Goal: Task Accomplishment & Management: Manage account settings

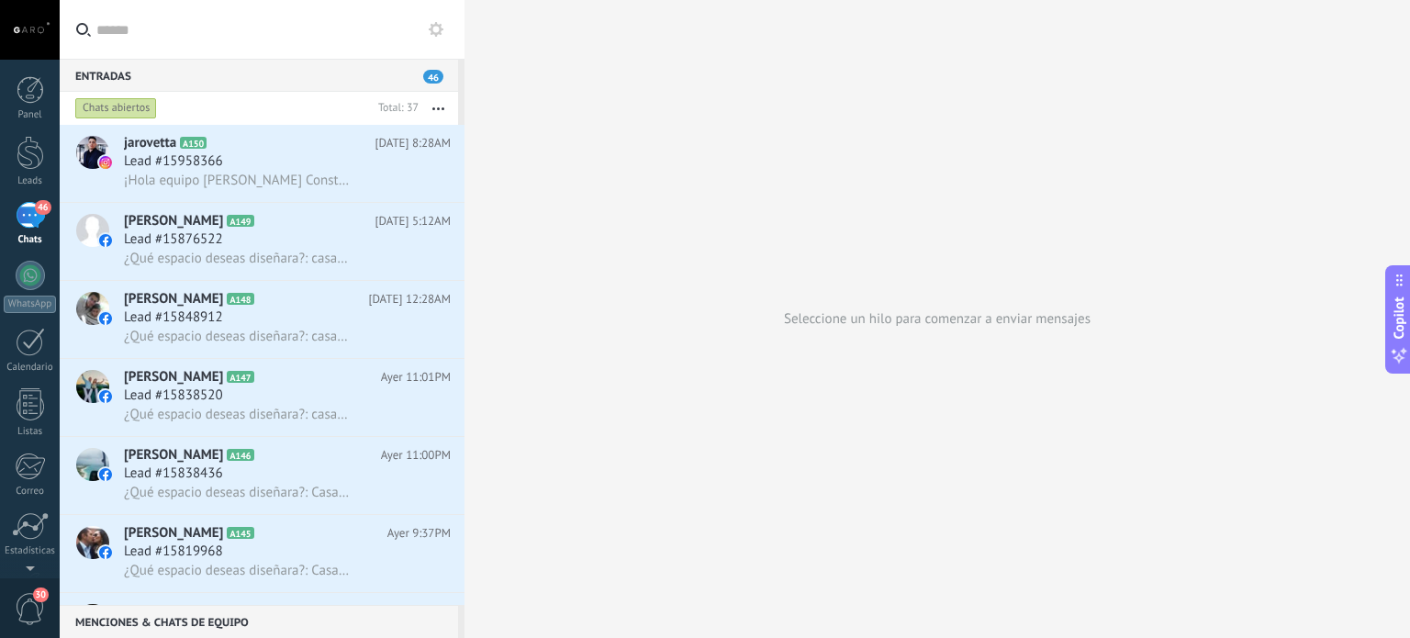
click at [21, 216] on div "46" at bounding box center [30, 215] width 29 height 27
click at [27, 402] on div at bounding box center [31, 404] width 28 height 32
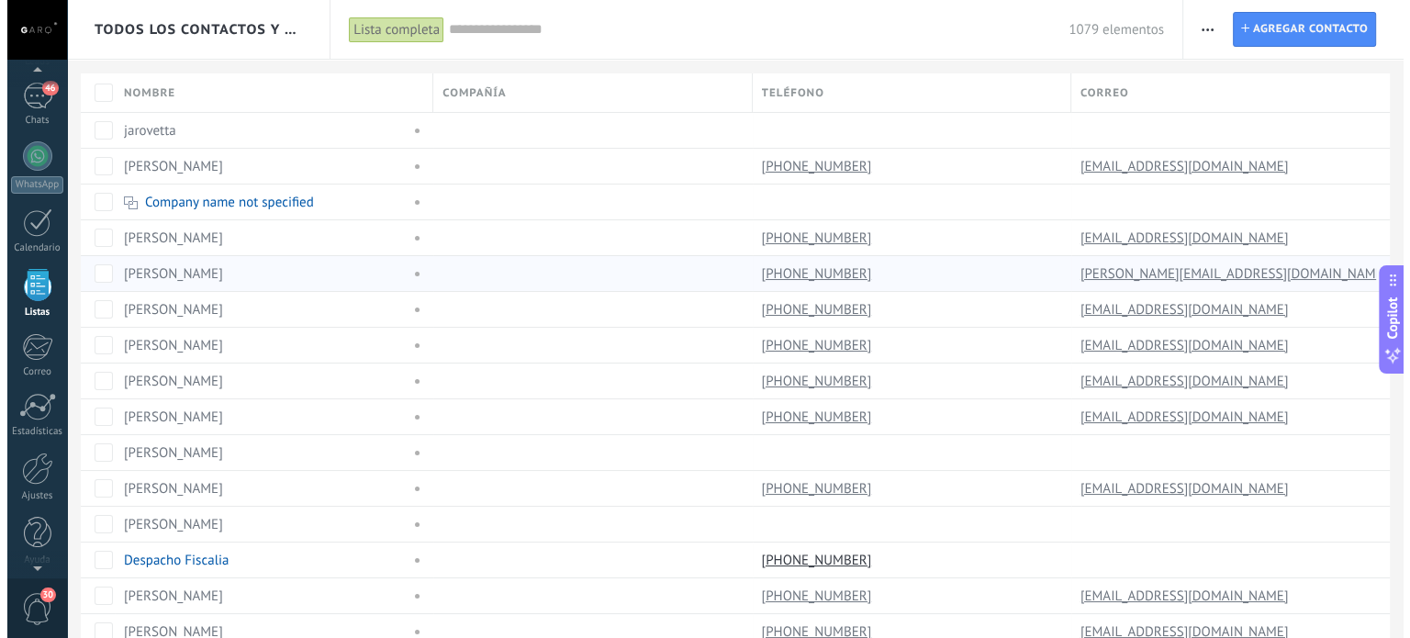
scroll to position [113, 0]
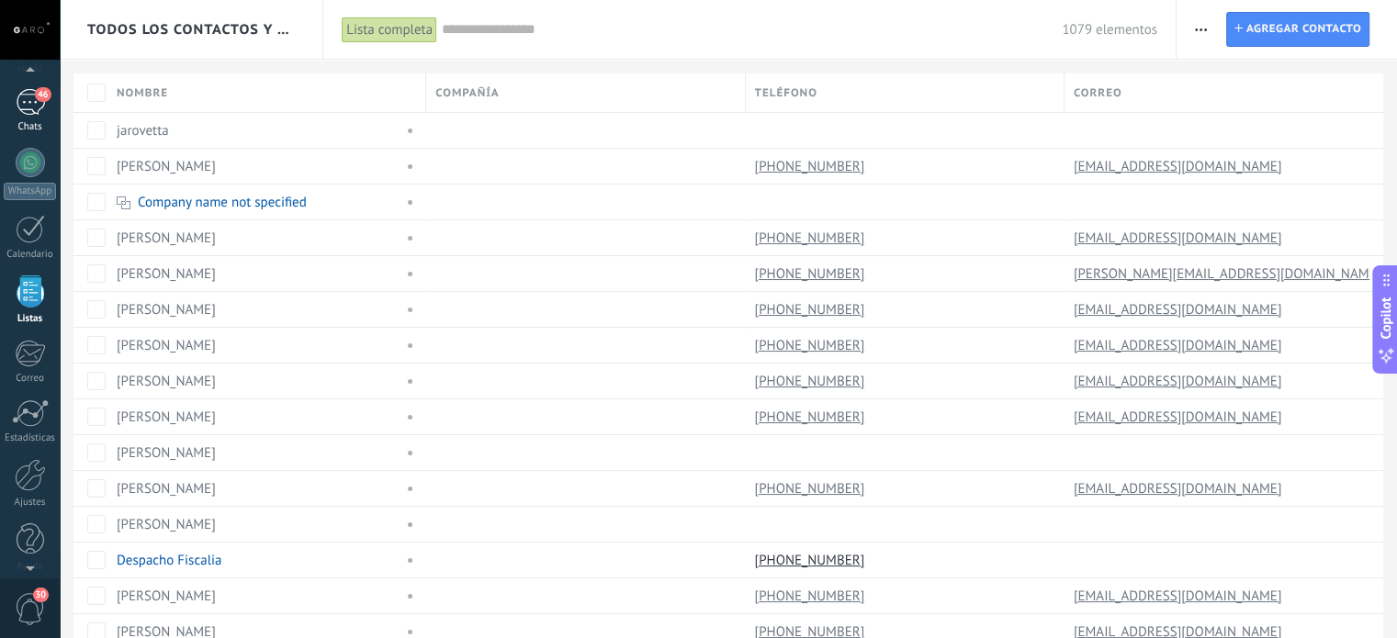
click at [32, 109] on div "46" at bounding box center [30, 102] width 29 height 27
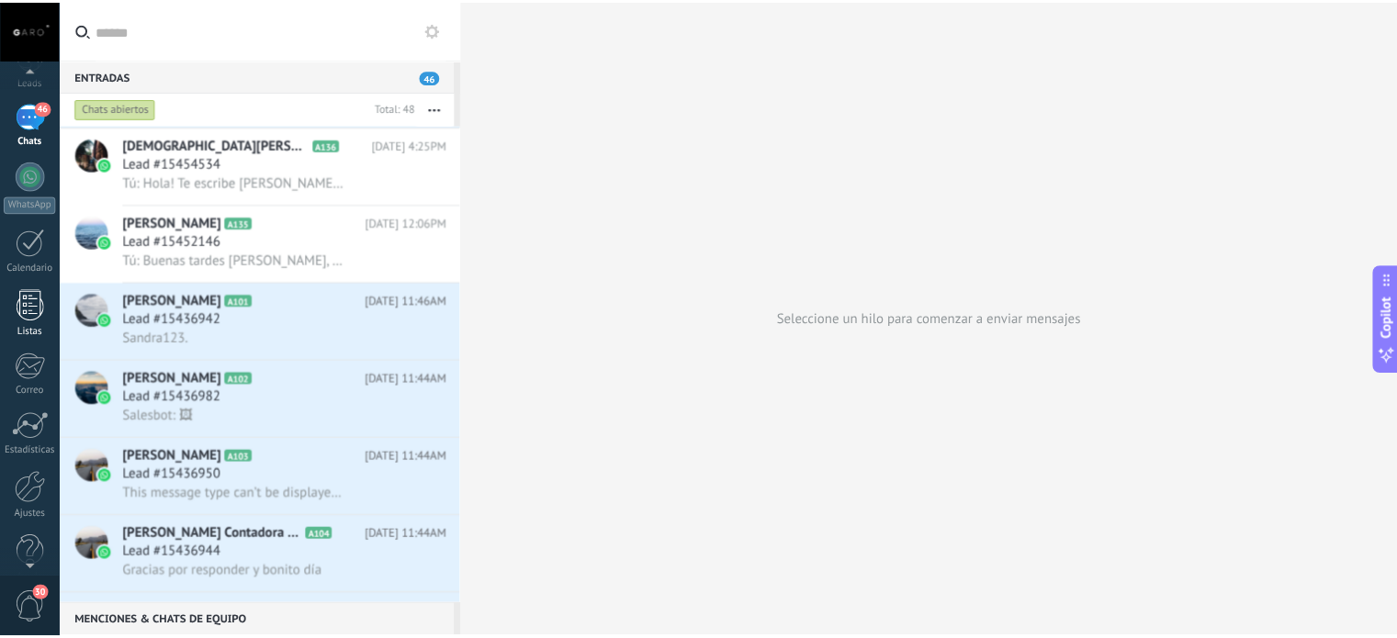
scroll to position [125, 0]
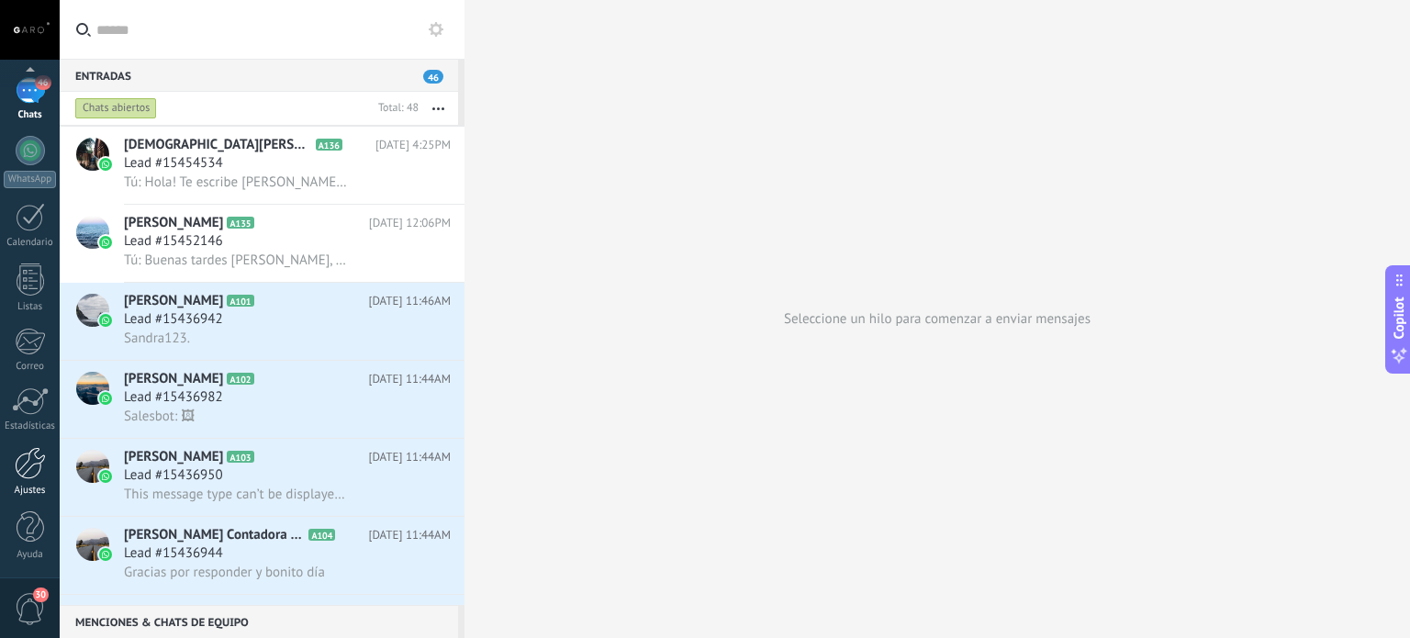
click at [28, 469] on div at bounding box center [30, 463] width 31 height 32
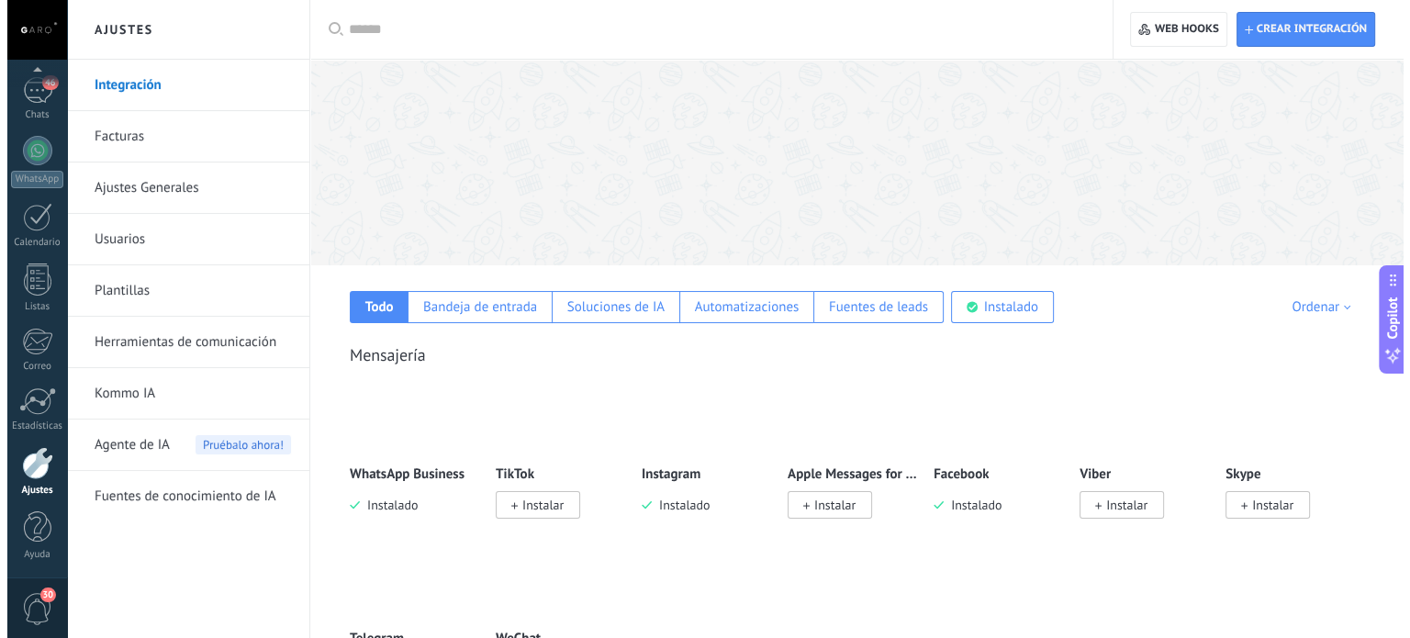
scroll to position [168, 0]
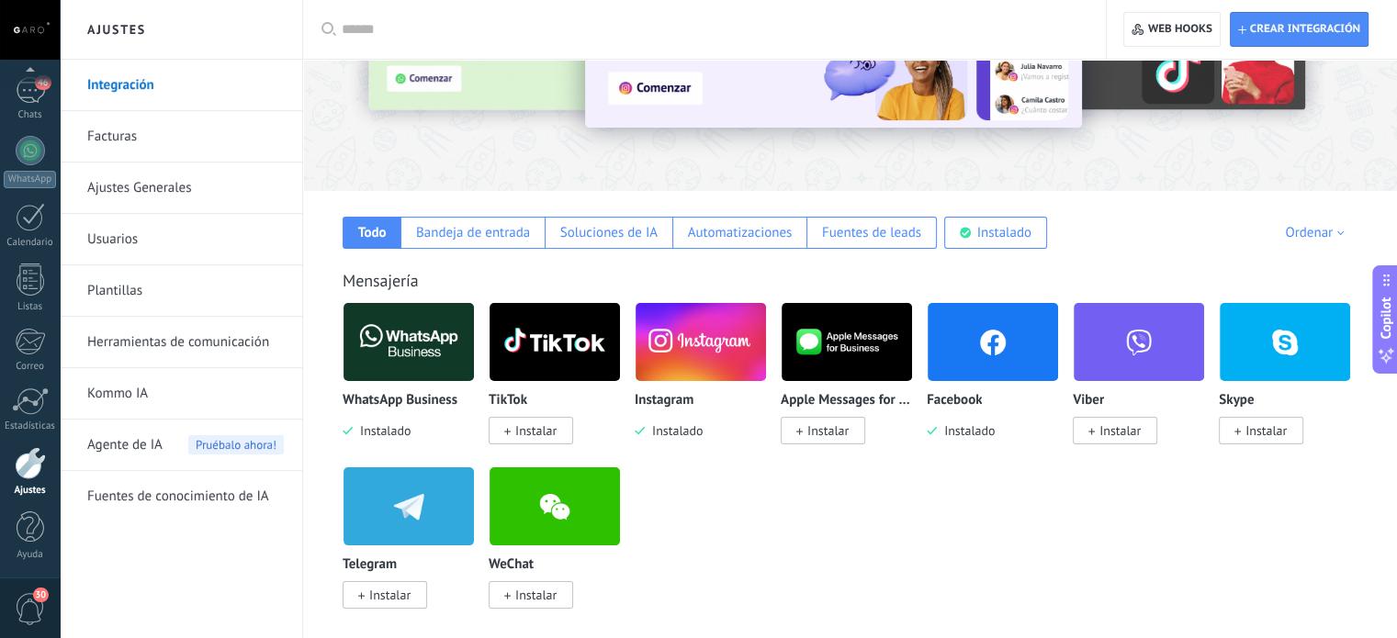
click at [968, 348] on img at bounding box center [992, 342] width 130 height 89
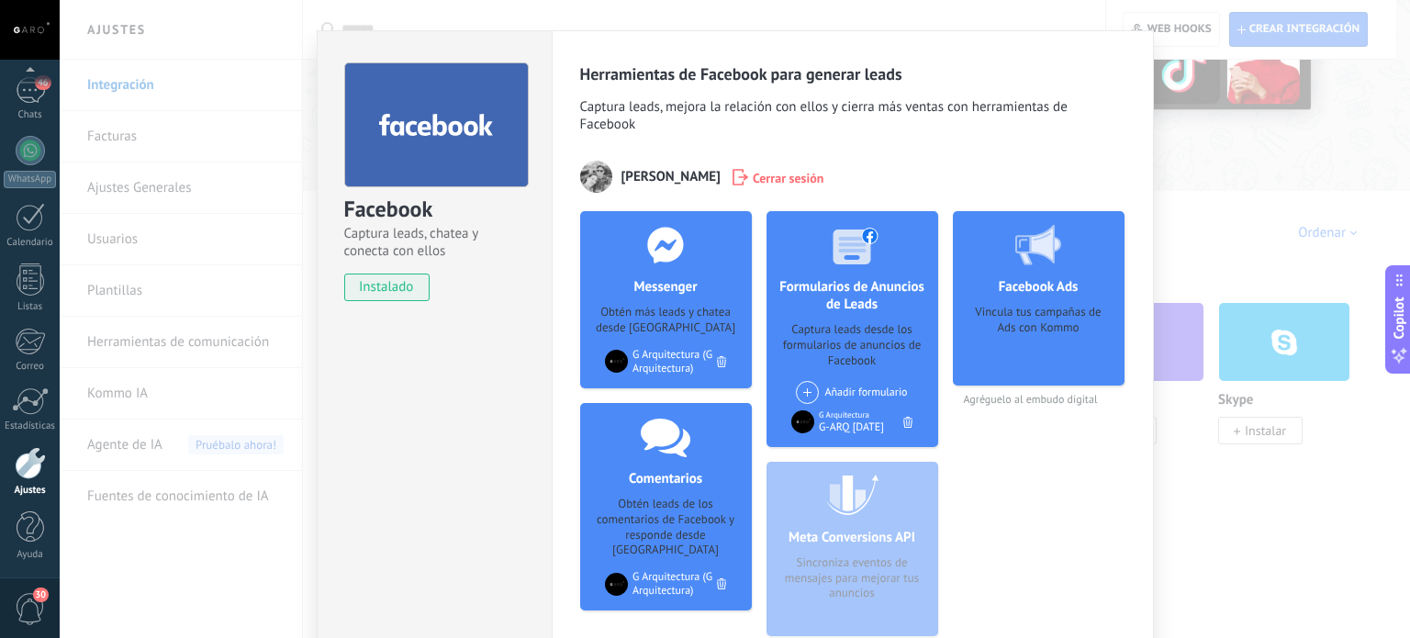
scroll to position [44, 0]
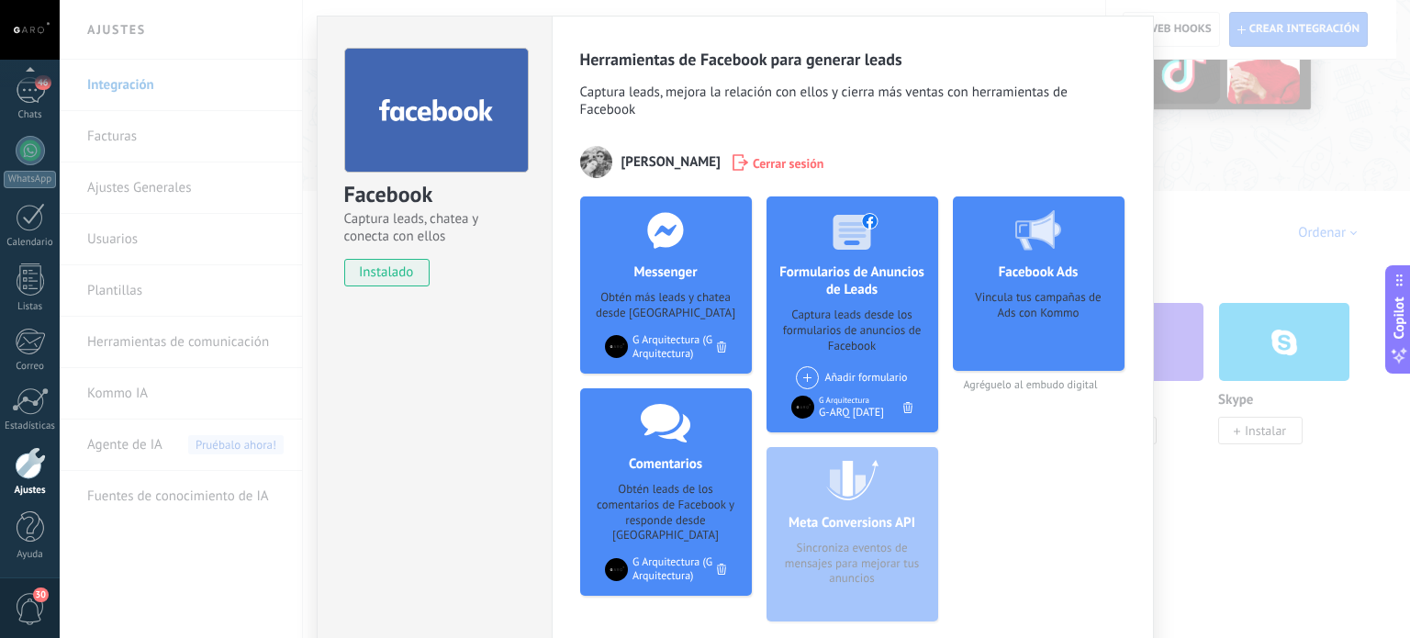
click at [264, 271] on div "Facebook Captura leads, chatea y conecta con ellos instalado Desinstalar Herram…" at bounding box center [735, 319] width 1351 height 638
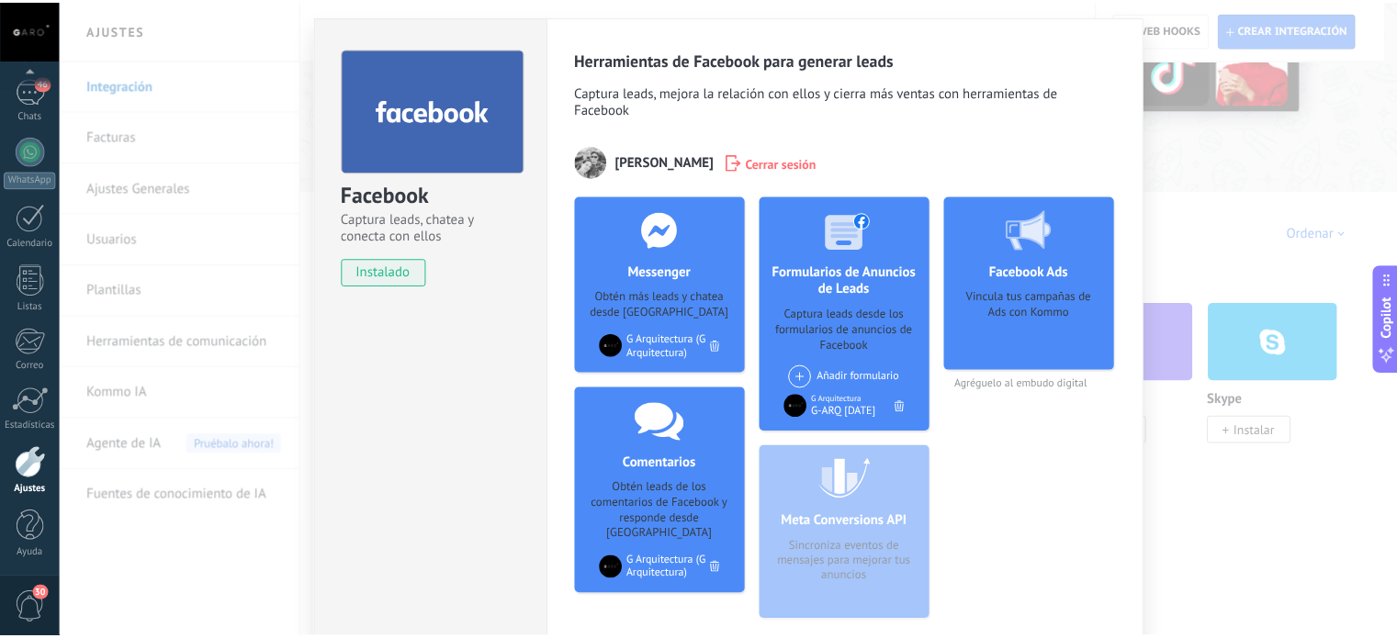
scroll to position [0, 0]
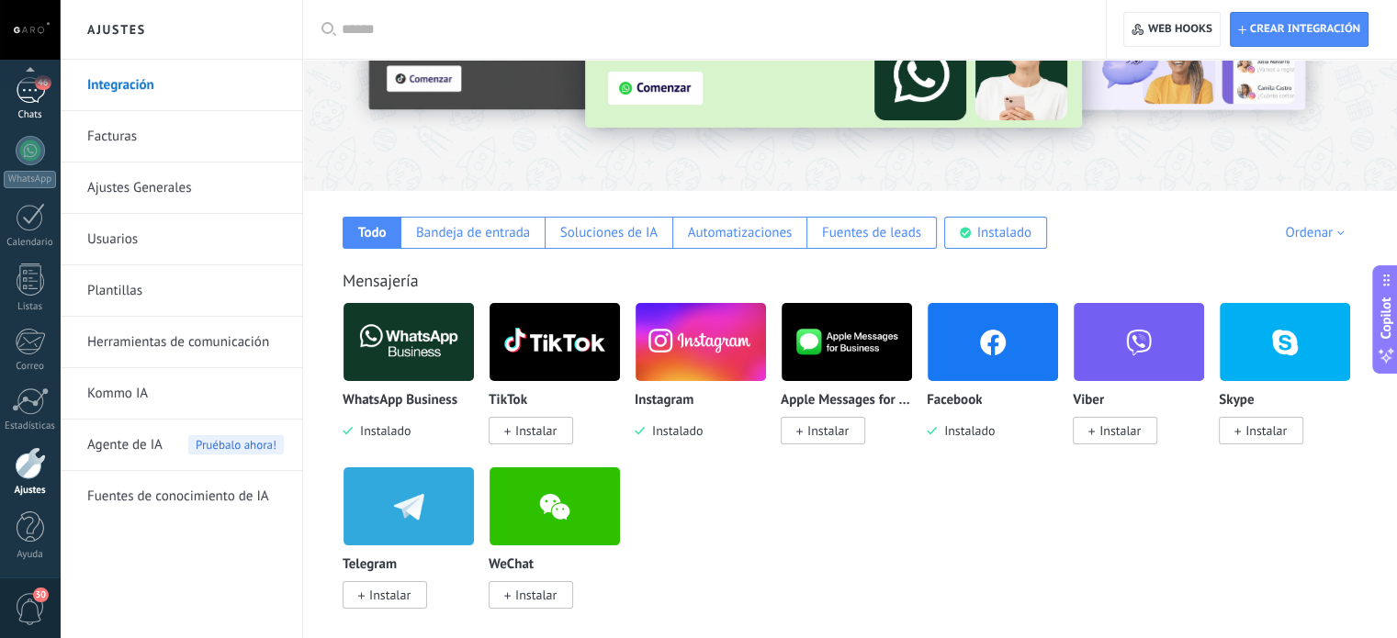
click at [24, 99] on div "46" at bounding box center [30, 90] width 29 height 27
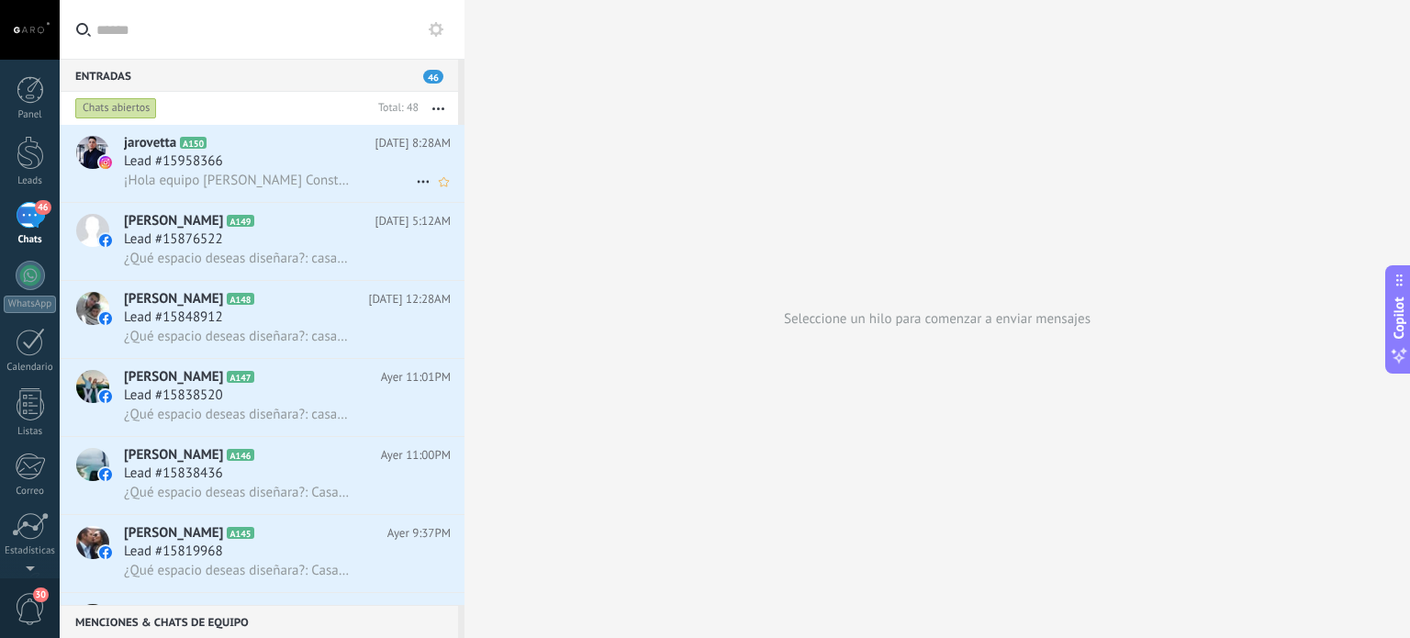
click at [279, 172] on div "¡Hola equipo [PERSON_NAME] Construcciones! 👋 [PERSON_NAME] de INVOX IA. Vi que …" at bounding box center [287, 180] width 327 height 19
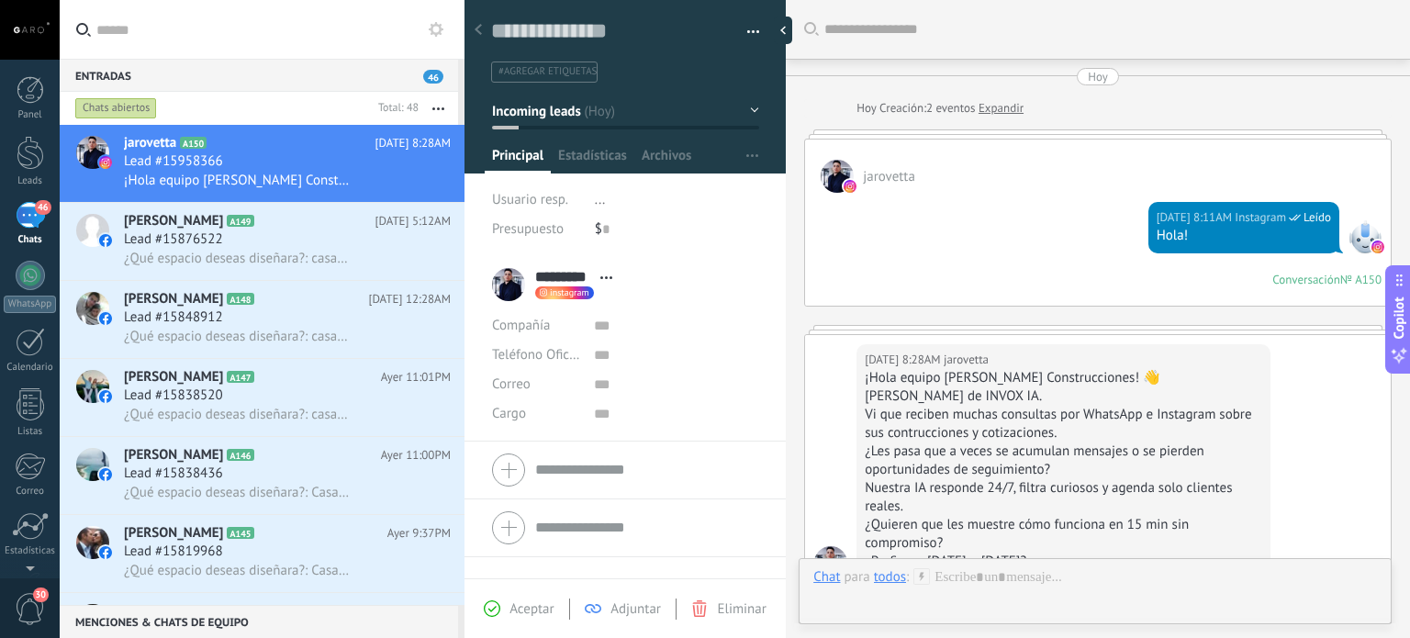
scroll to position [320, 0]
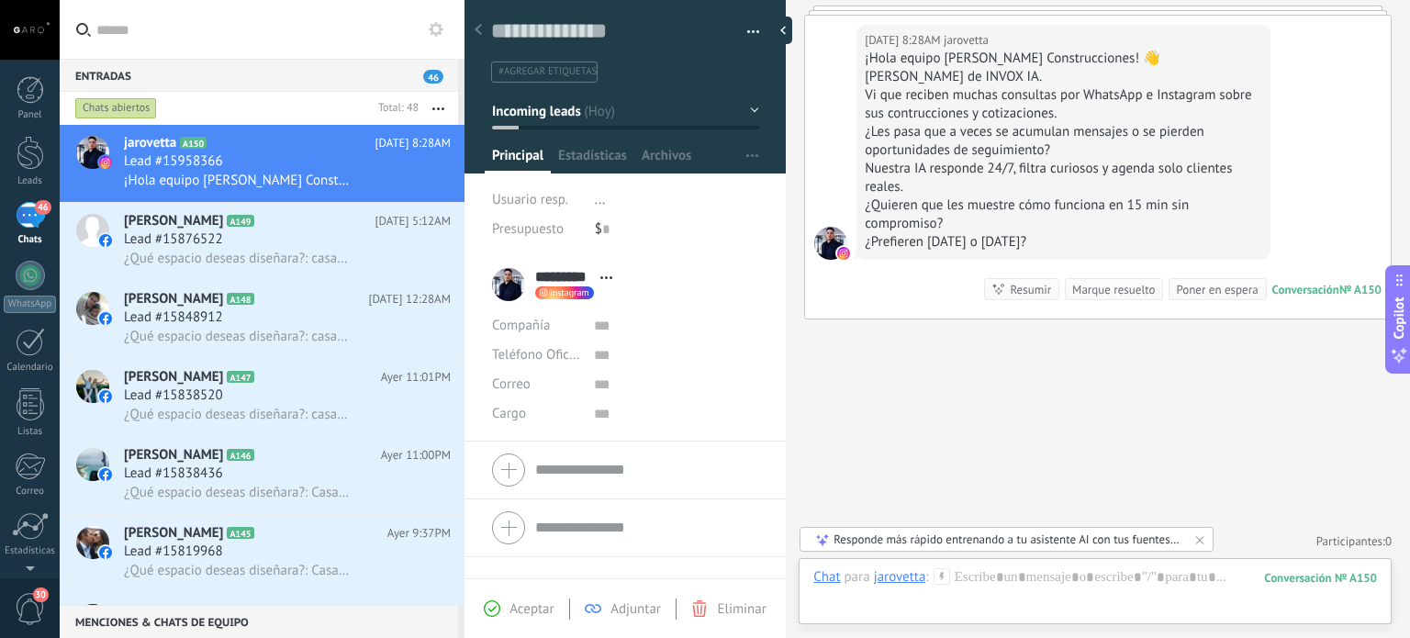
click at [751, 28] on button "button" at bounding box center [747, 32] width 27 height 28
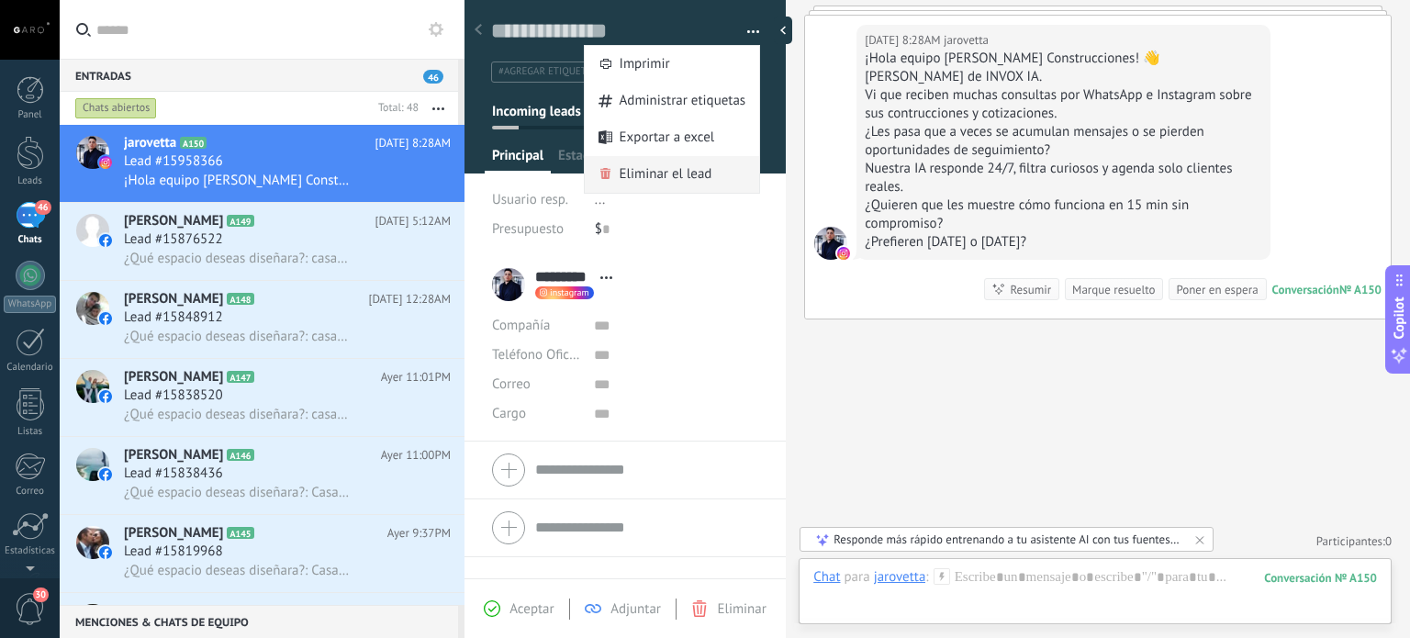
click at [682, 174] on span "Eliminar el lead" at bounding box center [666, 174] width 93 height 37
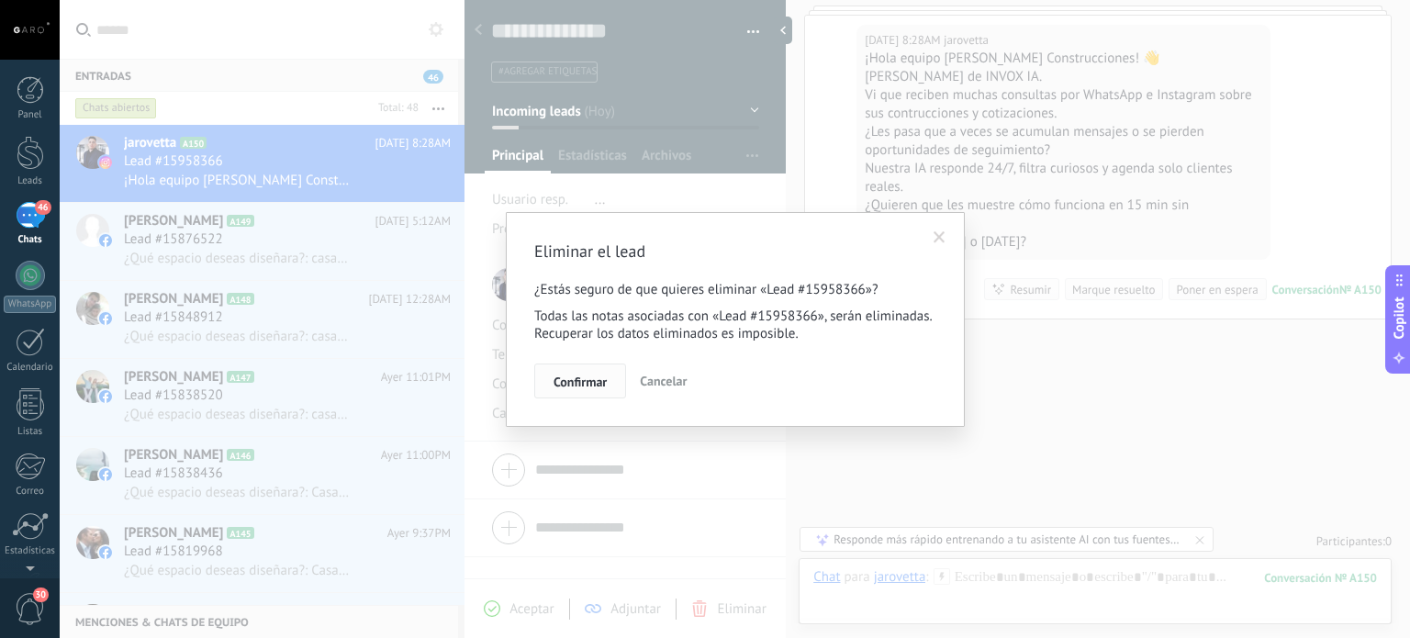
click at [584, 368] on button "Confirmar" at bounding box center [580, 381] width 92 height 35
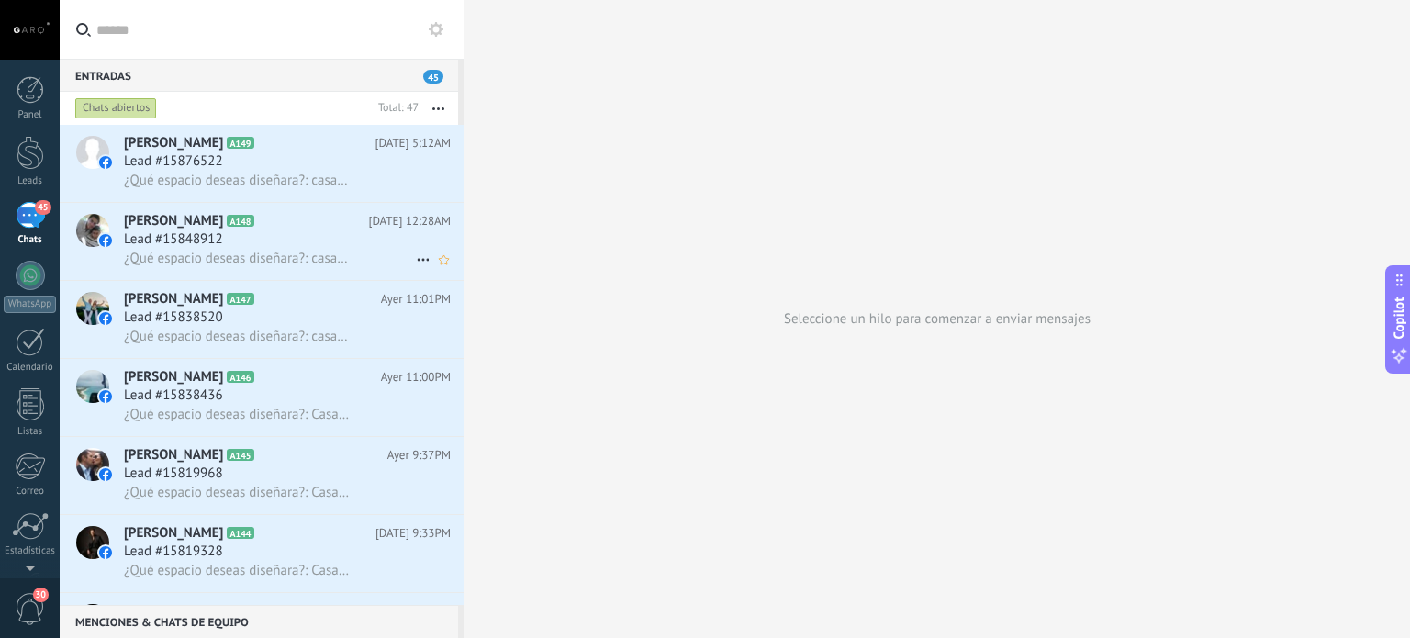
click at [251, 234] on div "Lead #15848912" at bounding box center [287, 239] width 327 height 18
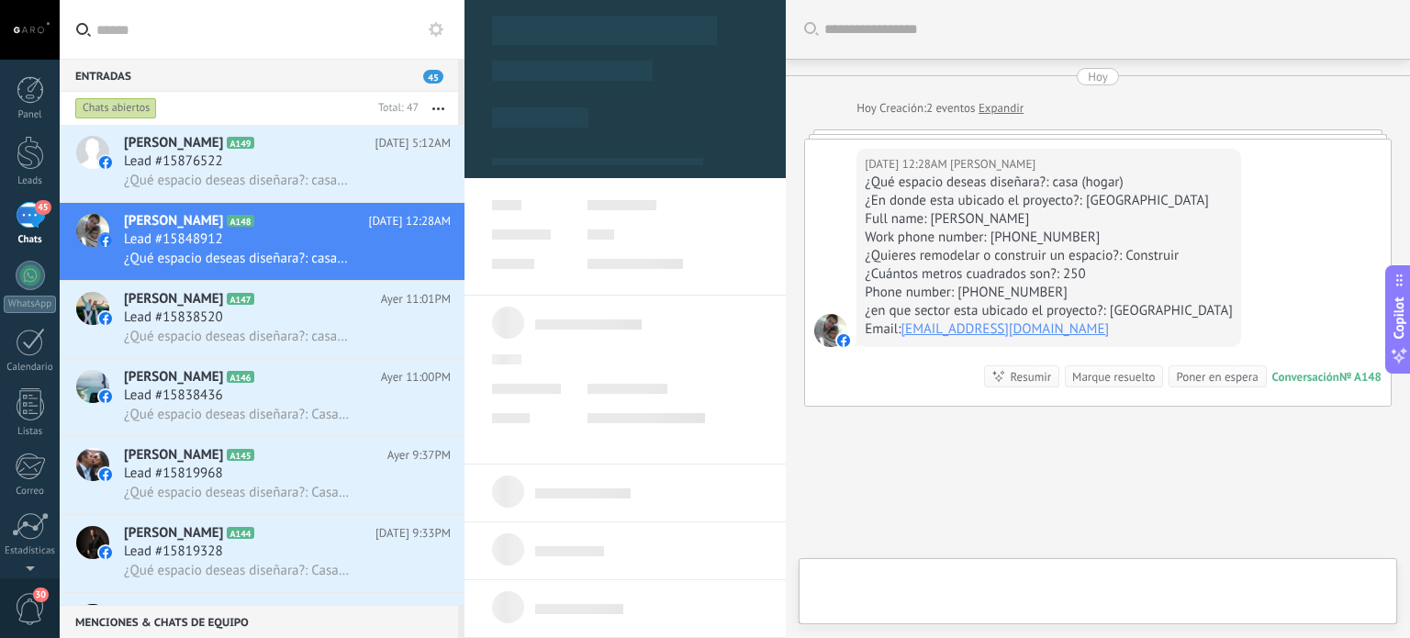
type textarea "**********"
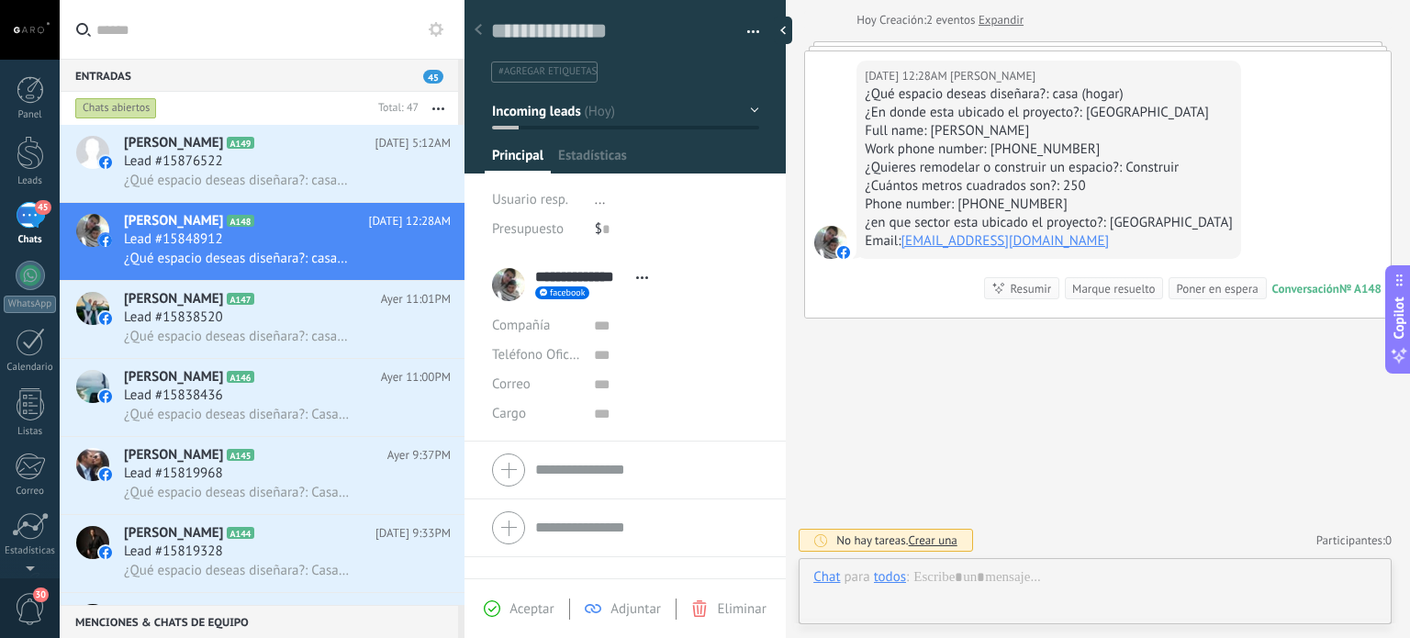
scroll to position [27, 0]
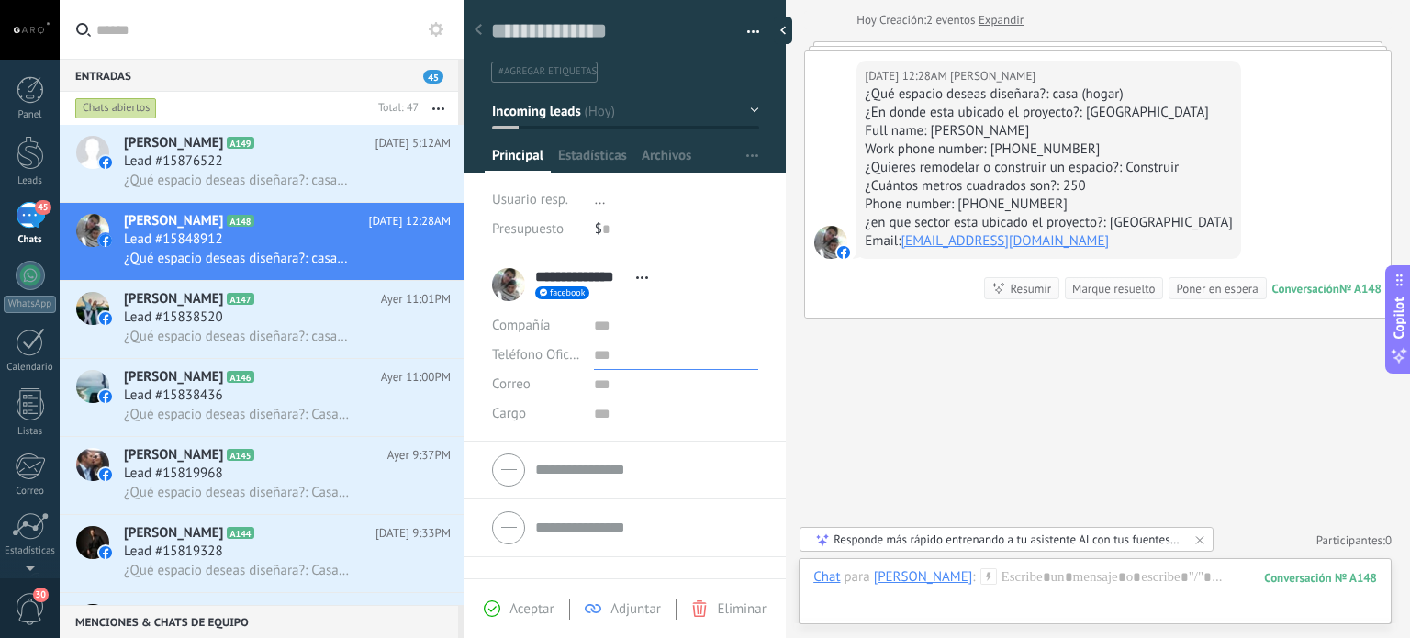
click at [599, 358] on input "text" at bounding box center [676, 355] width 164 height 29
click at [533, 353] on span "Teléfono Oficina" at bounding box center [539, 354] width 95 height 17
click at [525, 419] on span "Celular" at bounding box center [518, 418] width 93 height 17
click at [594, 352] on input "text" at bounding box center [676, 355] width 164 height 29
click at [582, 353] on div "Teléfono Oficina Ofic. directo Celular Fax Casa Otro Celular" at bounding box center [625, 355] width 266 height 29
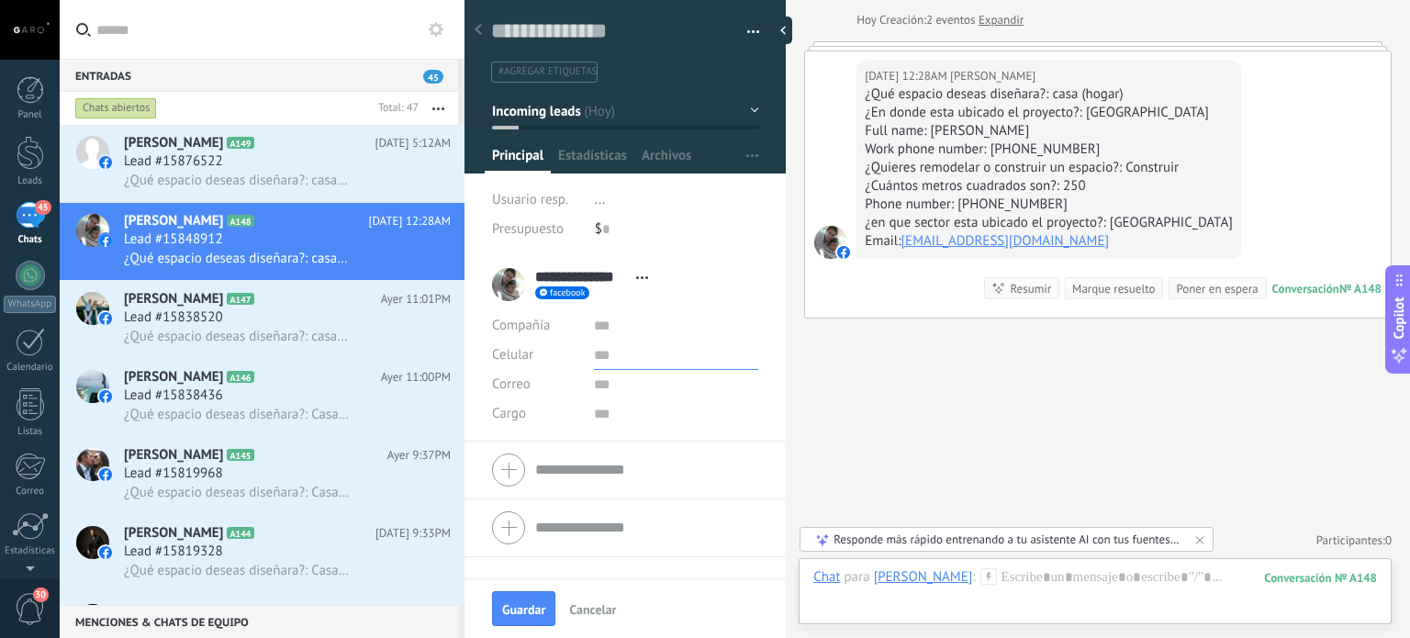
click at [596, 356] on input "text" at bounding box center [676, 355] width 164 height 29
type input "**********"
click at [776, 322] on li "**********" at bounding box center [625, 348] width 321 height 185
click at [933, 578] on div "[PERSON_NAME]" at bounding box center [923, 576] width 99 height 17
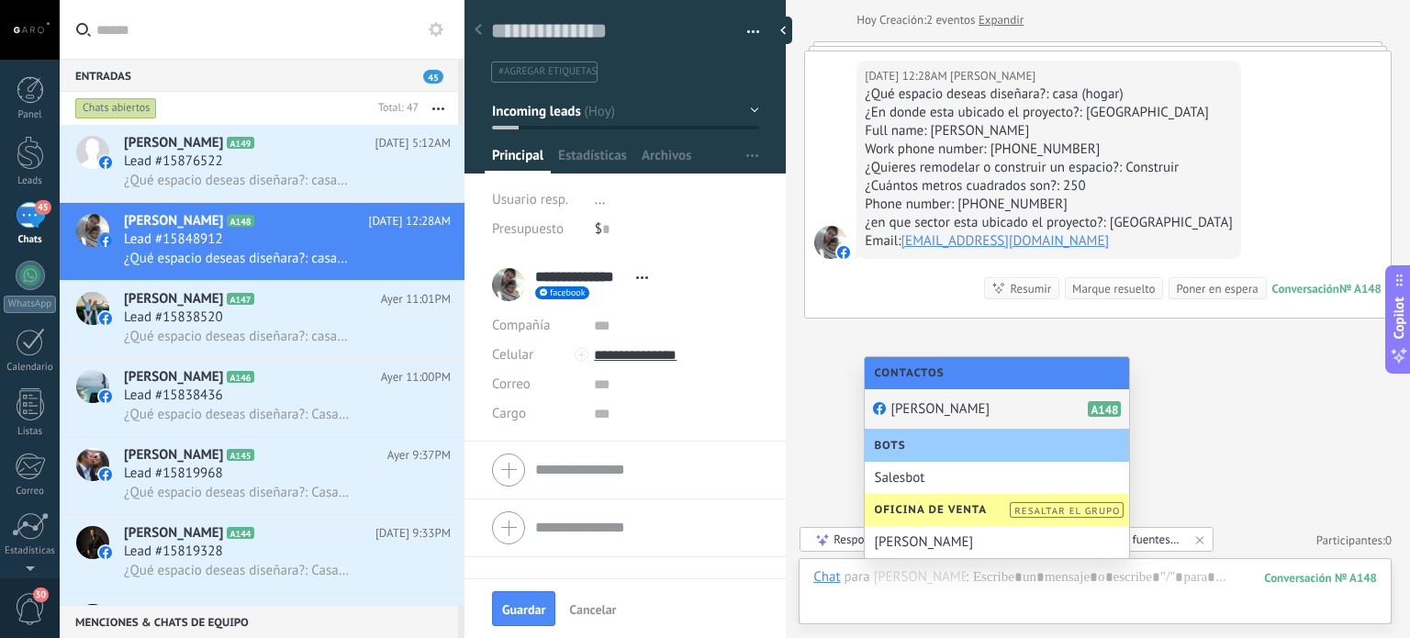
click at [813, 355] on div "Buscar Carga más [DATE] [DATE] Creación: 2 eventos Expandir [DATE] 12:28AM [PER…" at bounding box center [1098, 275] width 624 height 727
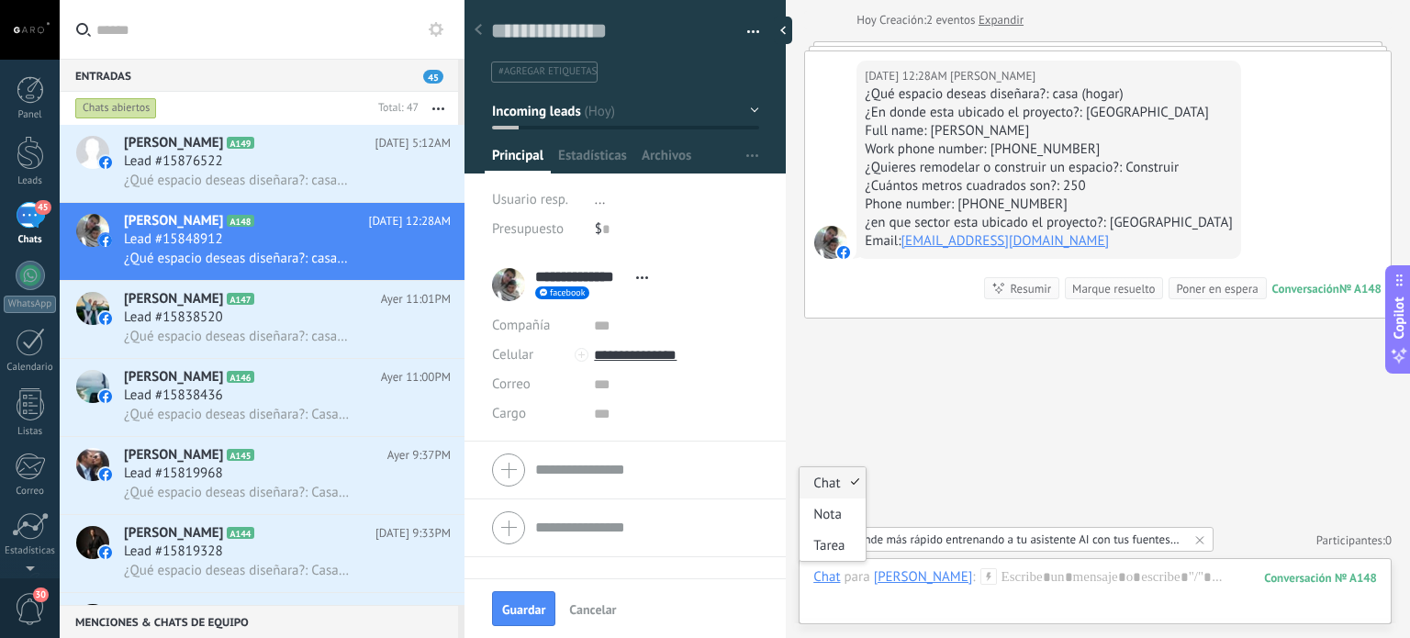
click at [827, 581] on div "Chat" at bounding box center [827, 576] width 27 height 17
click at [562, 297] on div "facebook Enviar mensaje Separar el chat" at bounding box center [562, 292] width 54 height 13
click at [613, 161] on div at bounding box center [705, 319] width 1410 height 638
click at [753, 28] on button "button" at bounding box center [747, 32] width 27 height 28
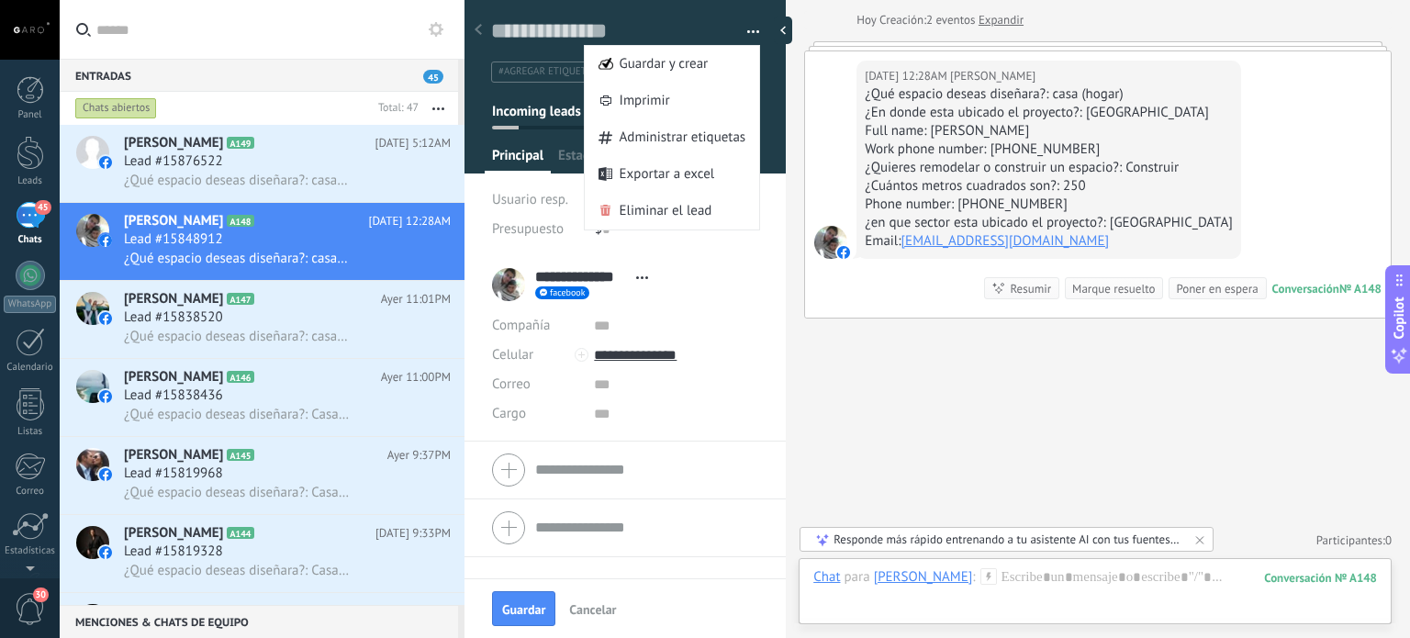
click at [762, 312] on li "**********" at bounding box center [625, 348] width 321 height 185
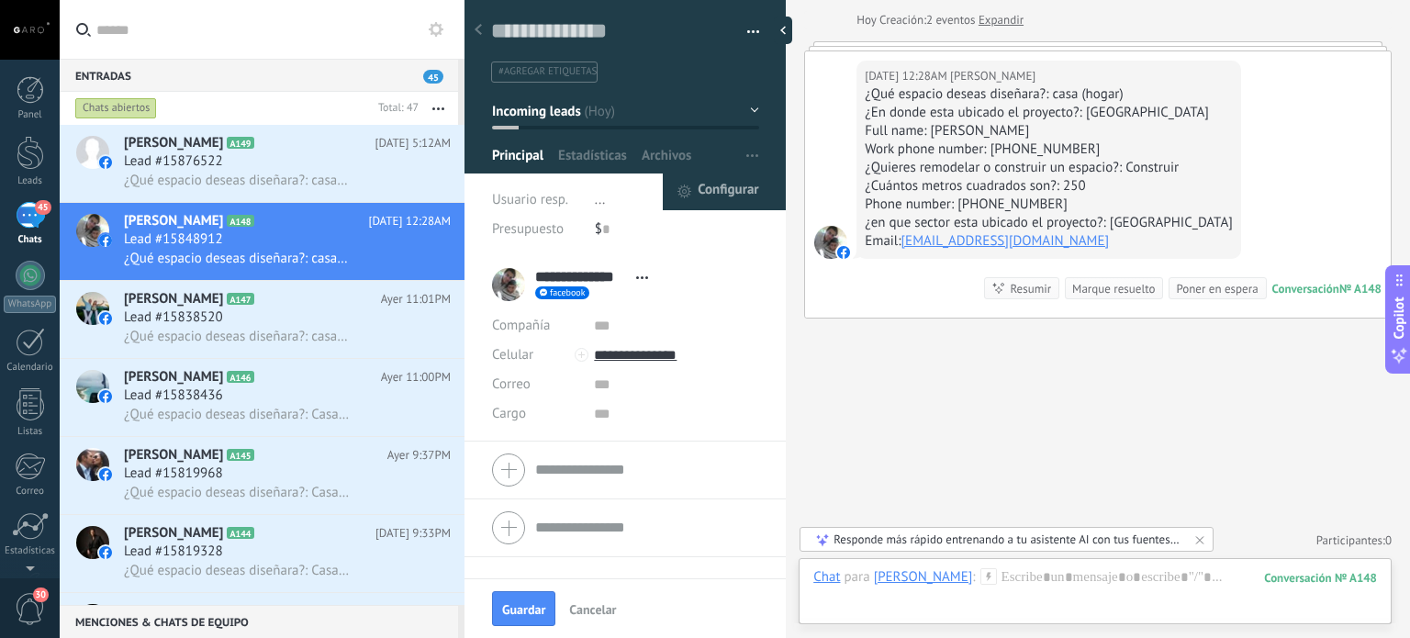
click at [724, 188] on span "Configurar" at bounding box center [728, 192] width 61 height 37
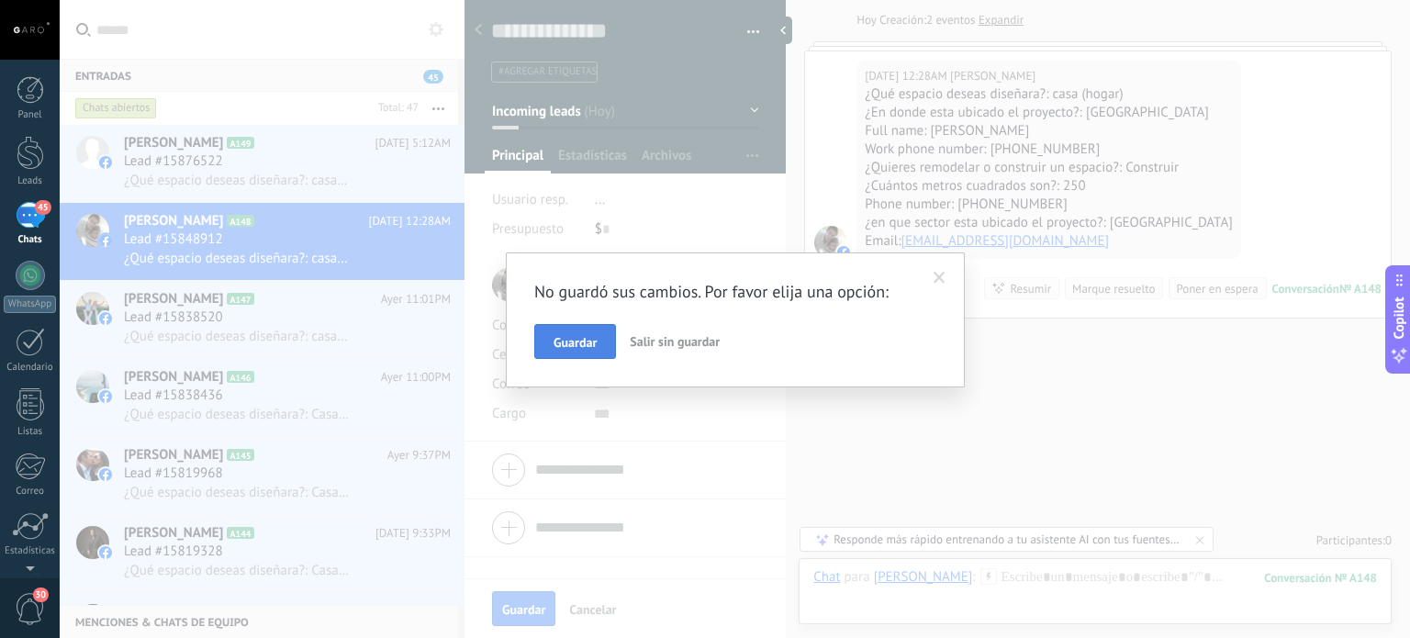
click at [577, 351] on button "Guardar" at bounding box center [575, 341] width 82 height 35
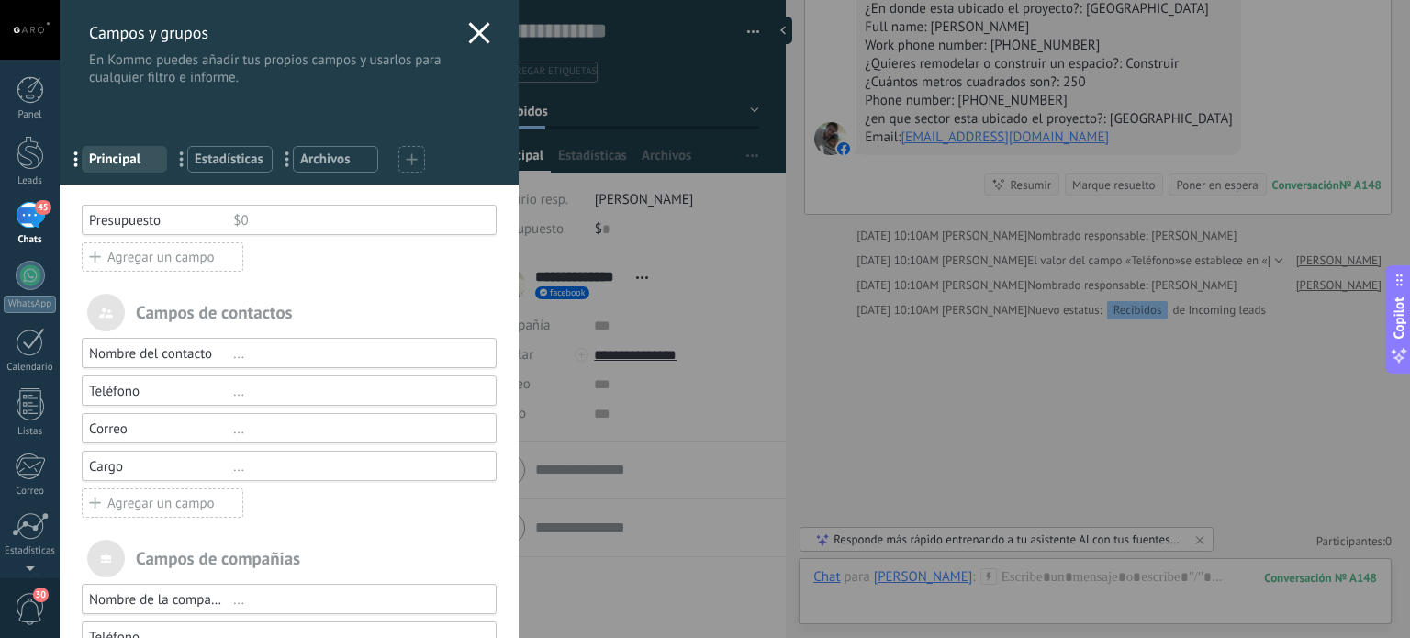
click at [468, 28] on icon at bounding box center [479, 33] width 22 height 22
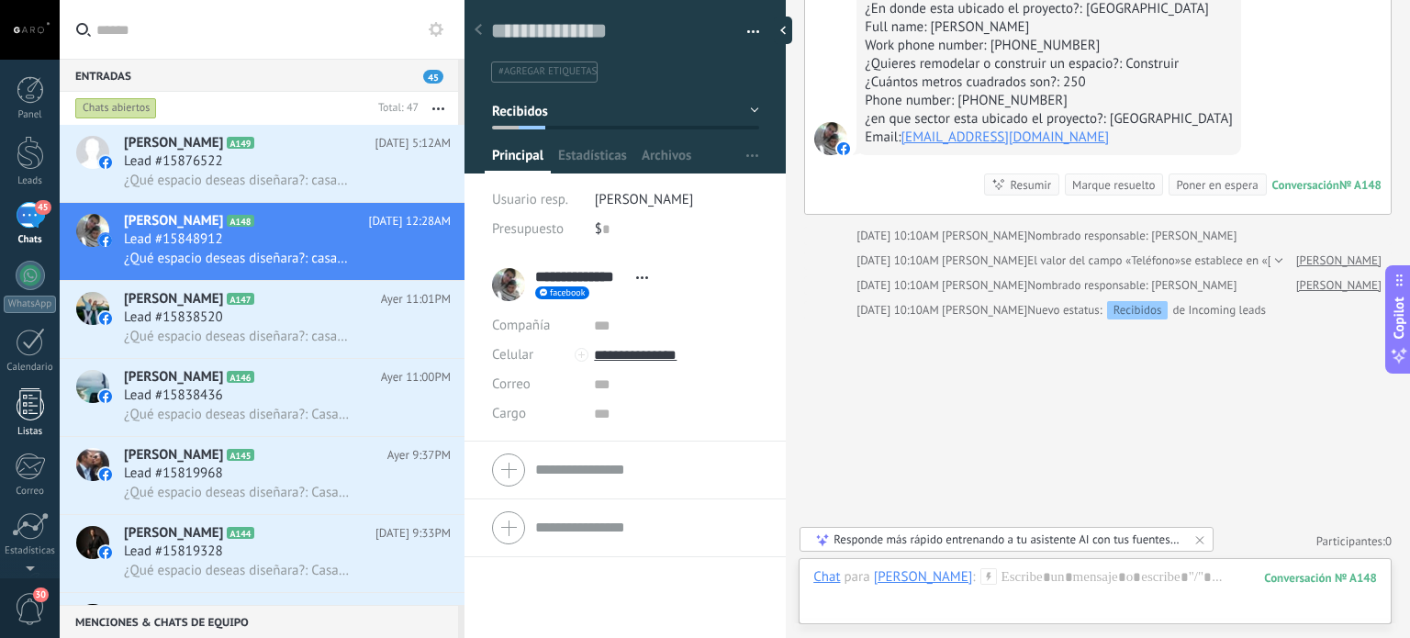
click at [29, 426] on div "Listas" at bounding box center [30, 432] width 53 height 12
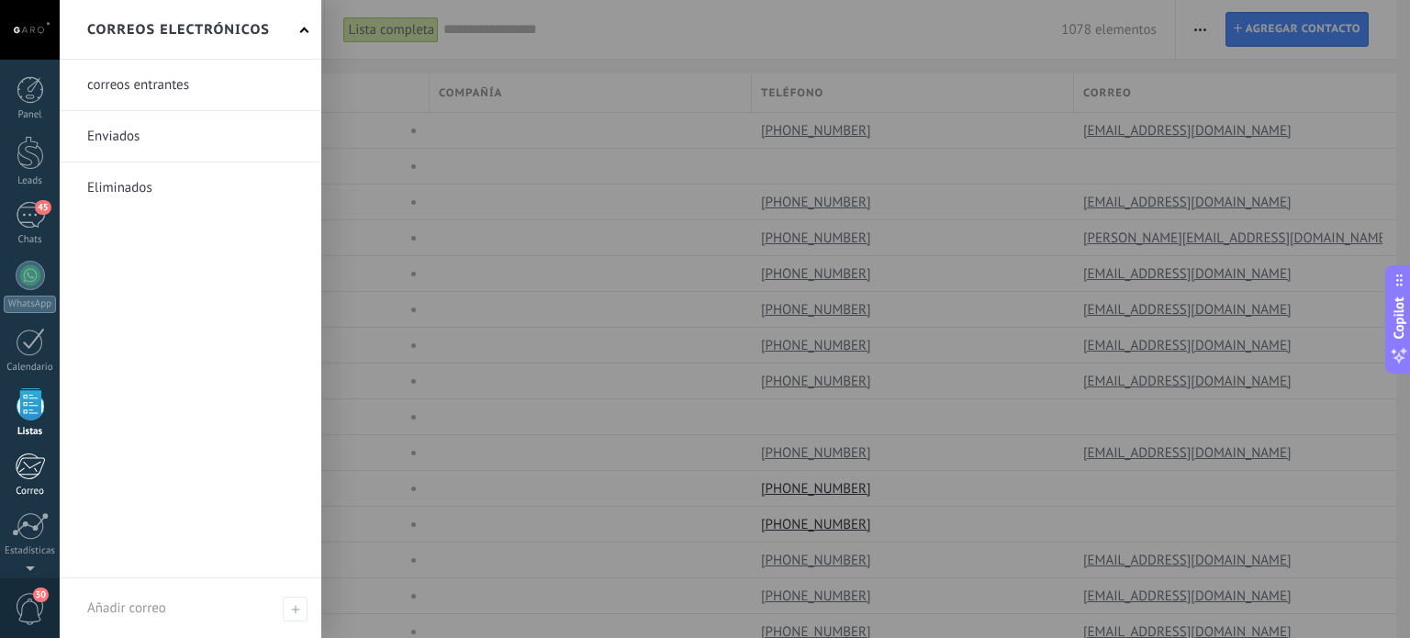
click at [22, 468] on div at bounding box center [30, 467] width 30 height 28
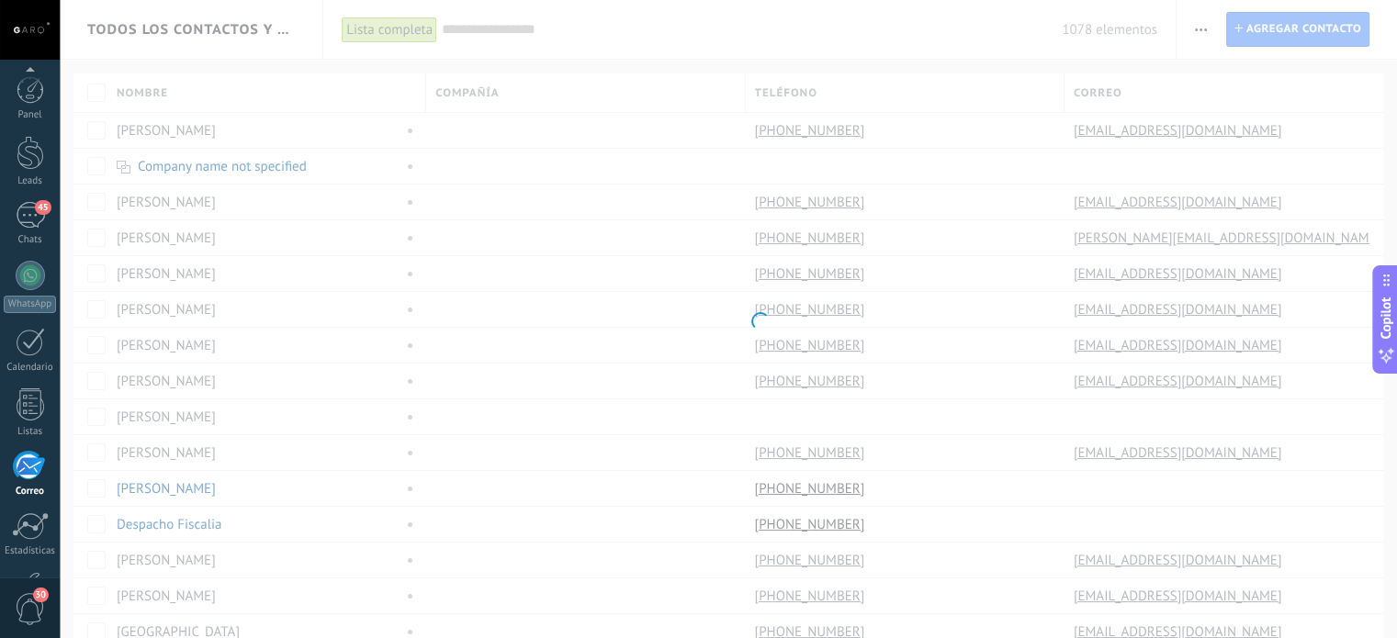
scroll to position [125, 0]
click at [26, 536] on div at bounding box center [31, 527] width 28 height 32
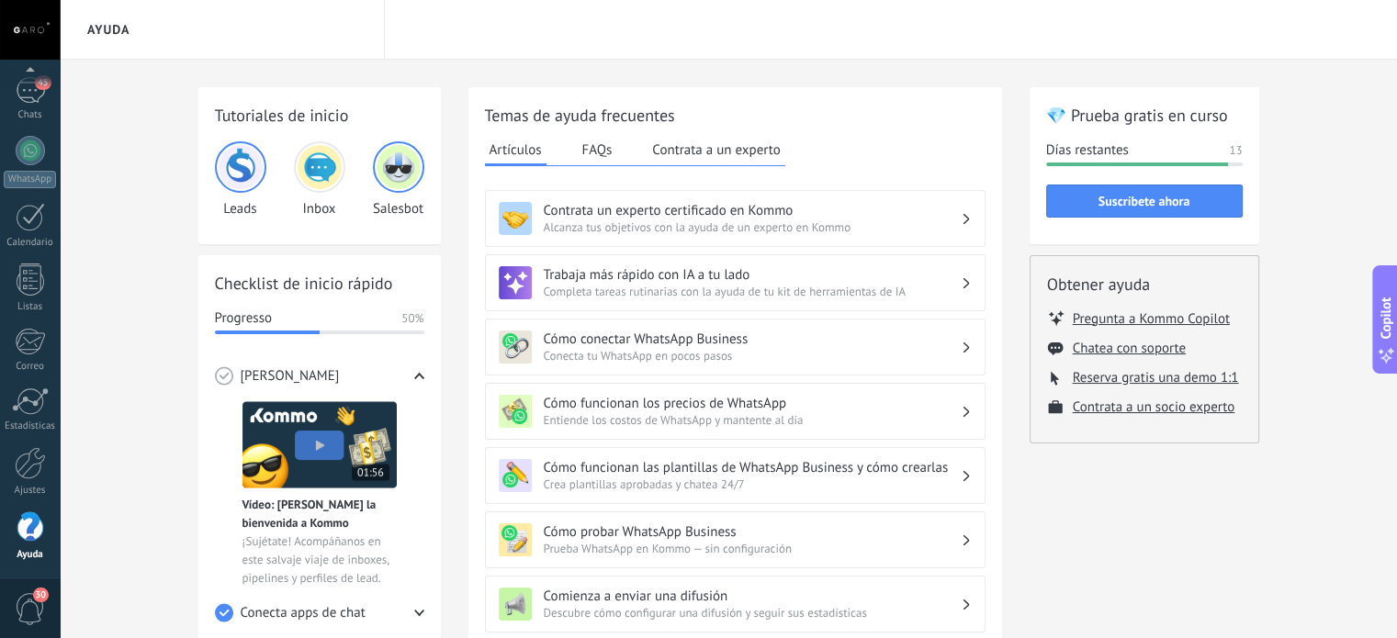
click at [35, 470] on div at bounding box center [30, 463] width 31 height 32
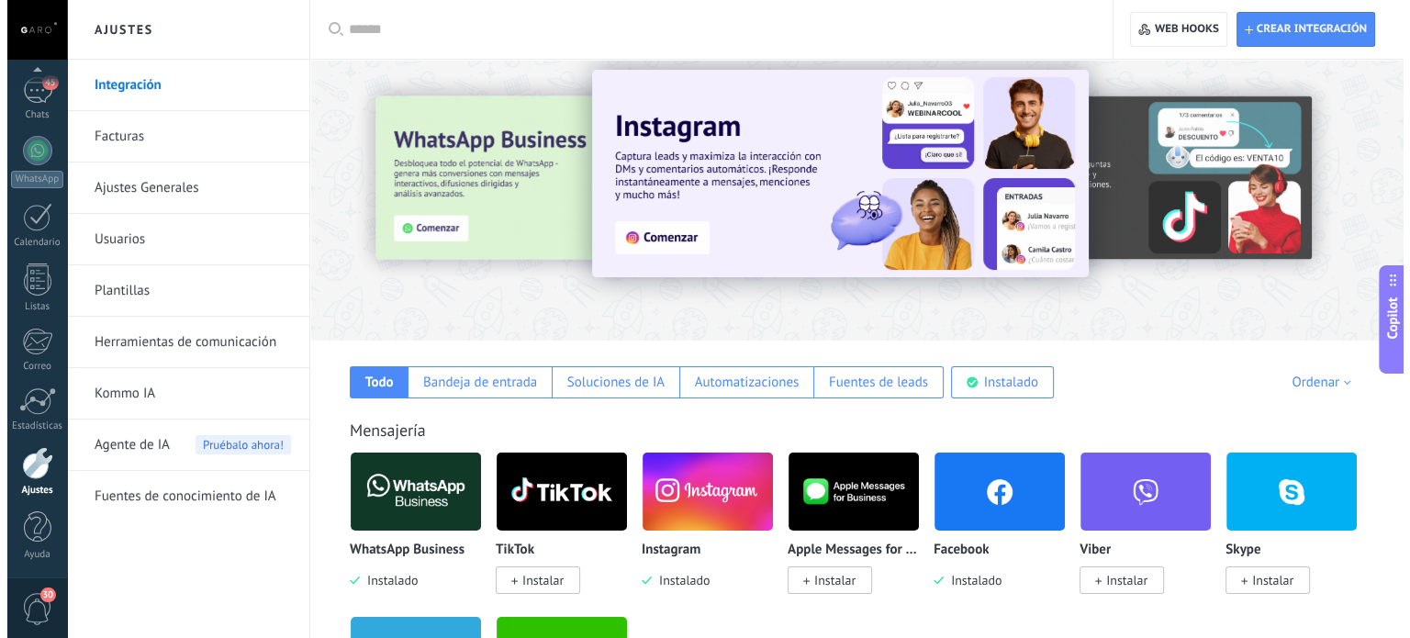
scroll to position [187, 0]
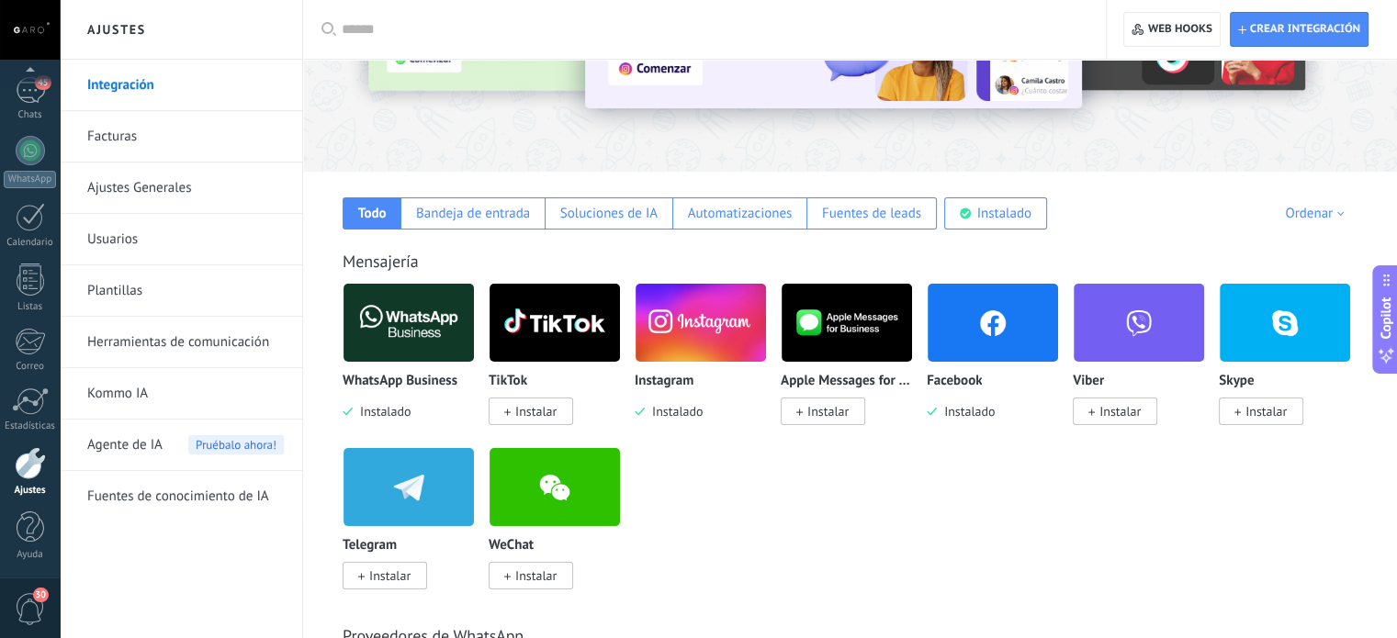
click at [1010, 324] on img at bounding box center [992, 322] width 130 height 89
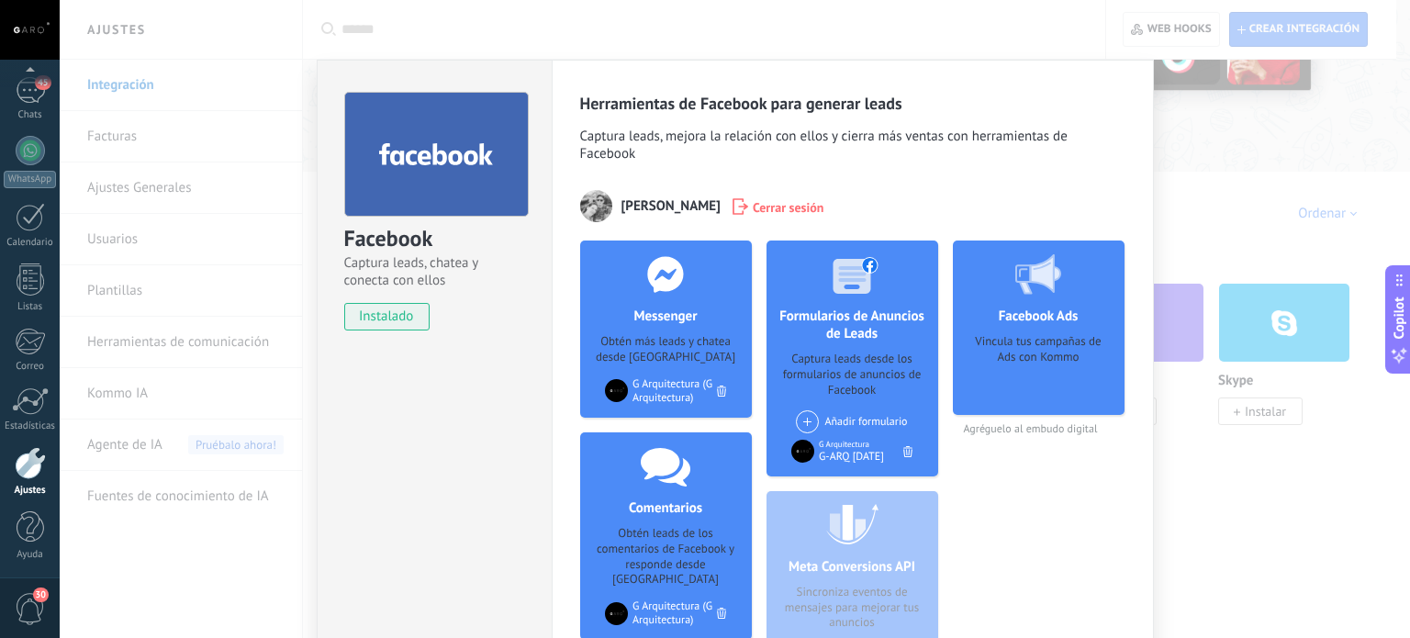
click at [853, 294] on div at bounding box center [852, 274] width 182 height 67
click at [852, 278] on use at bounding box center [856, 275] width 45 height 37
click at [853, 461] on div "G-ARQ [DATE]" at bounding box center [851, 457] width 65 height 14
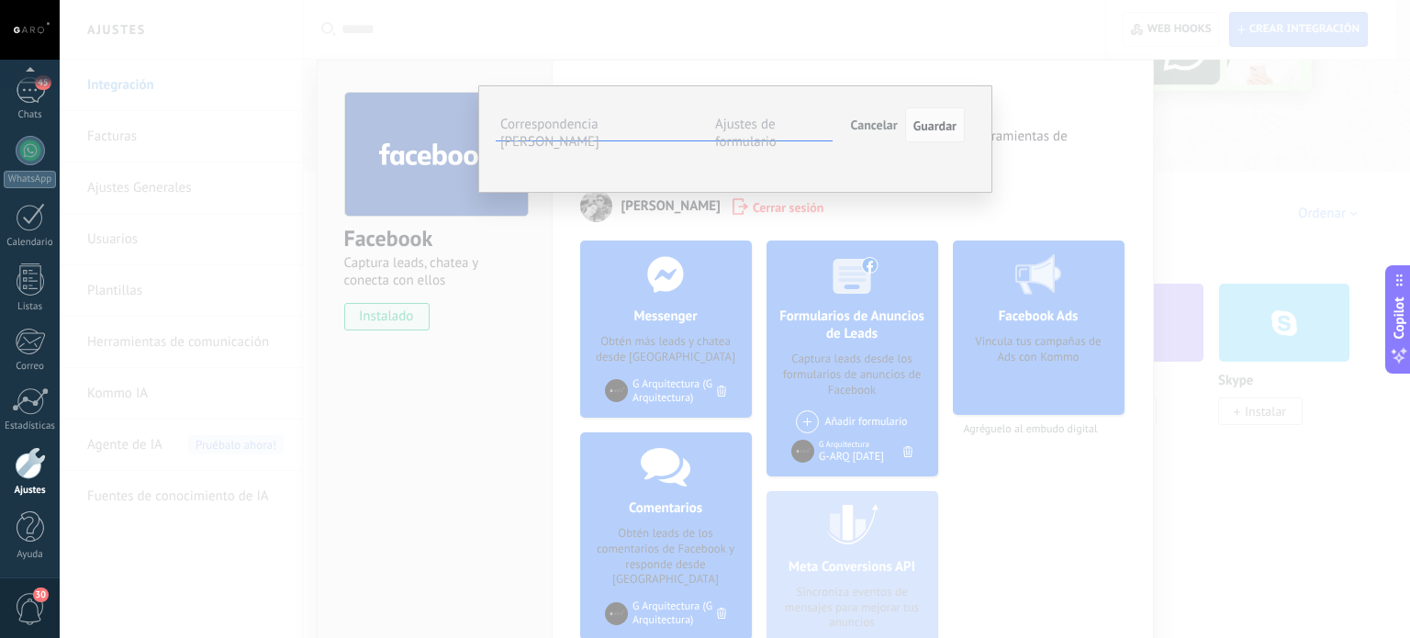
click at [0, 0] on span "Teléfono (contacto)" at bounding box center [0, 0] width 0 height 0
click at [0, 0] on span "Seleccionar campo" at bounding box center [0, 0] width 0 height 0
click at [0, 0] on span "Teléfono (compañía)" at bounding box center [0, 0] width 0 height 0
click at [947, 125] on span "Guardar" at bounding box center [935, 125] width 43 height 13
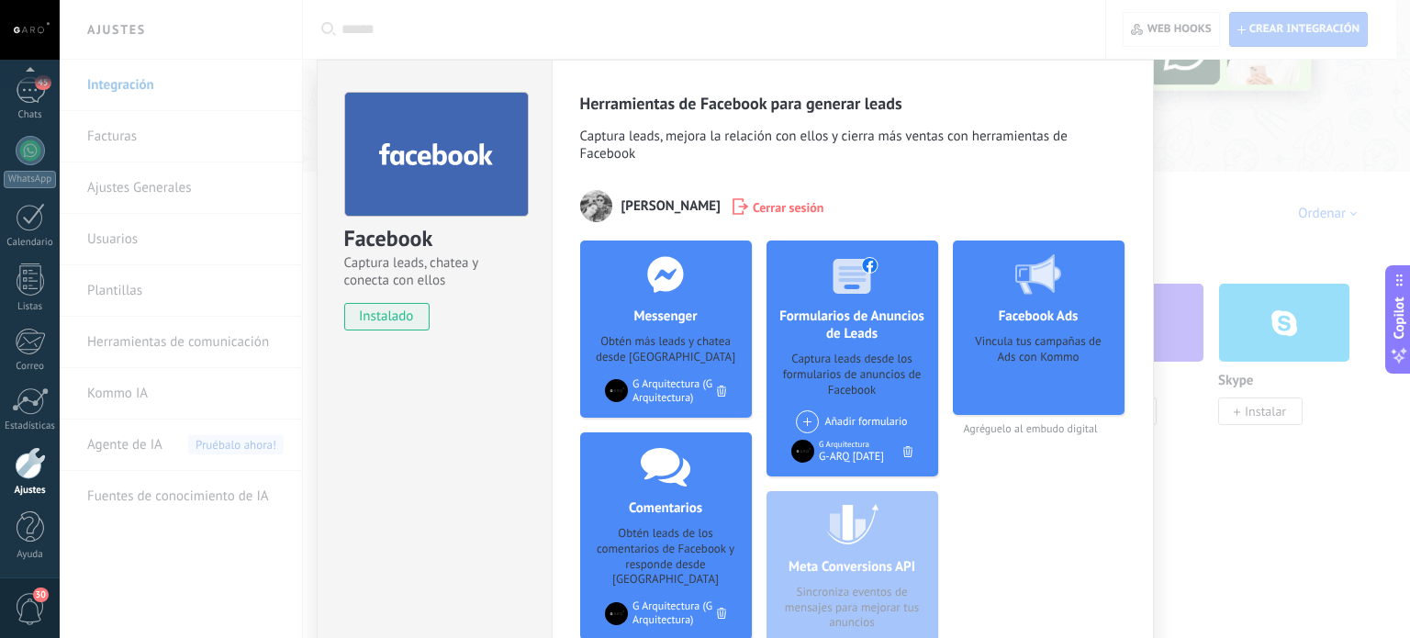
click at [1396, 299] on span "Copilot" at bounding box center [1399, 318] width 18 height 42
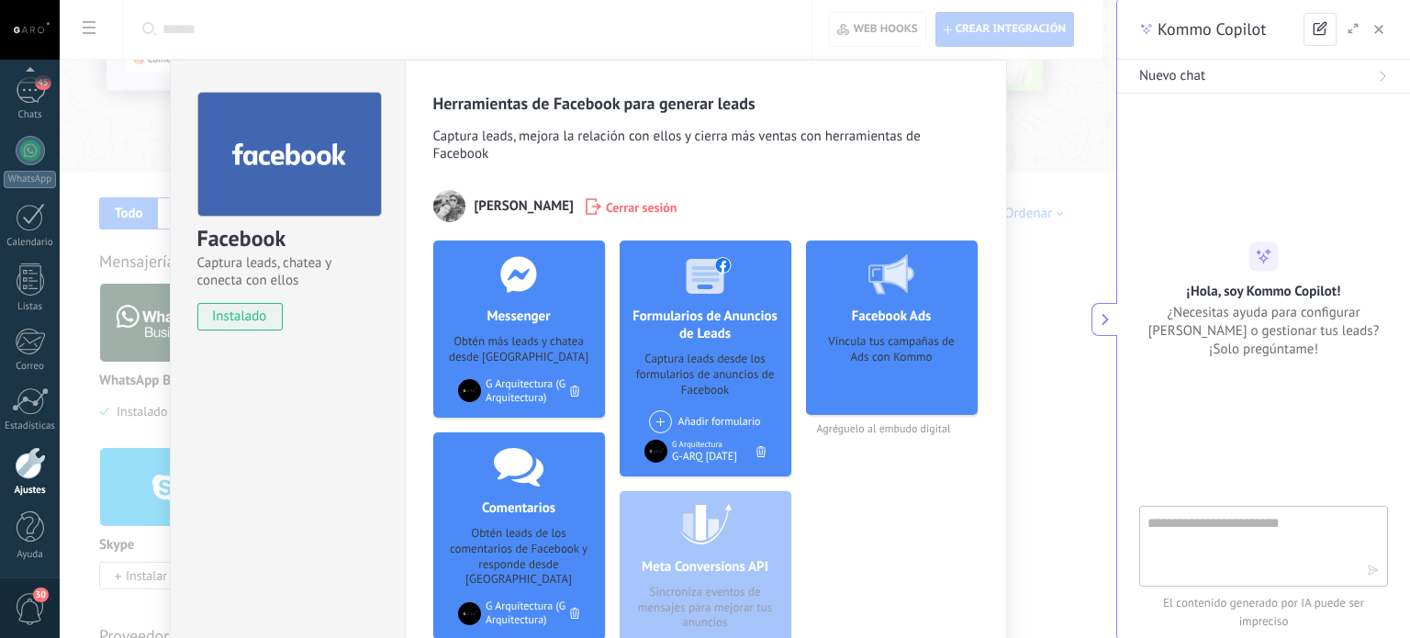
click at [1252, 542] on textarea at bounding box center [1257, 545] width 219 height 66
type textarea "**********"
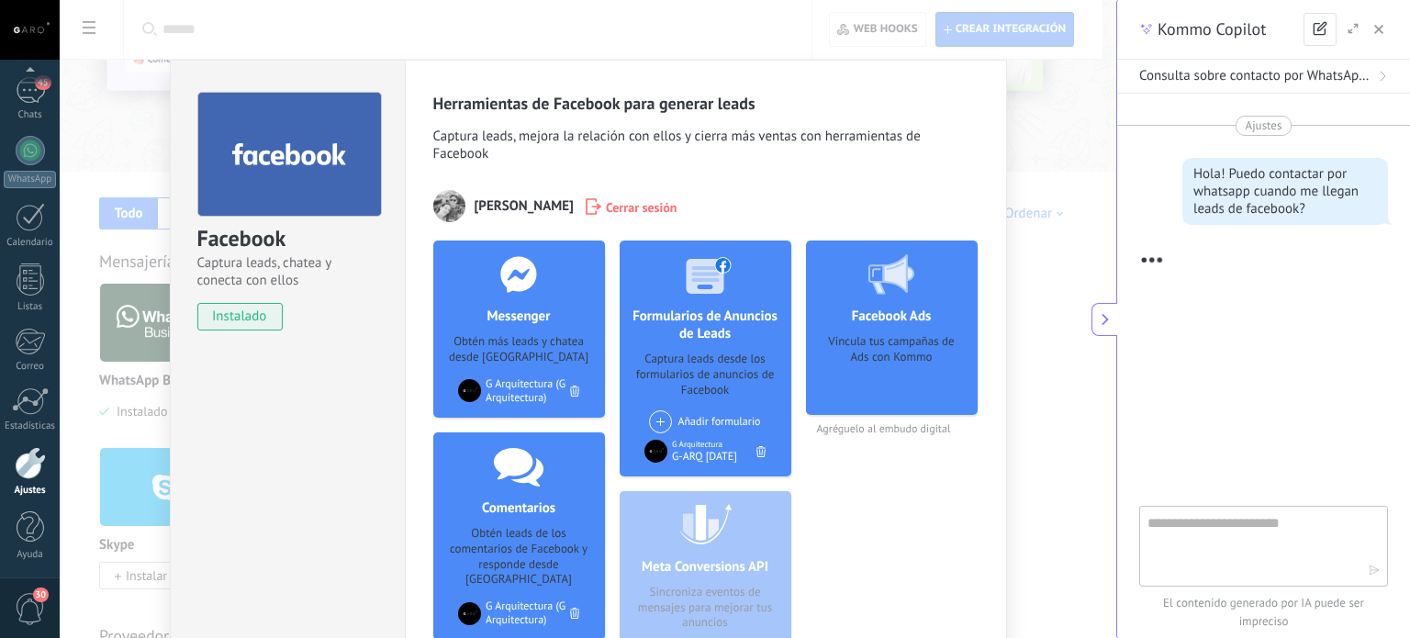
scroll to position [125, 0]
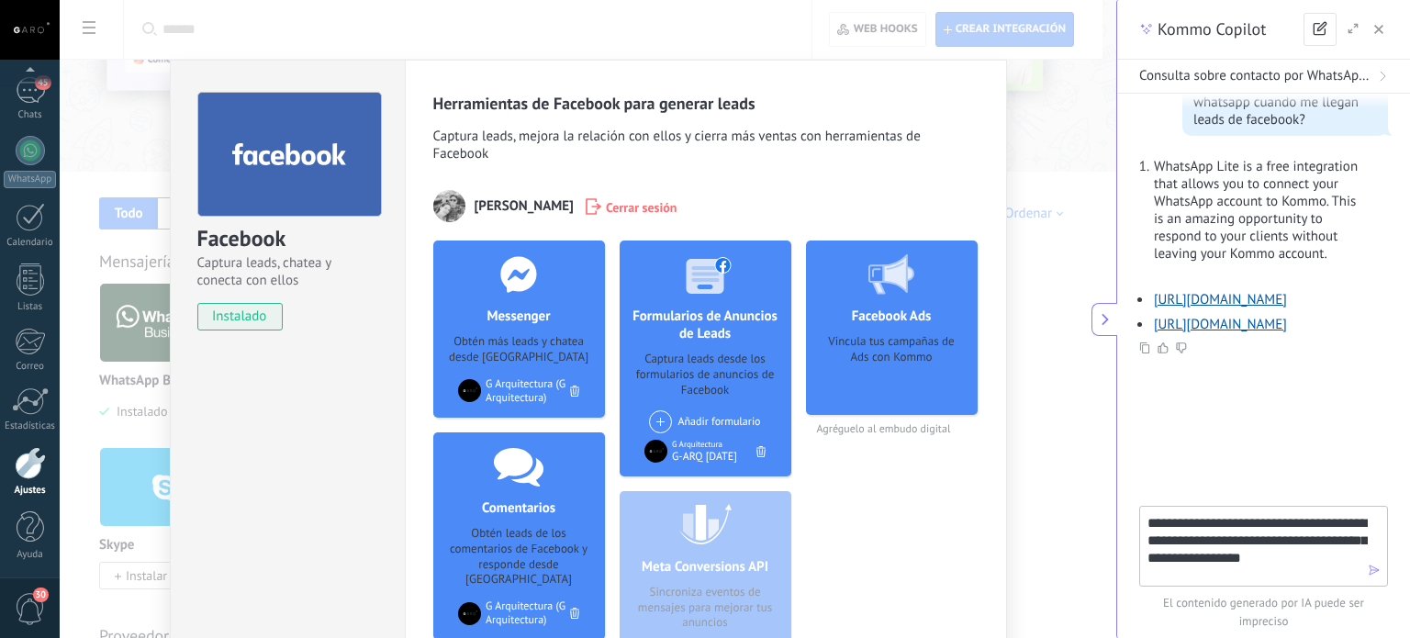
type textarea "**********"
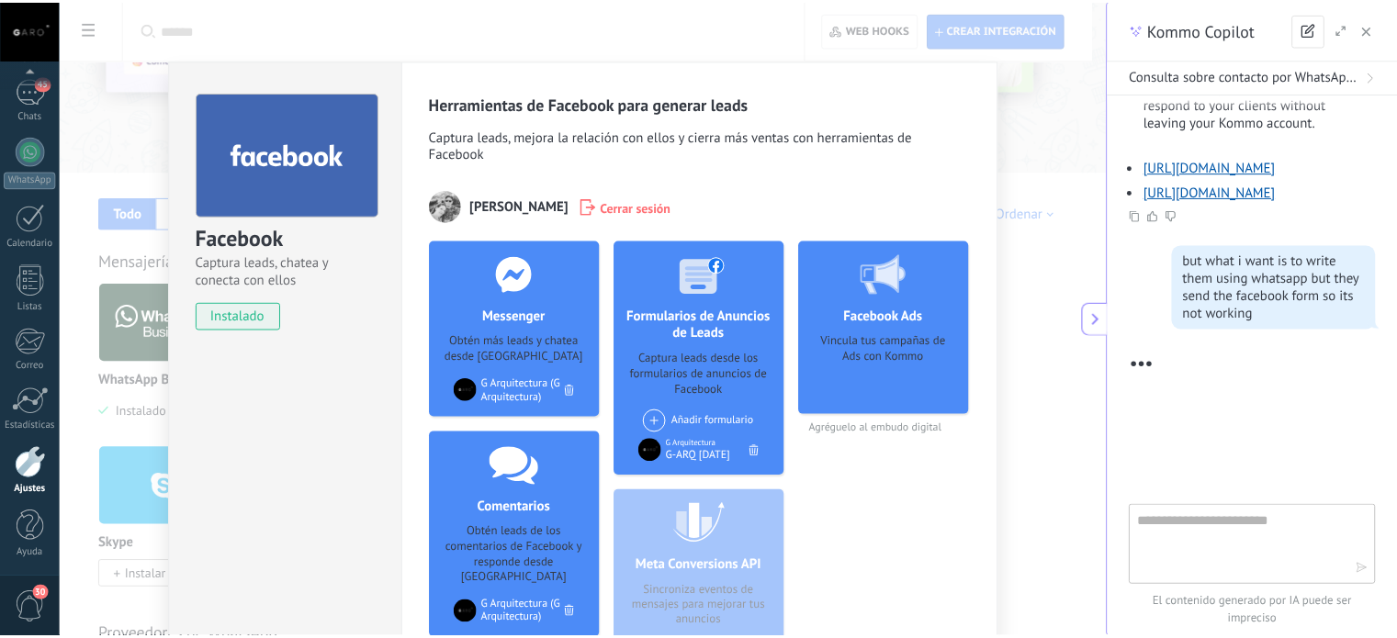
scroll to position [257, 0]
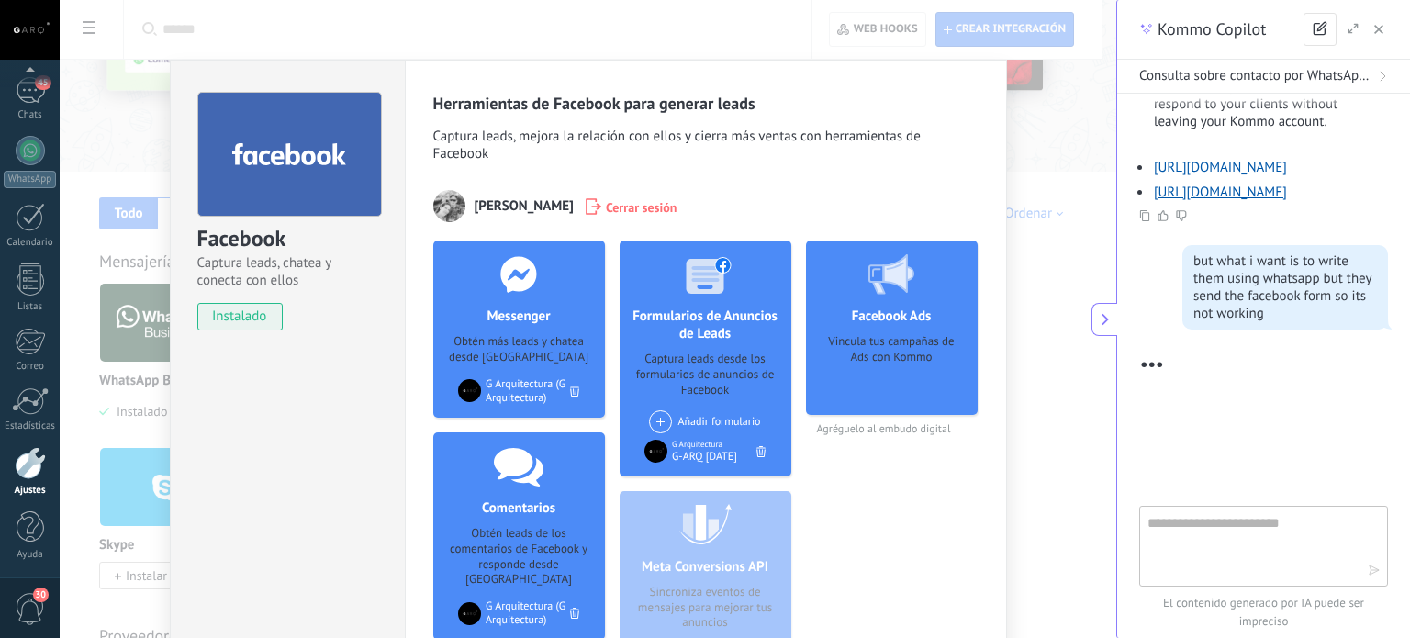
click at [884, 341] on div "Vincula tus campañas de Ads con Kommo" at bounding box center [892, 368] width 142 height 69
click at [1385, 16] on div at bounding box center [1346, 29] width 84 height 33
click at [1380, 33] on icon "button" at bounding box center [1379, 29] width 9 height 9
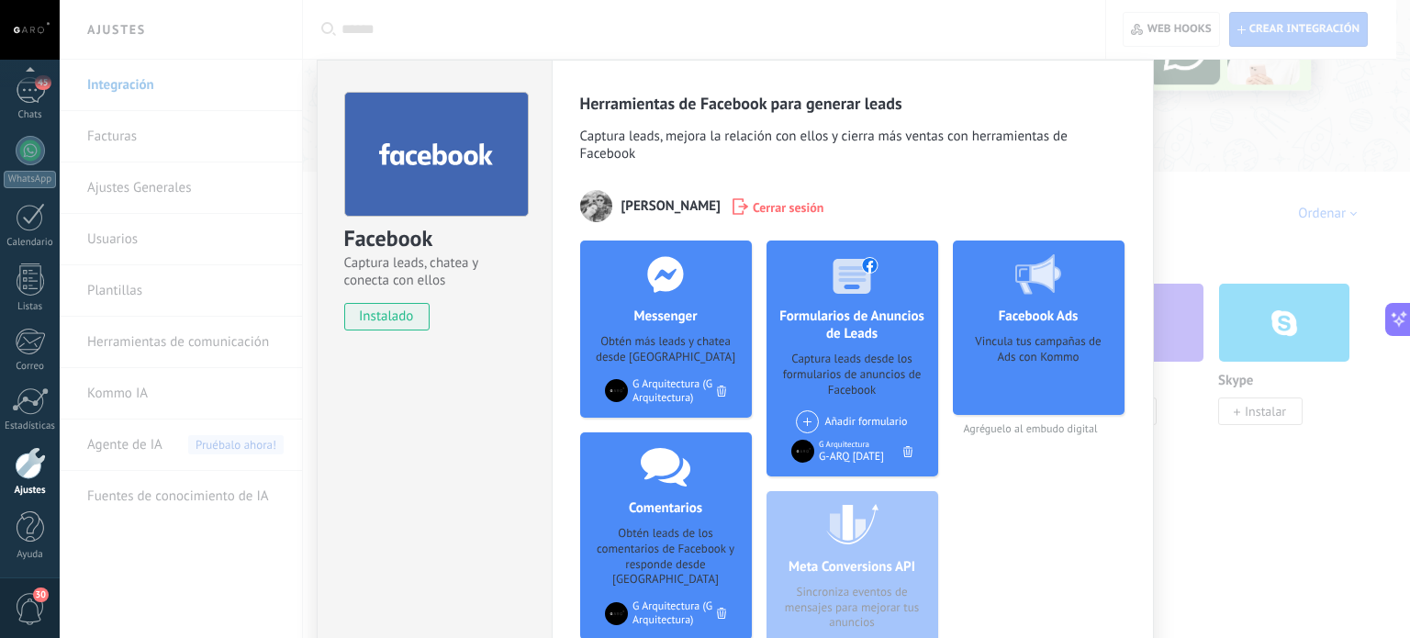
click at [1235, 152] on div "Facebook Captura leads, chatea y conecta con ellos instalado Desinstalar Herram…" at bounding box center [735, 319] width 1351 height 638
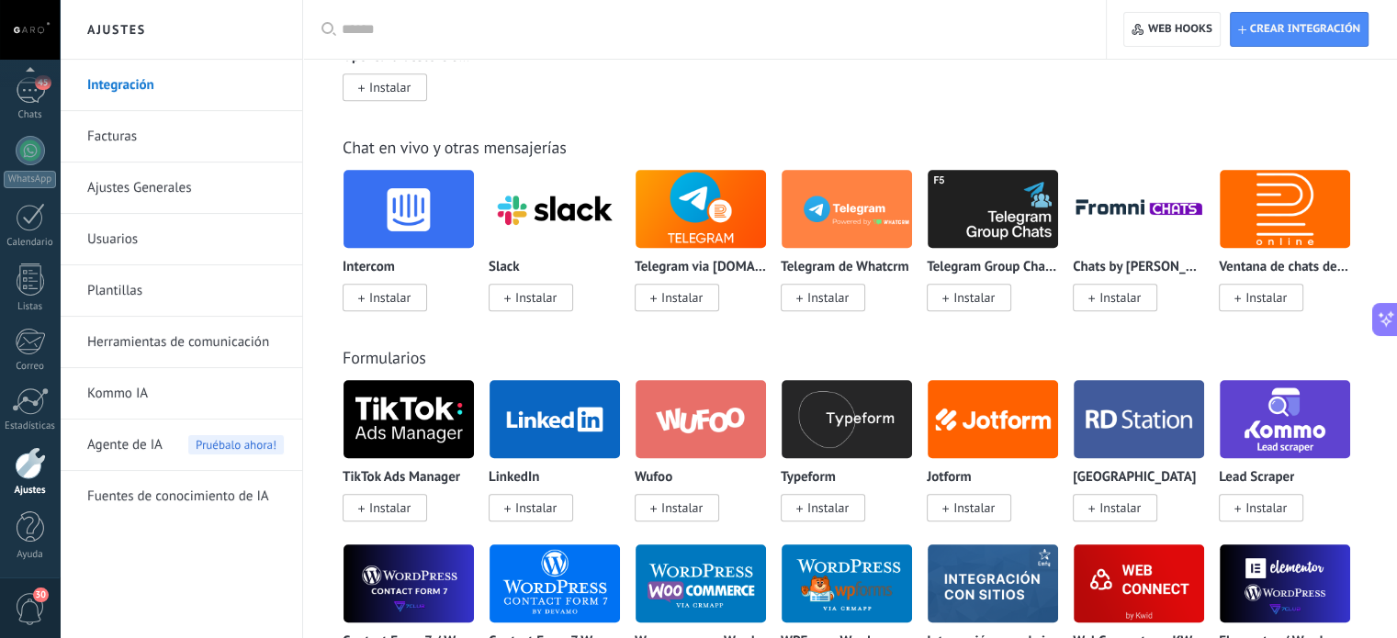
scroll to position [1425, 0]
click at [1384, 330] on button at bounding box center [1385, 319] width 26 height 33
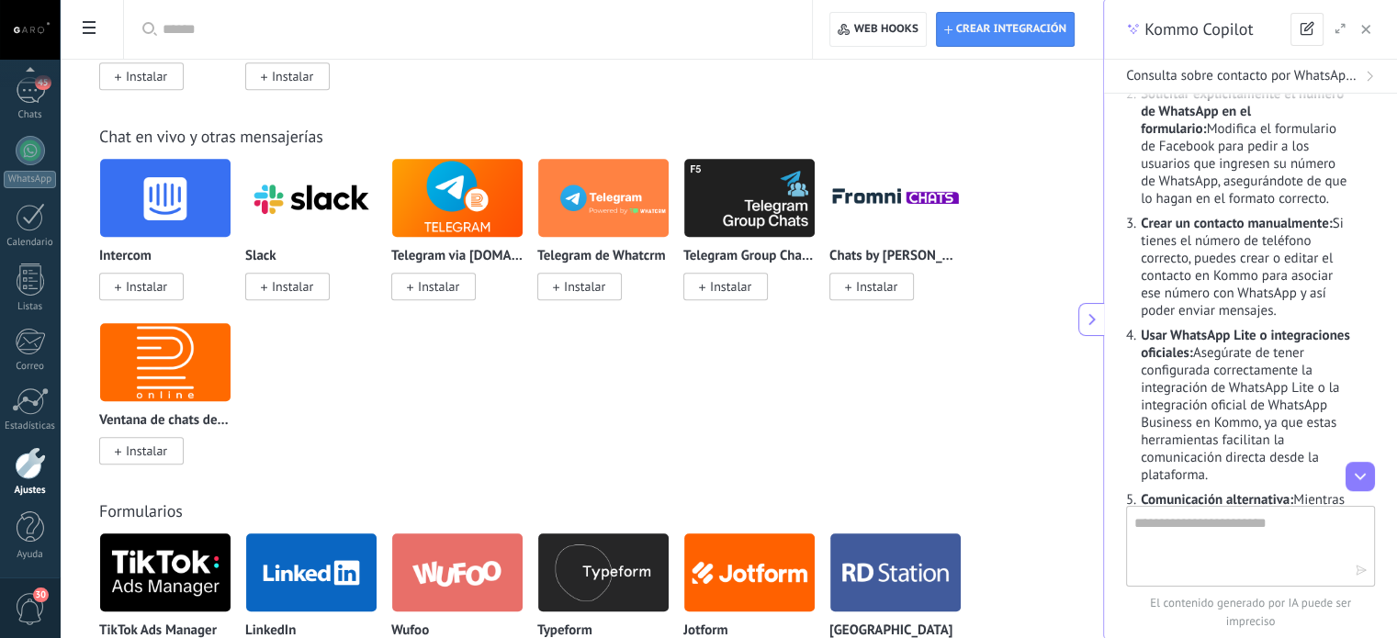
scroll to position [1025, 0]
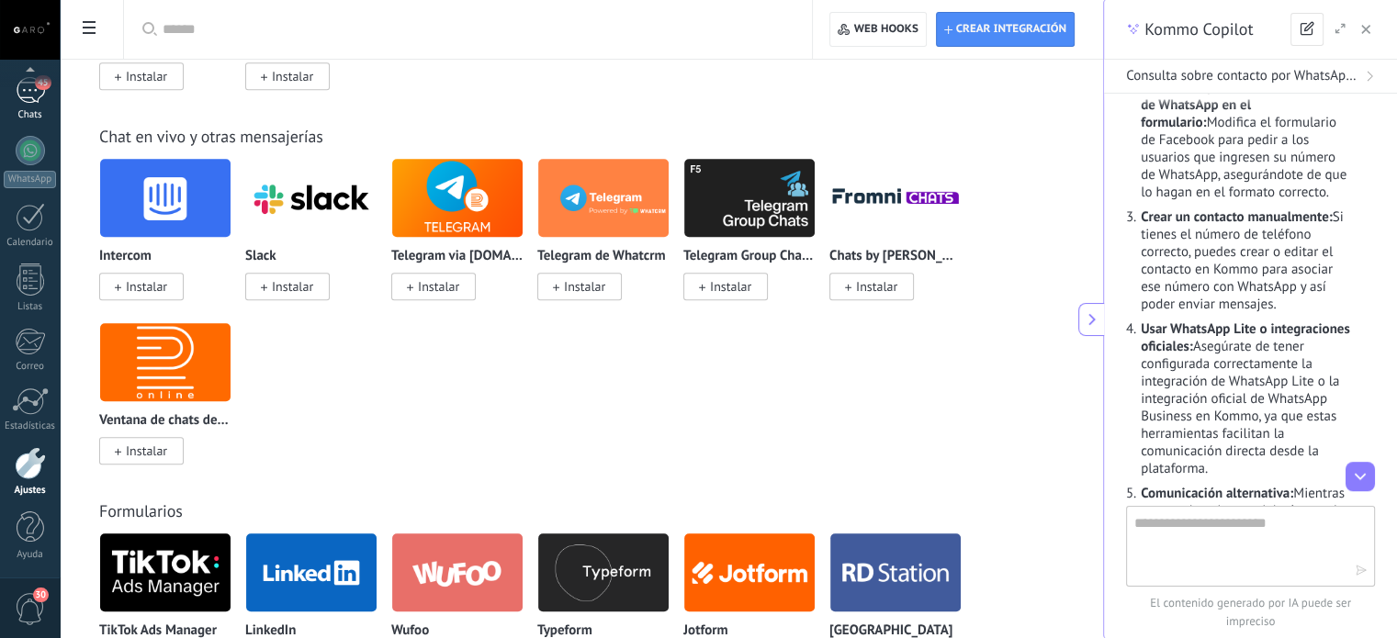
click at [23, 111] on div "Chats" at bounding box center [30, 115] width 53 height 12
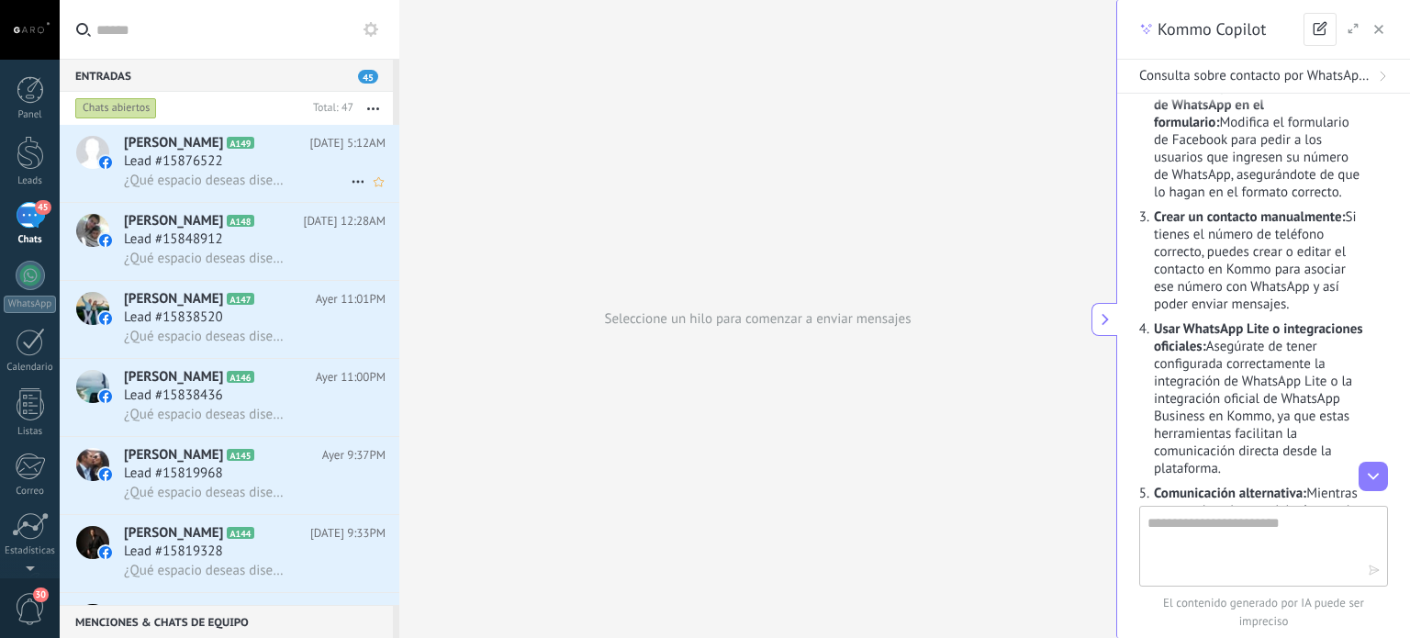
click at [223, 146] on span "[PERSON_NAME]" at bounding box center [173, 143] width 99 height 18
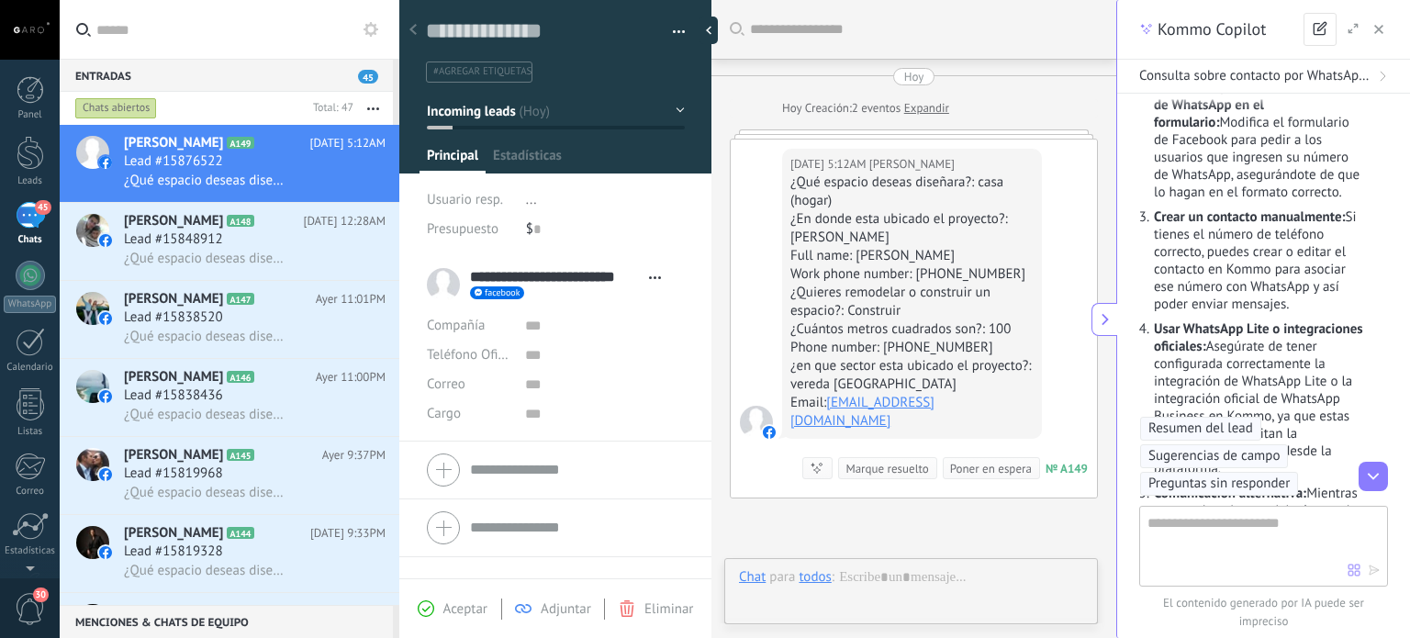
scroll to position [27, 0]
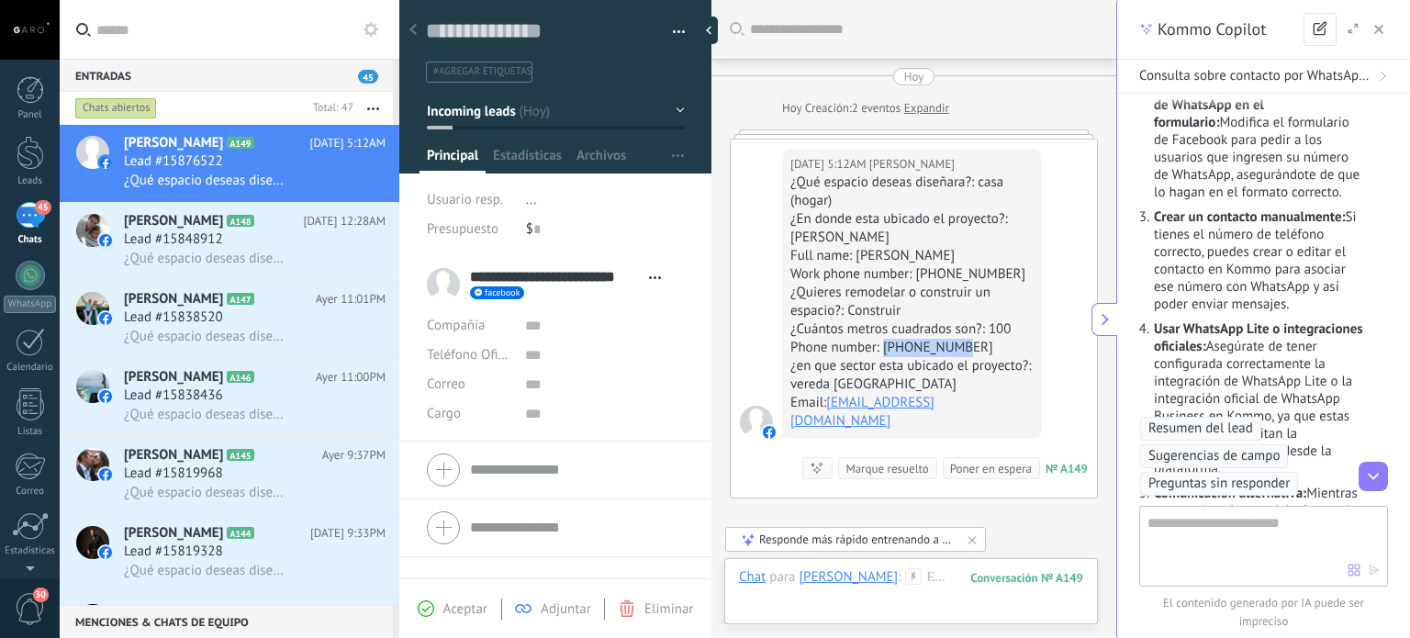
drag, startPoint x: 964, startPoint y: 341, endPoint x: 883, endPoint y: 343, distance: 80.9
click at [883, 343] on div "Phone number: 320 8258950" at bounding box center [912, 348] width 243 height 18
copy div "320 8258950"
click at [533, 364] on input "text" at bounding box center [604, 355] width 159 height 29
paste input "**********"
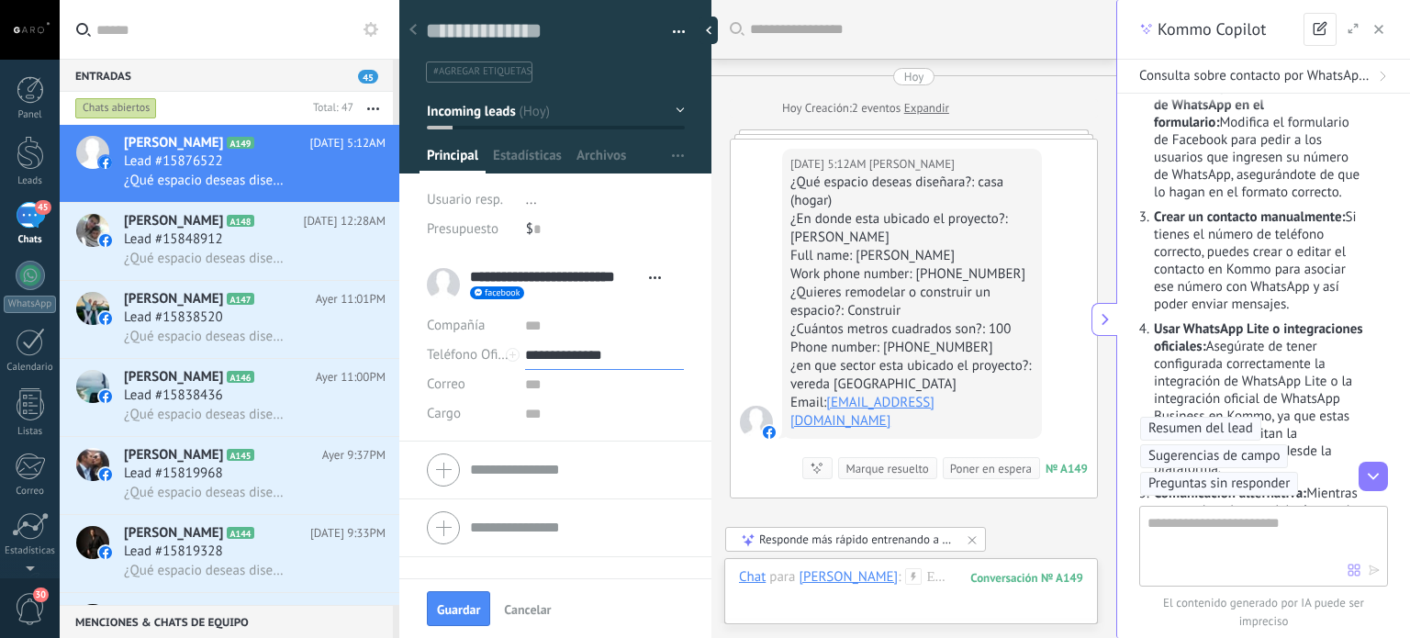
click at [570, 355] on input "**********" at bounding box center [604, 355] width 159 height 29
click at [464, 598] on button "Guardar" at bounding box center [458, 608] width 63 height 35
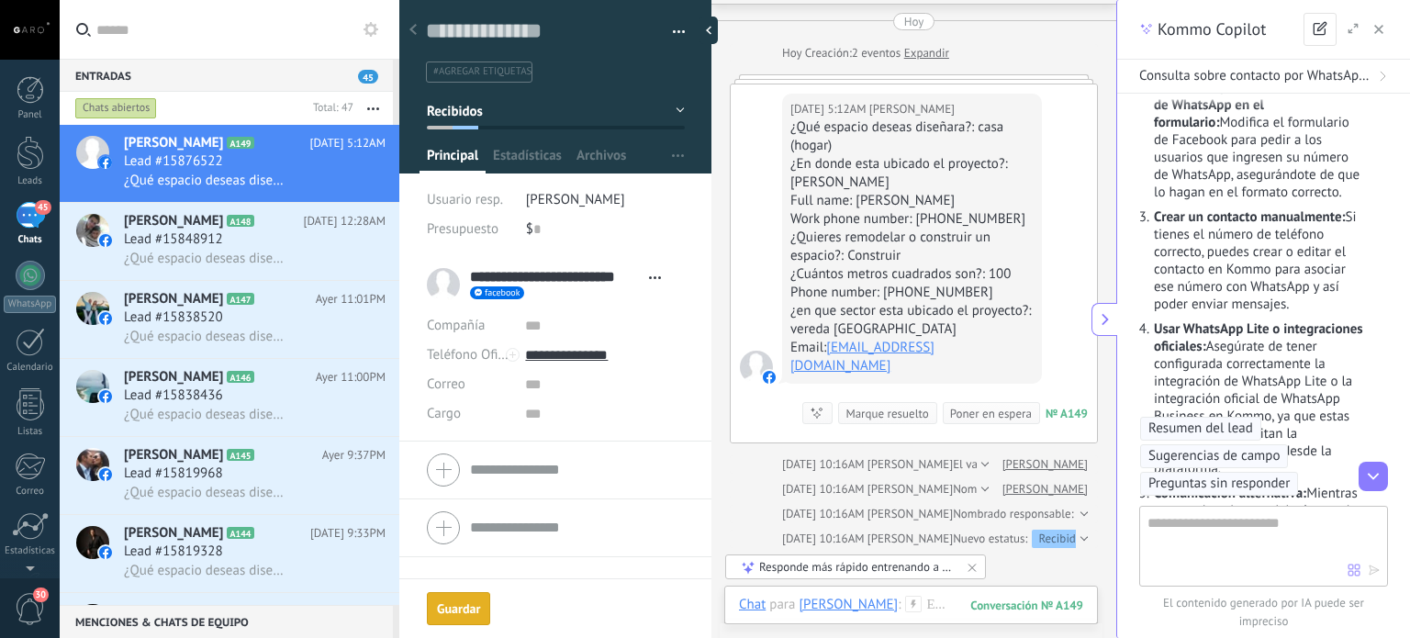
scroll to position [106, 0]
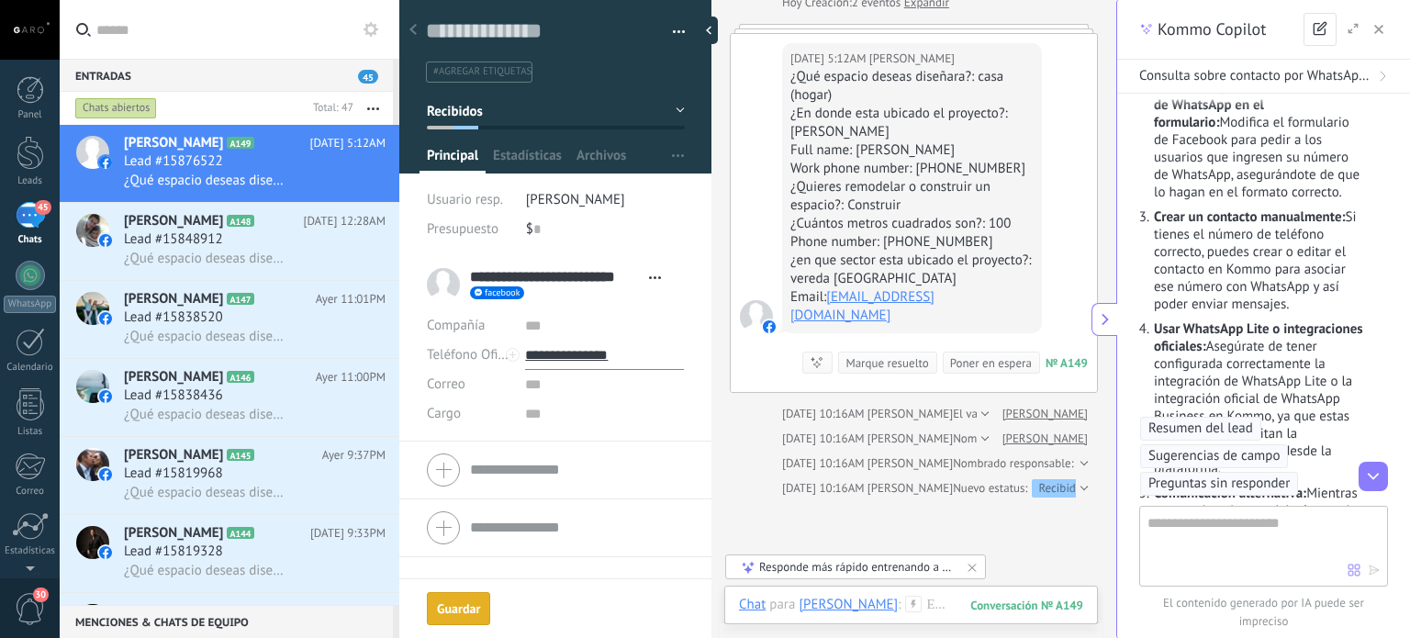
click at [572, 355] on input "**********" at bounding box center [604, 355] width 159 height 29
type input "**********"
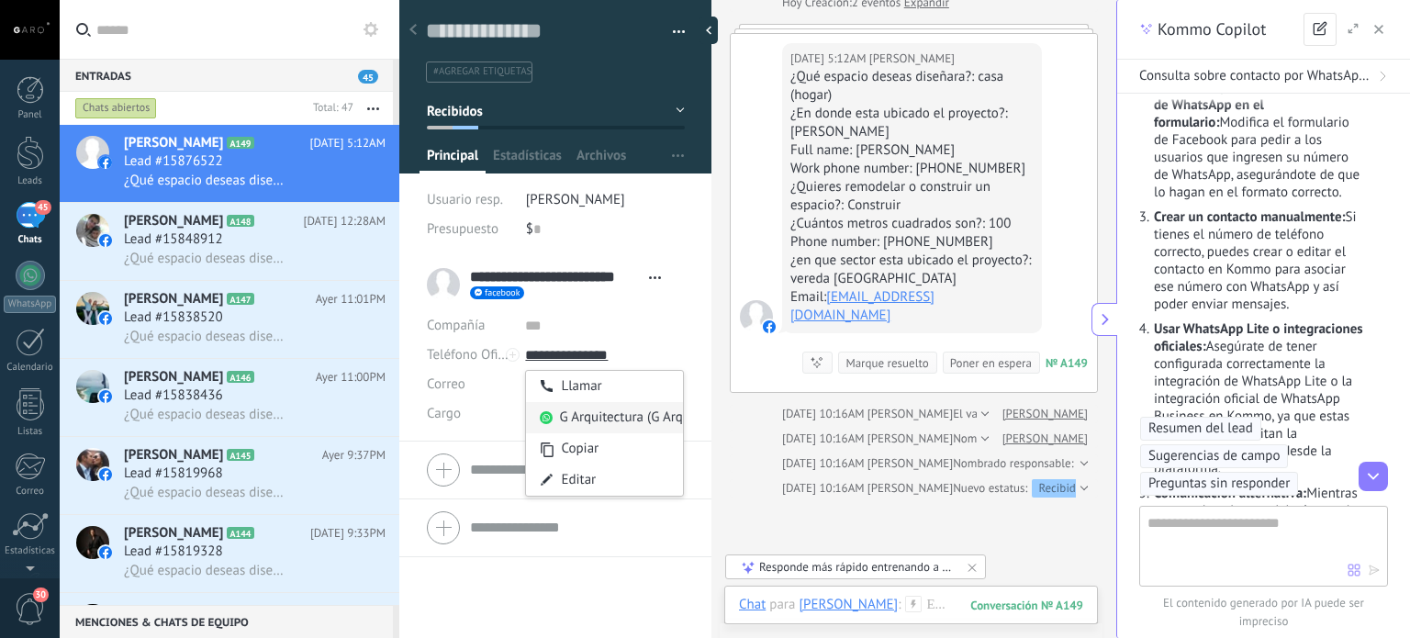
click at [585, 414] on div "G Arquitectura (G Arquitectura)" at bounding box center [604, 417] width 157 height 31
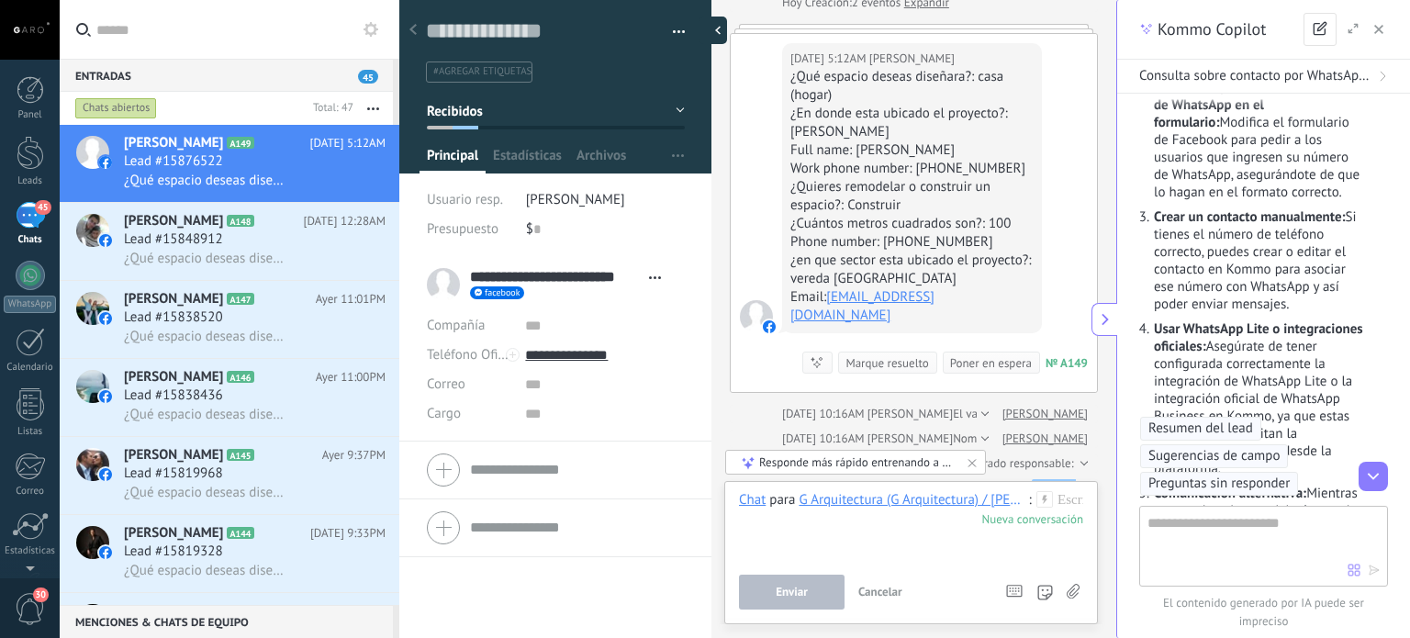
click at [712, 31] on div at bounding box center [714, 31] width 28 height 28
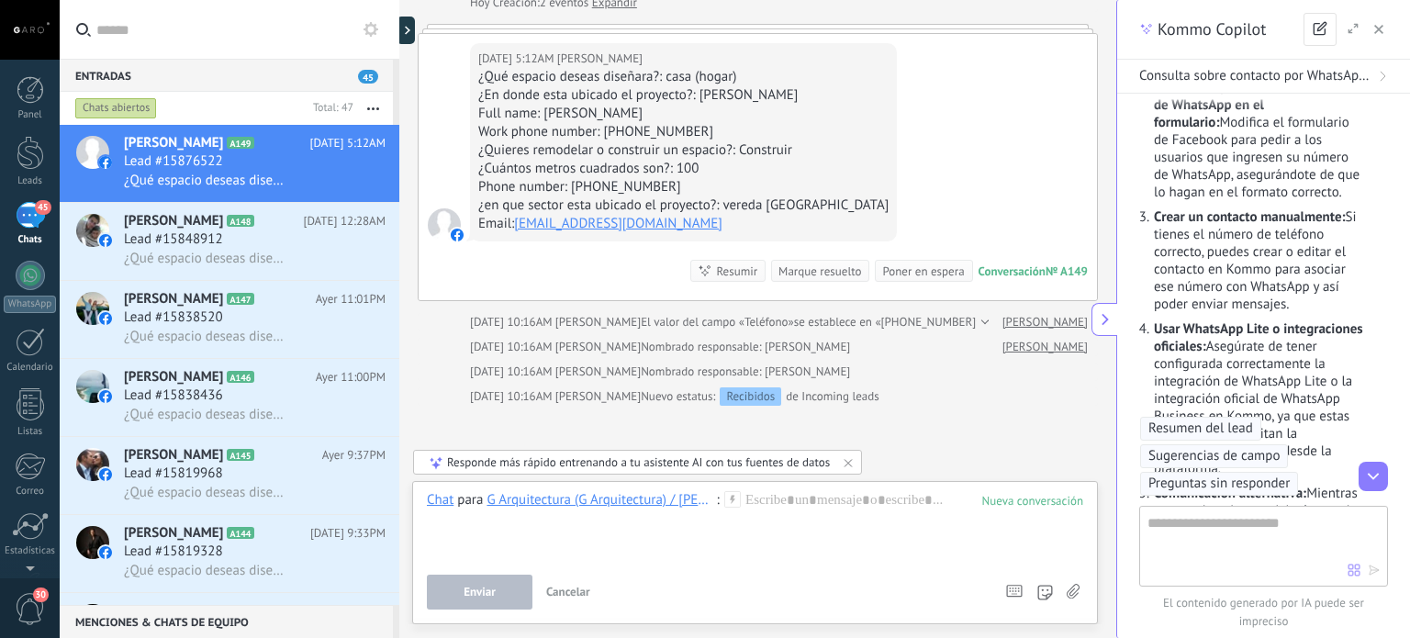
scroll to position [0, 0]
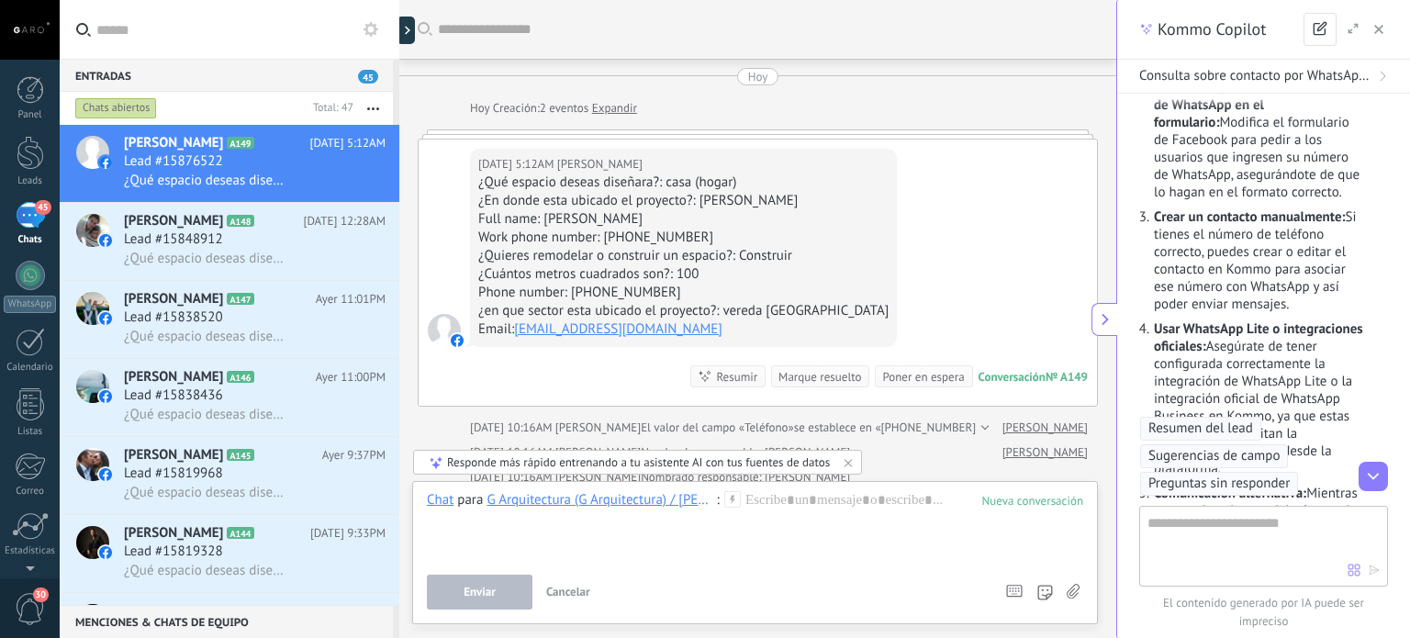
click at [1377, 27] on icon "button" at bounding box center [1379, 29] width 9 height 9
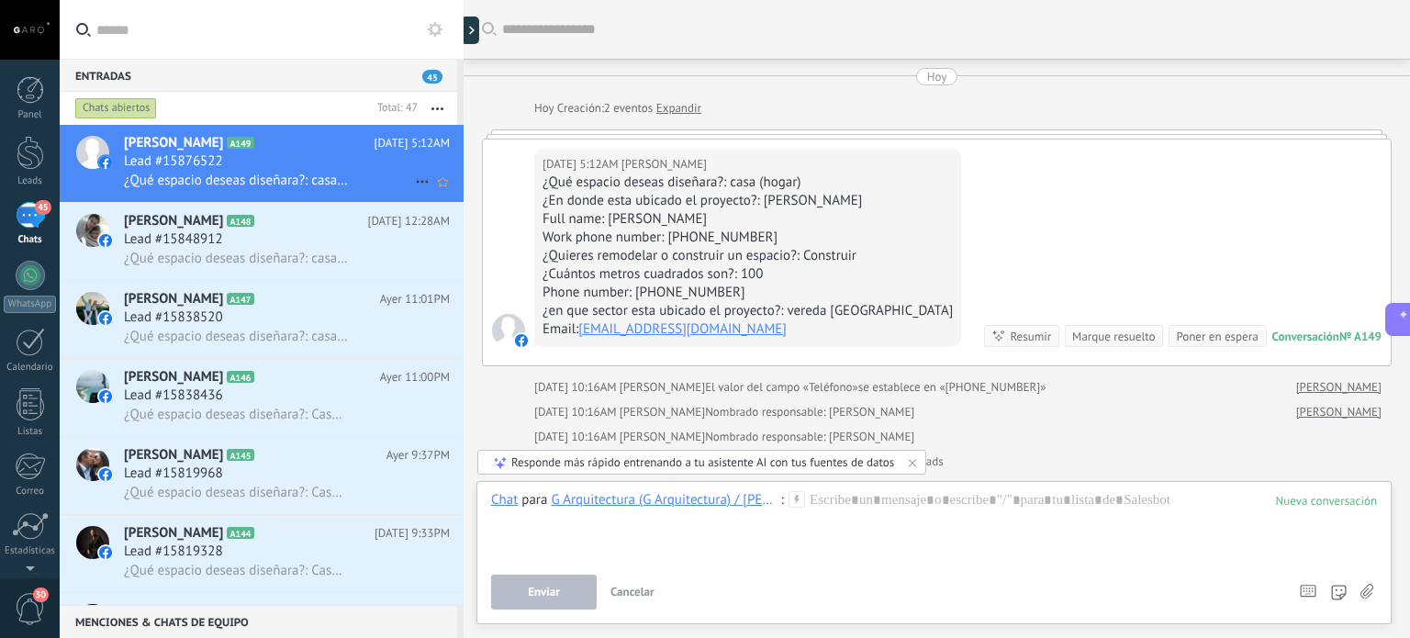
click at [345, 164] on div "Lead #15876522" at bounding box center [287, 161] width 326 height 18
click at [464, 32] on div at bounding box center [464, 319] width 0 height 638
click at [464, 37] on div at bounding box center [464, 319] width 0 height 638
click at [464, 33] on div at bounding box center [464, 319] width 0 height 638
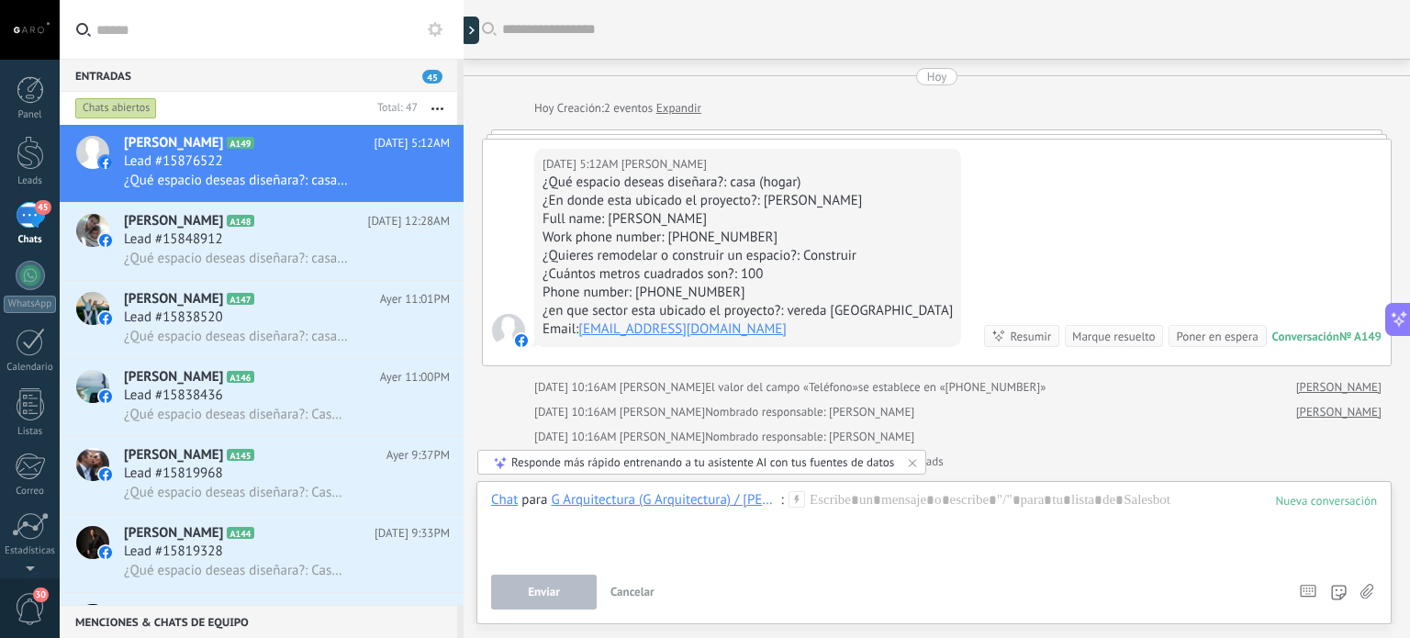
click at [854, 143] on div "Hoy 5:12AM Cesar Augusto Beltran Dìaz ¿Qué espacio deseas diseñara?: casa (hoga…" at bounding box center [937, 253] width 908 height 226
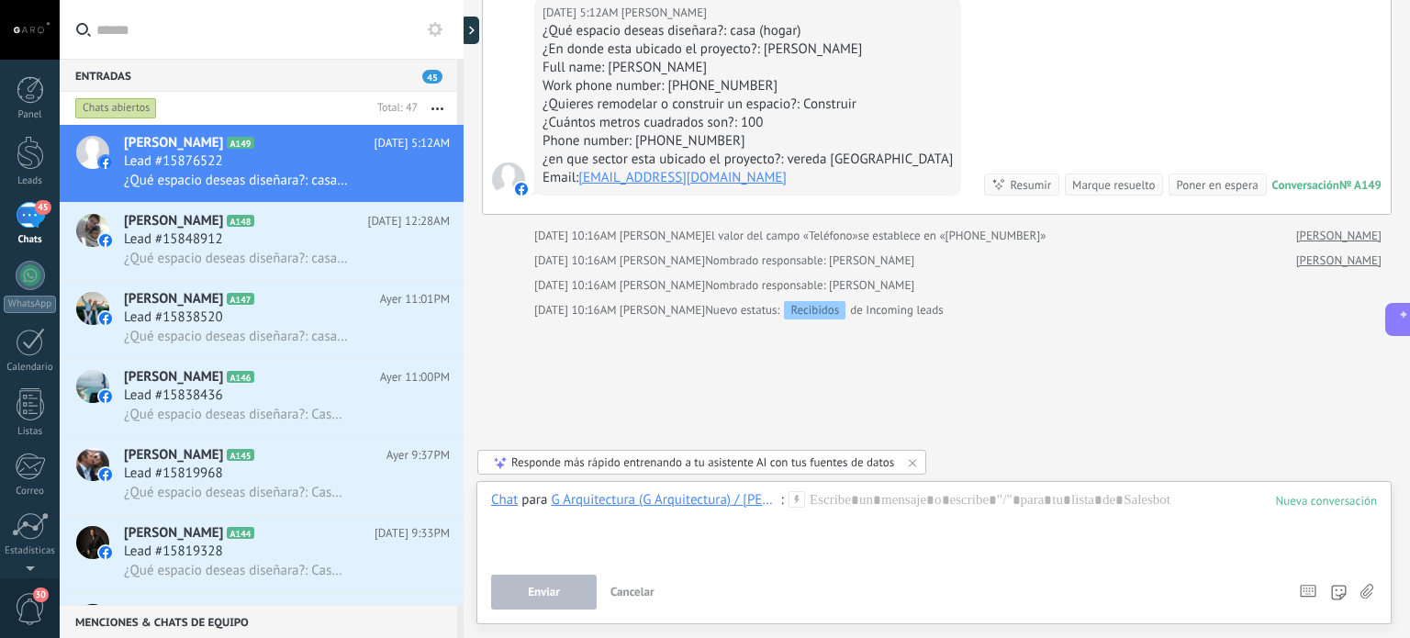
scroll to position [0, 0]
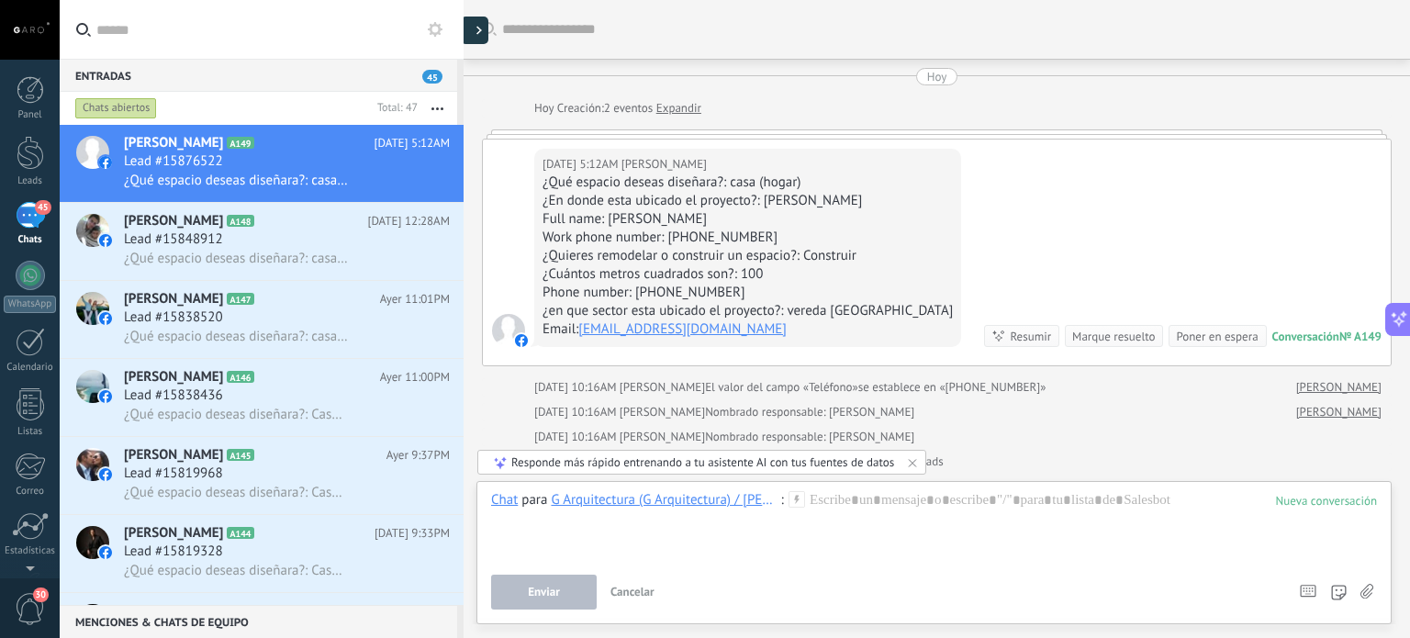
click at [477, 25] on div at bounding box center [475, 31] width 28 height 28
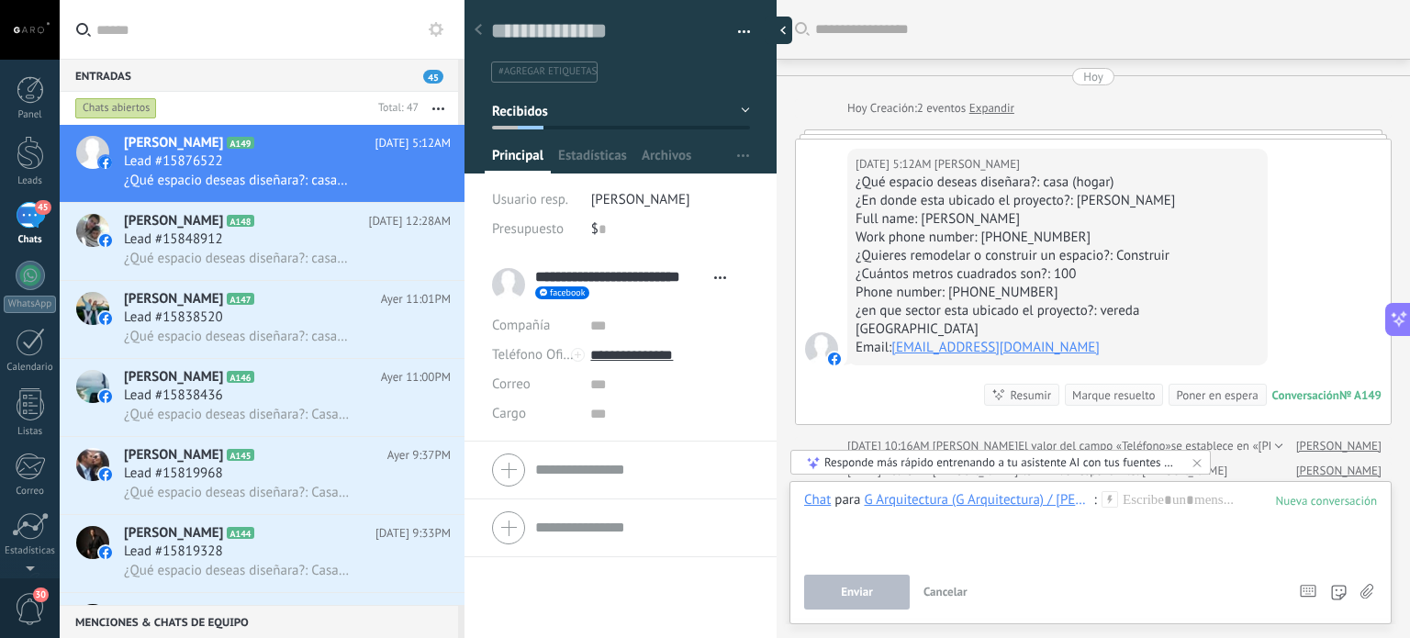
scroll to position [27, 0]
click at [736, 32] on button "button" at bounding box center [737, 32] width 27 height 28
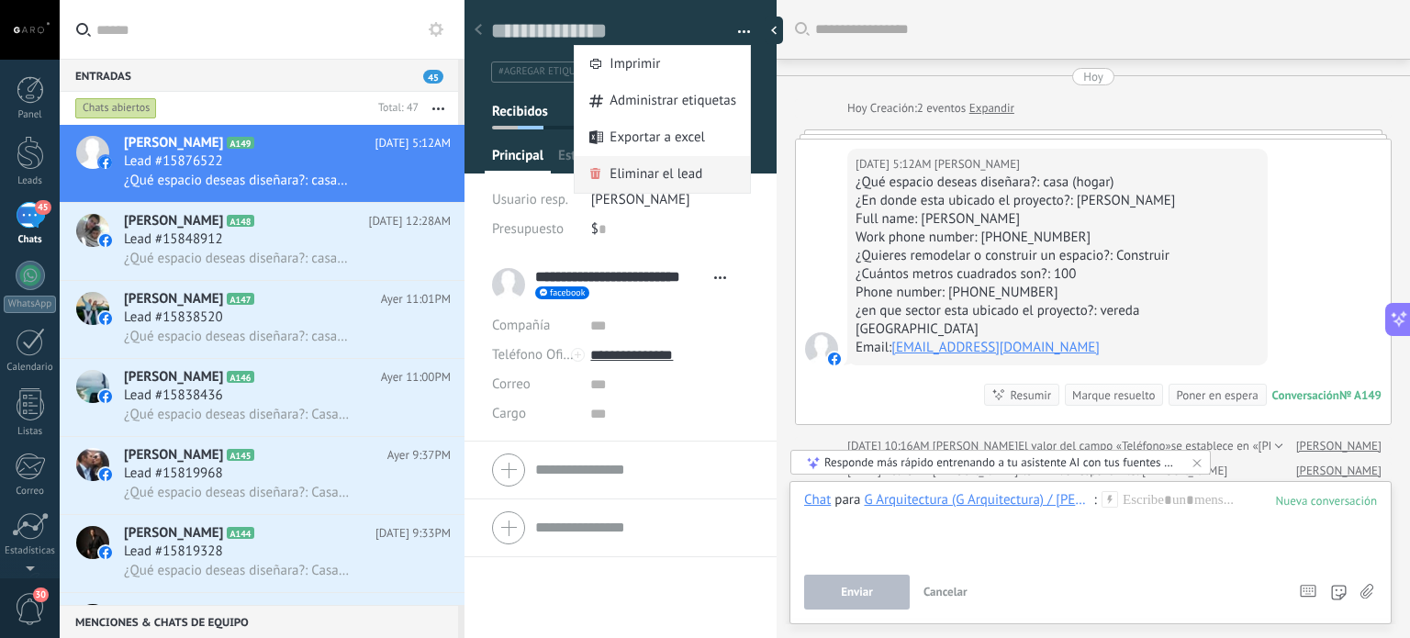
click at [684, 161] on span "Eliminar el lead" at bounding box center [656, 174] width 93 height 37
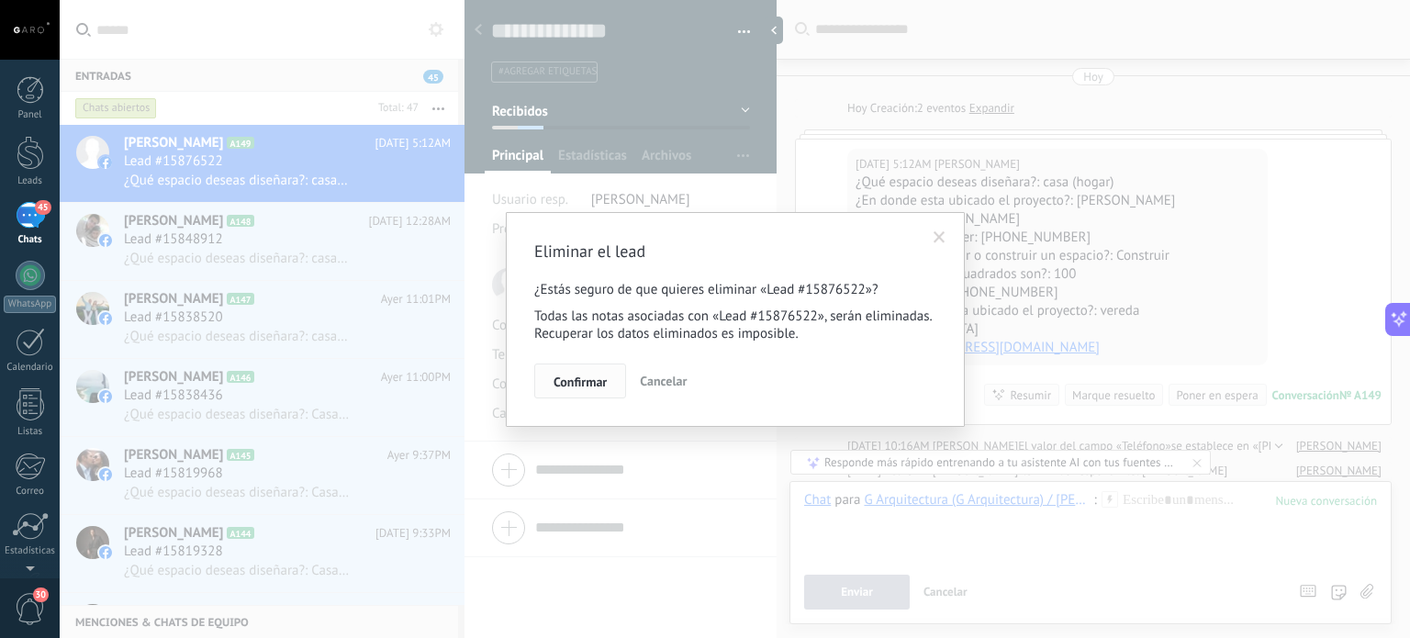
click at [604, 371] on button "Confirmar" at bounding box center [580, 381] width 92 height 35
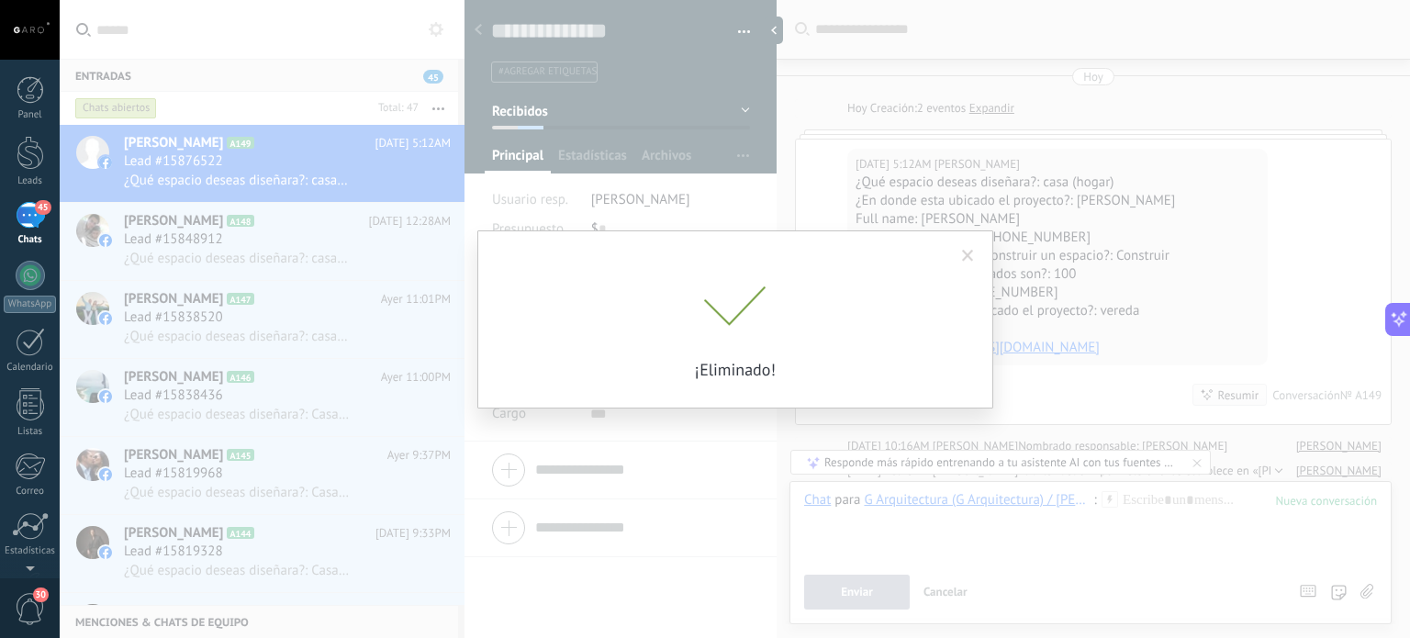
scroll to position [25, 0]
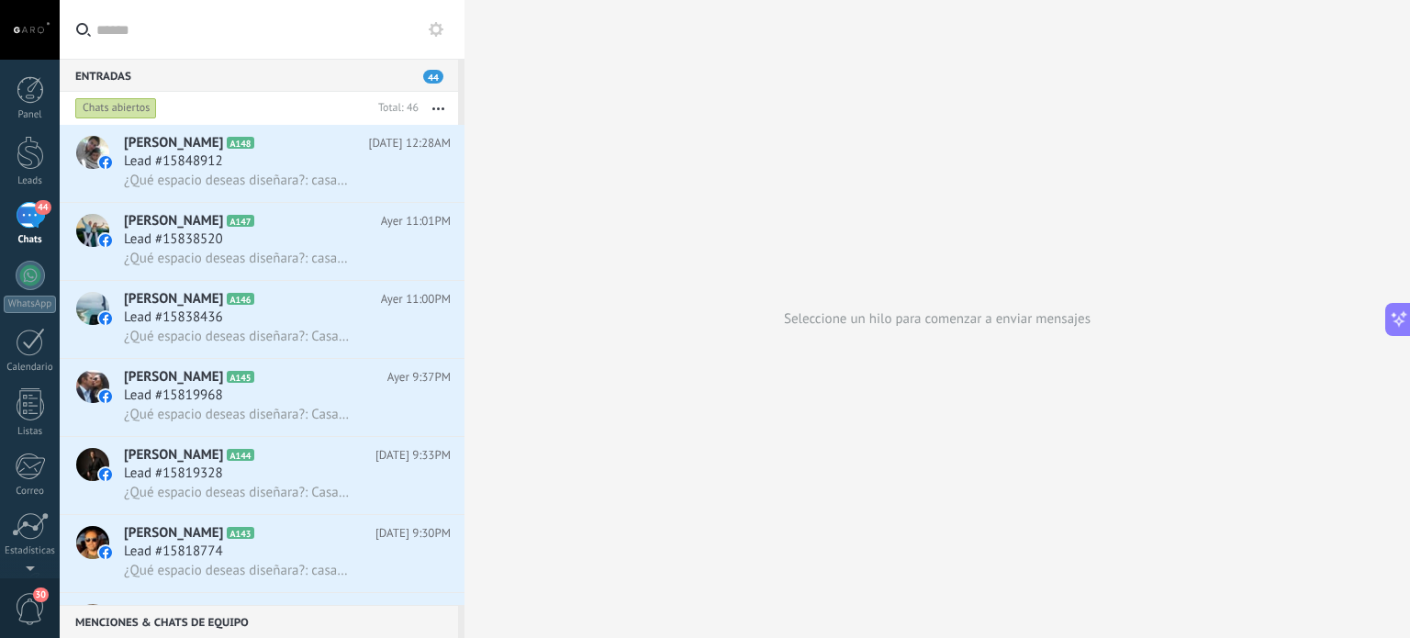
click at [294, 166] on div "Lead #15848912" at bounding box center [287, 161] width 327 height 18
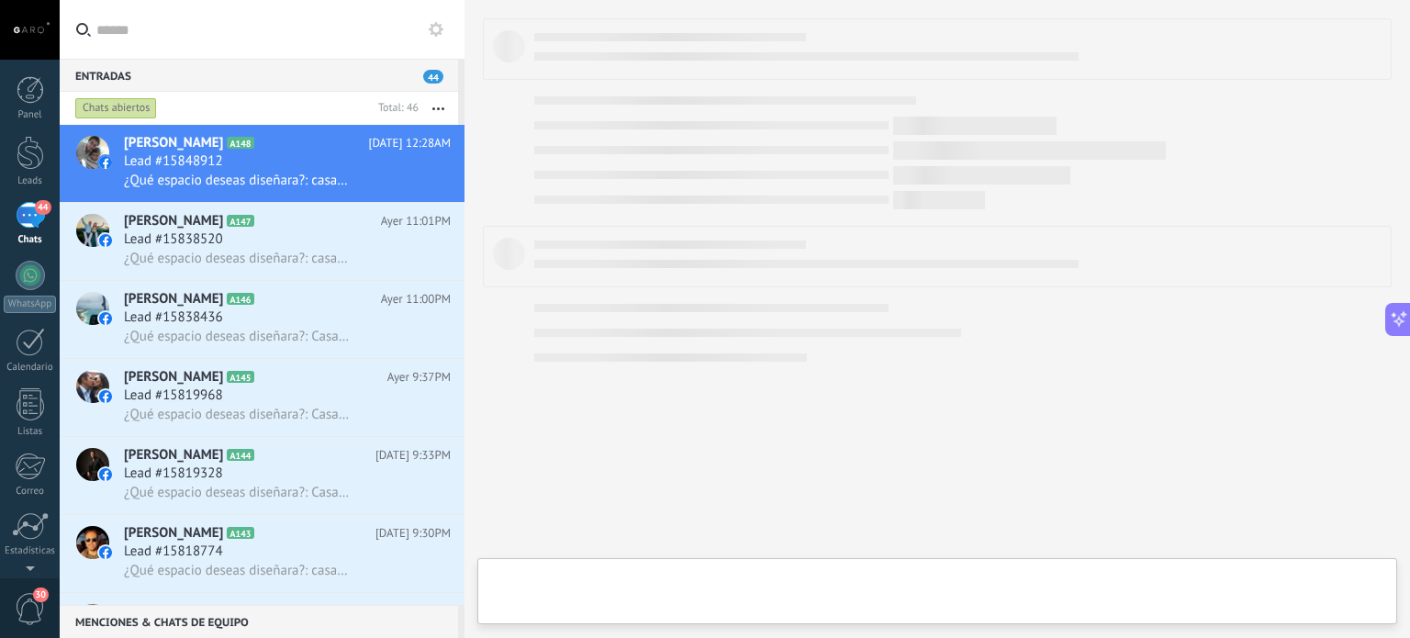
type textarea "**********"
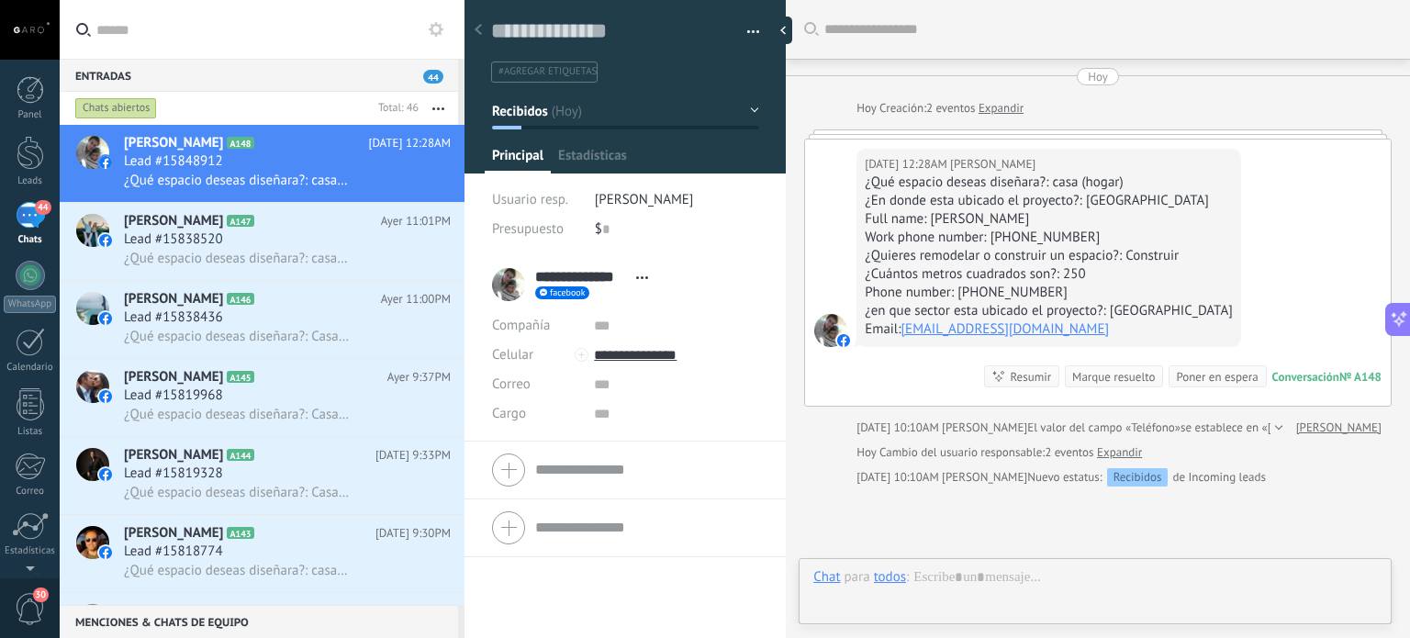
scroll to position [27, 0]
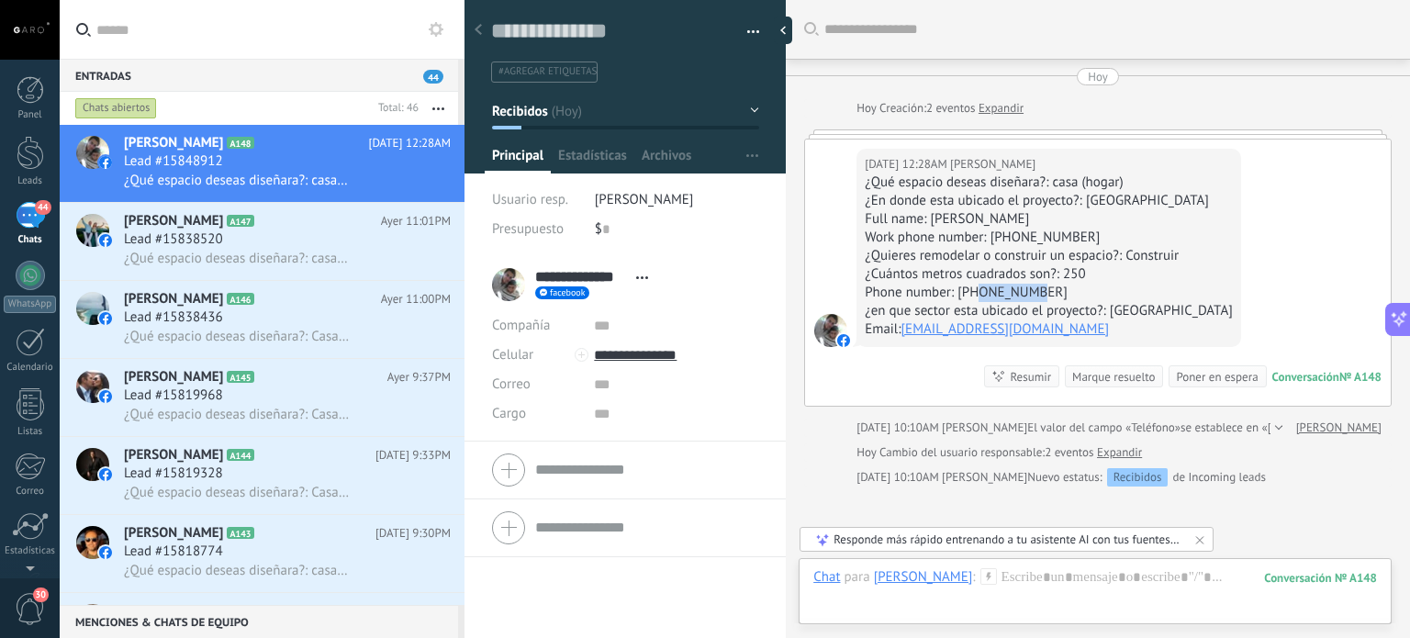
drag, startPoint x: 1048, startPoint y: 293, endPoint x: 977, endPoint y: 297, distance: 70.8
click at [977, 297] on div "Phone number: [PHONE_NUMBER]" at bounding box center [1049, 293] width 368 height 18
click at [654, 351] on input "**********" at bounding box center [676, 355] width 164 height 29
type input "**********"
click at [655, 419] on div "G Arquitectura (G Arquitectura)" at bounding box center [676, 417] width 163 height 31
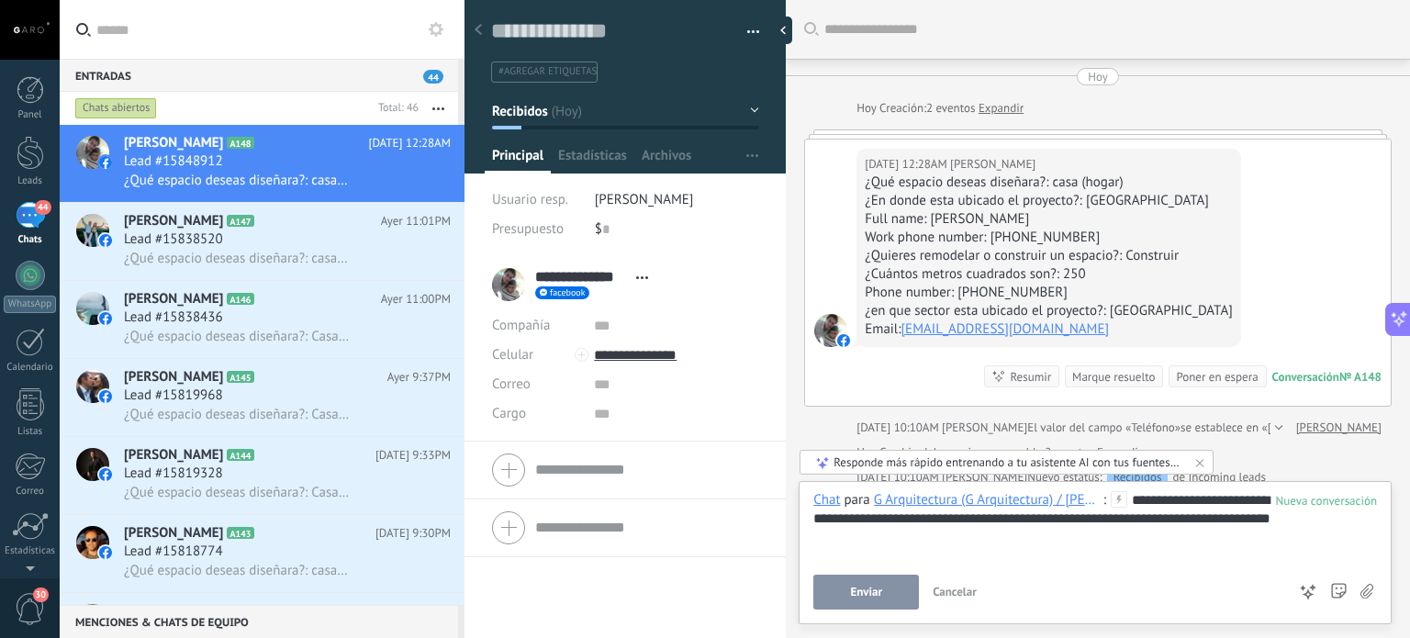
click at [861, 594] on span "Enviar" at bounding box center [866, 592] width 32 height 13
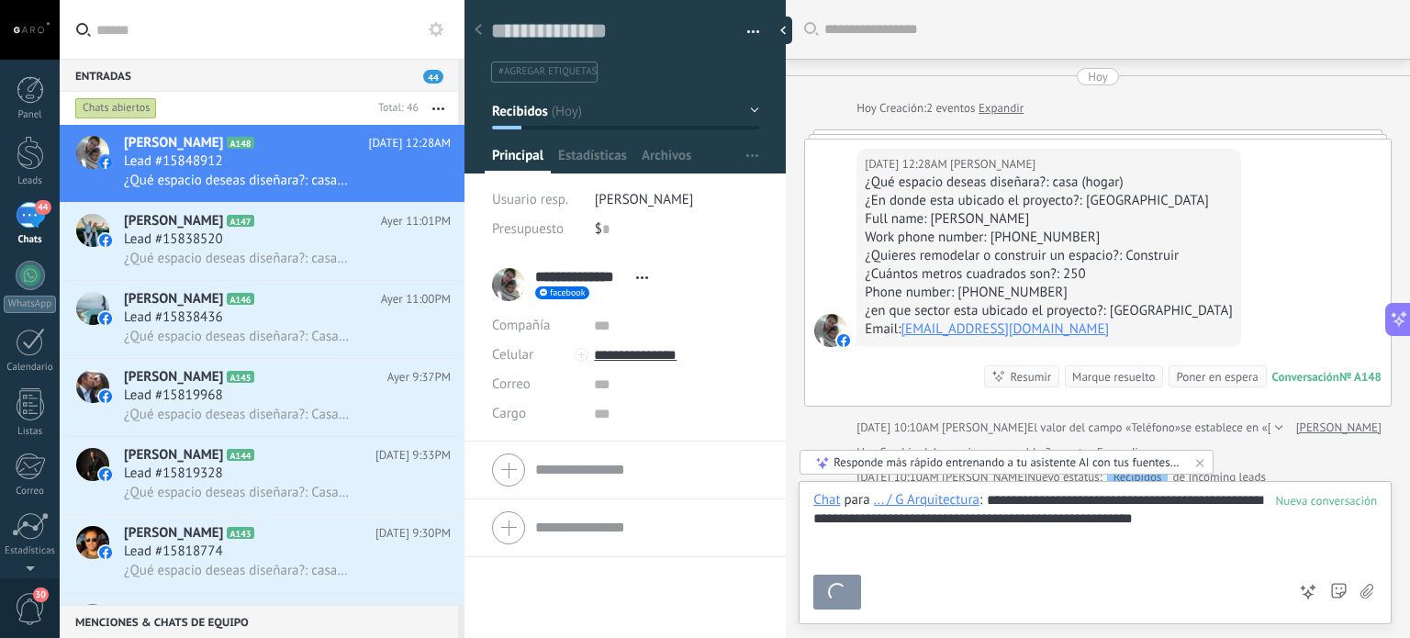
scroll to position [375, 0]
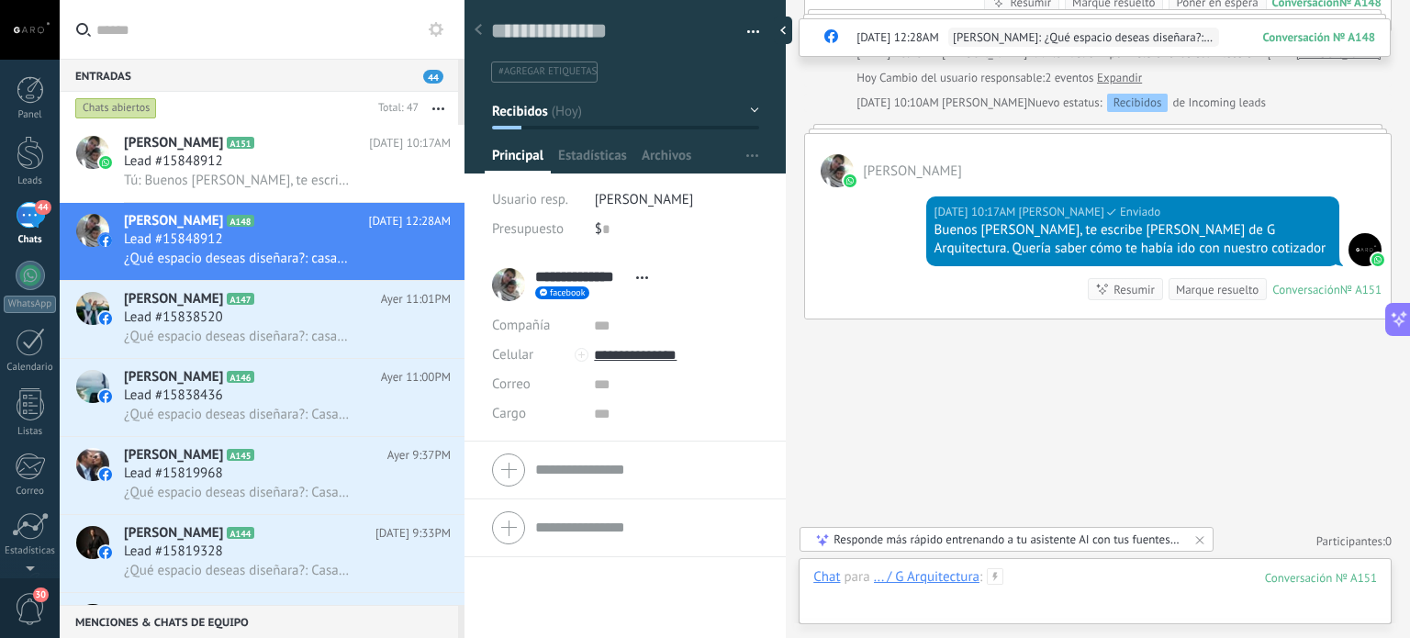
click at [1047, 576] on div at bounding box center [1096, 595] width 564 height 55
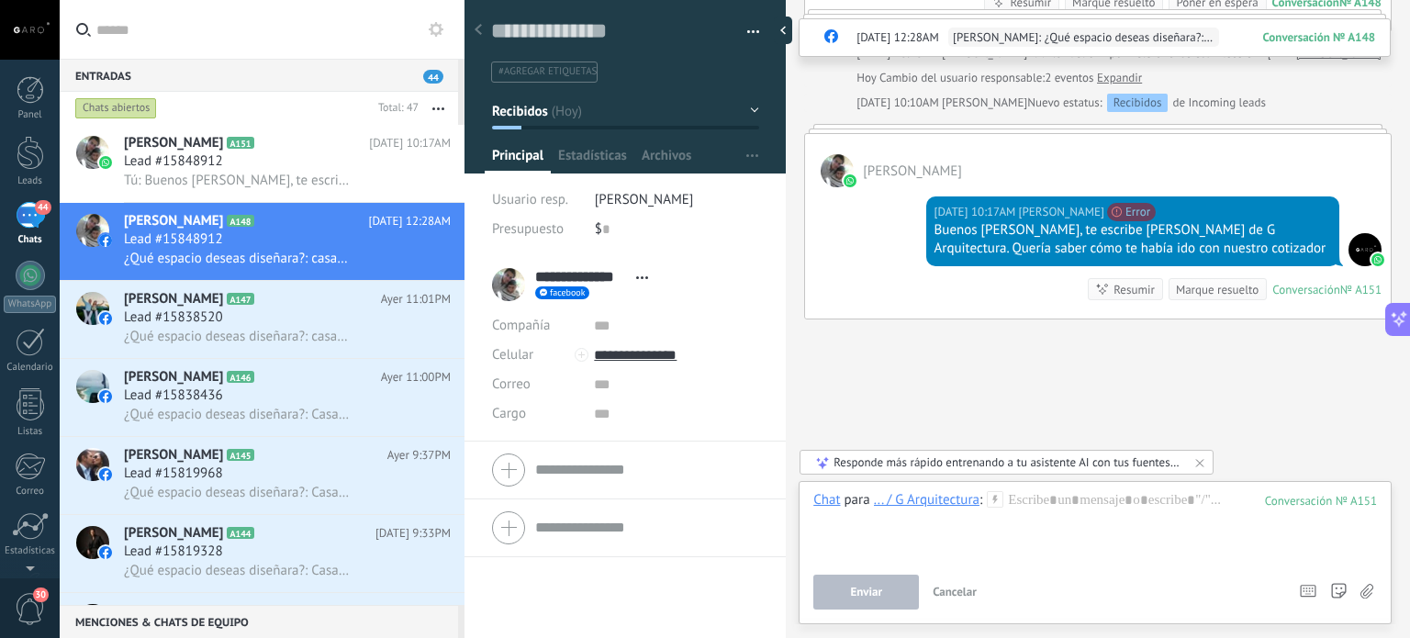
click at [994, 506] on icon at bounding box center [995, 499] width 17 height 17
click at [976, 539] on div at bounding box center [1096, 526] width 564 height 70
click at [992, 506] on icon at bounding box center [995, 499] width 17 height 17
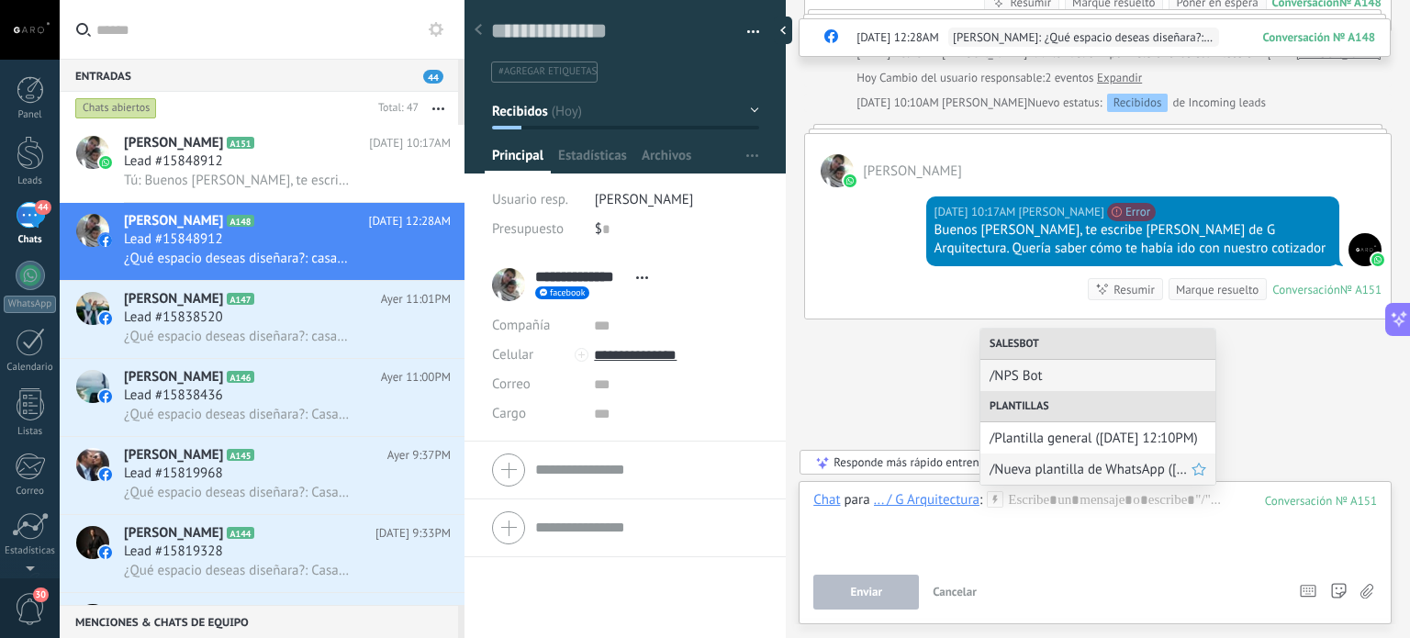
click at [1010, 467] on span "/Nueva plantilla de WhatsApp (14.10.2025 12:11PM)" at bounding box center [1091, 469] width 202 height 17
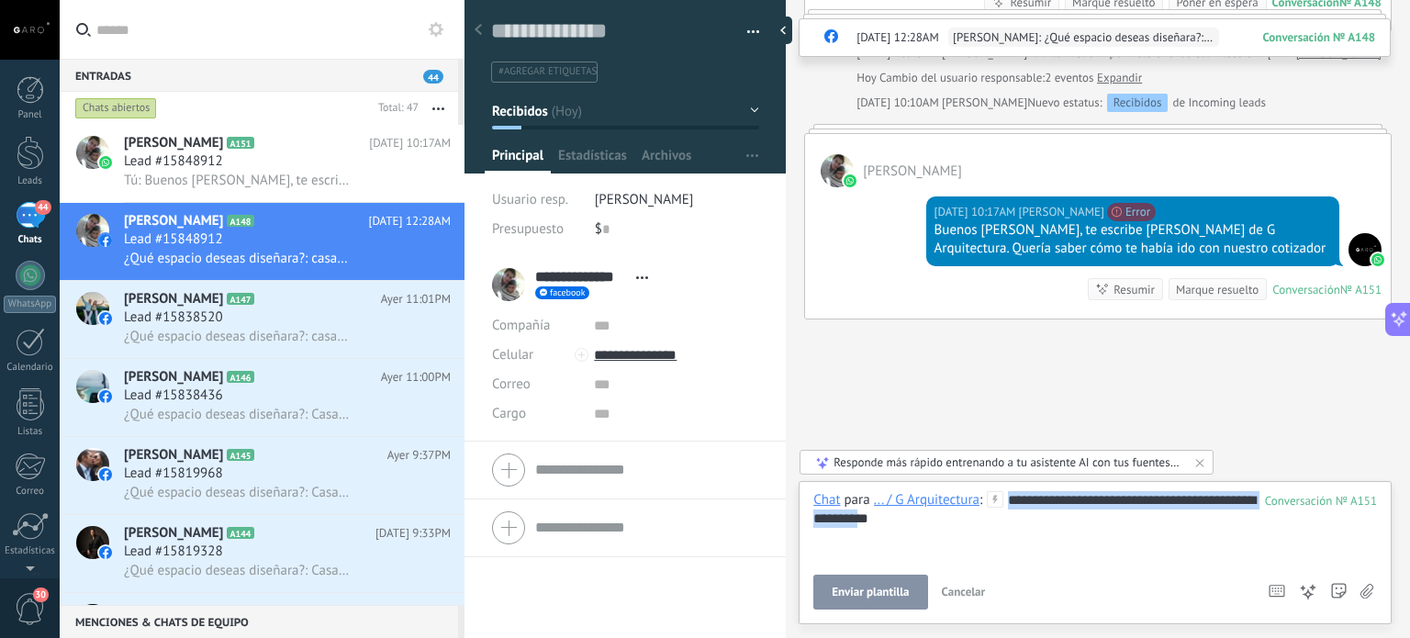
drag, startPoint x: 997, startPoint y: 522, endPoint x: 1010, endPoint y: 501, distance: 24.7
click at [1010, 501] on div "**********" at bounding box center [1096, 526] width 564 height 70
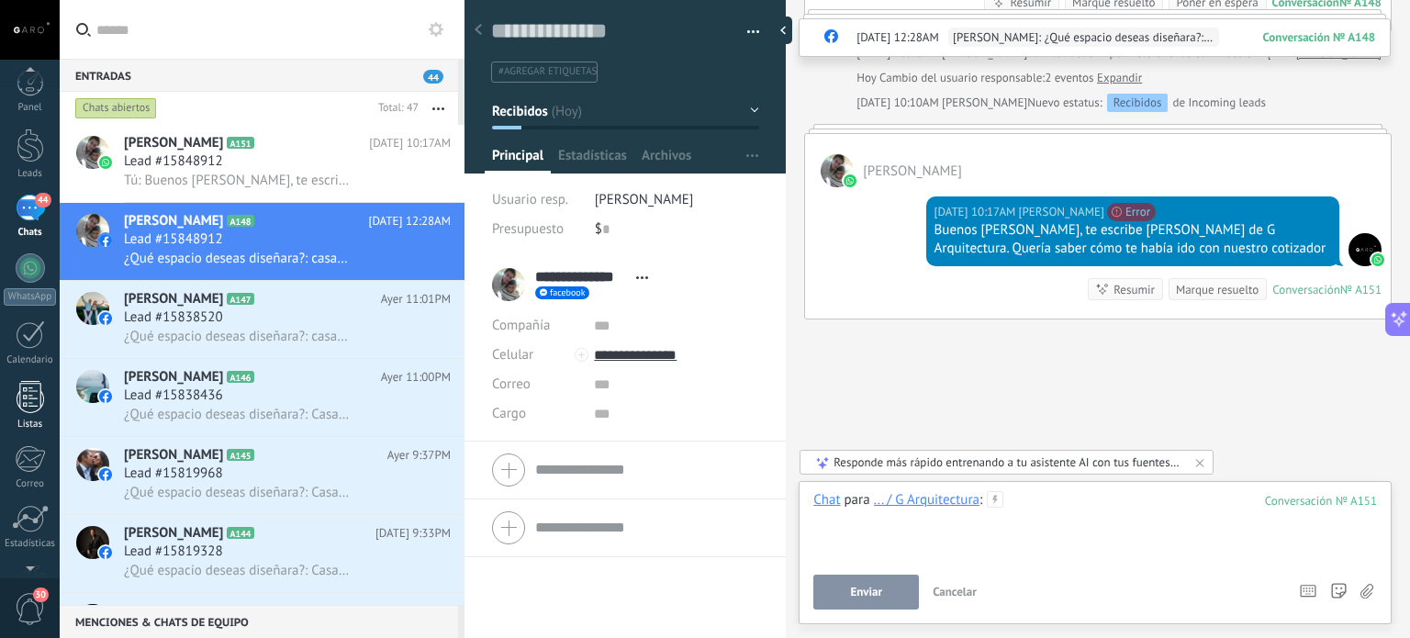
scroll to position [3, 0]
click at [32, 276] on div at bounding box center [30, 272] width 29 height 29
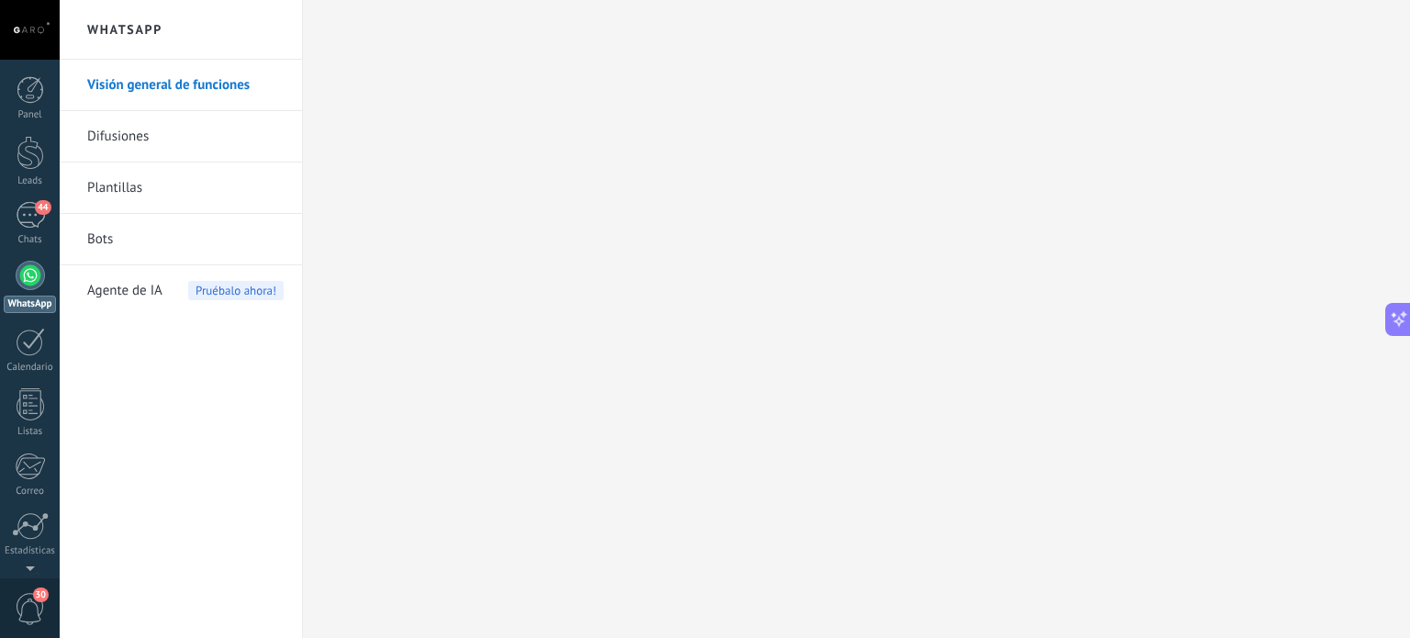
click at [141, 183] on link "Plantillas" at bounding box center [185, 188] width 196 height 51
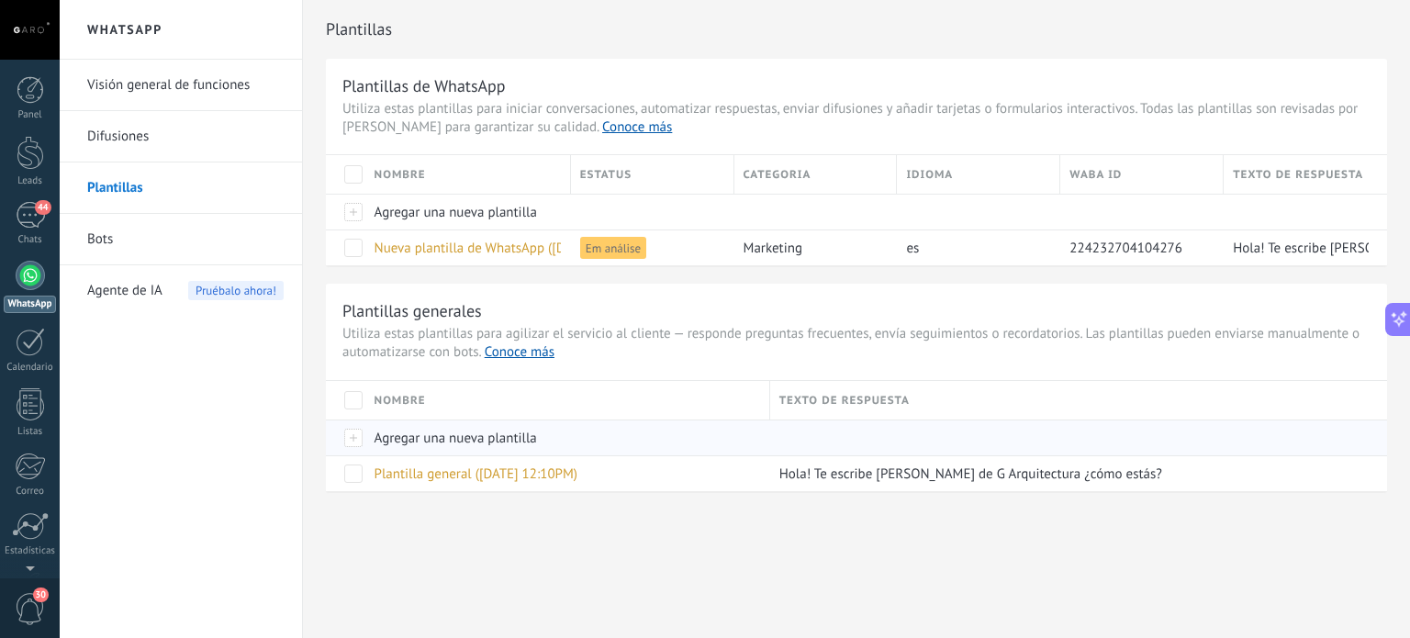
click at [423, 432] on span "Agregar una nueva plantilla" at bounding box center [456, 438] width 163 height 17
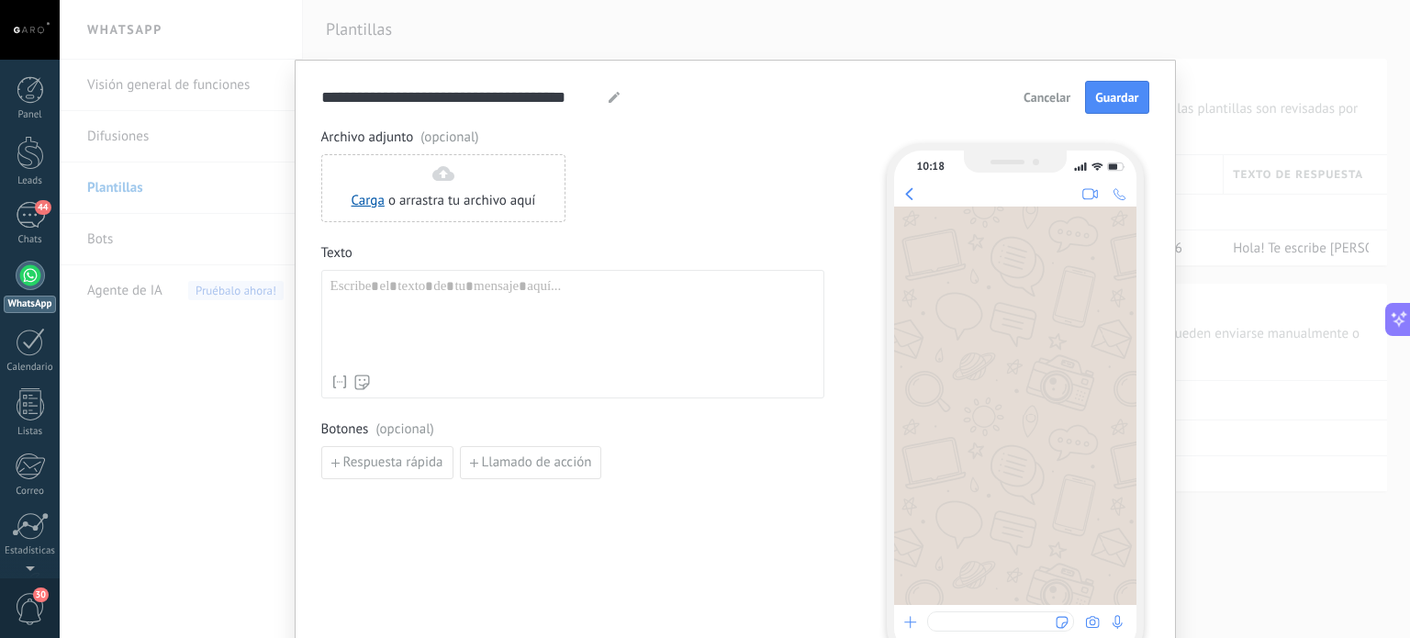
click at [430, 295] on div at bounding box center [573, 321] width 485 height 87
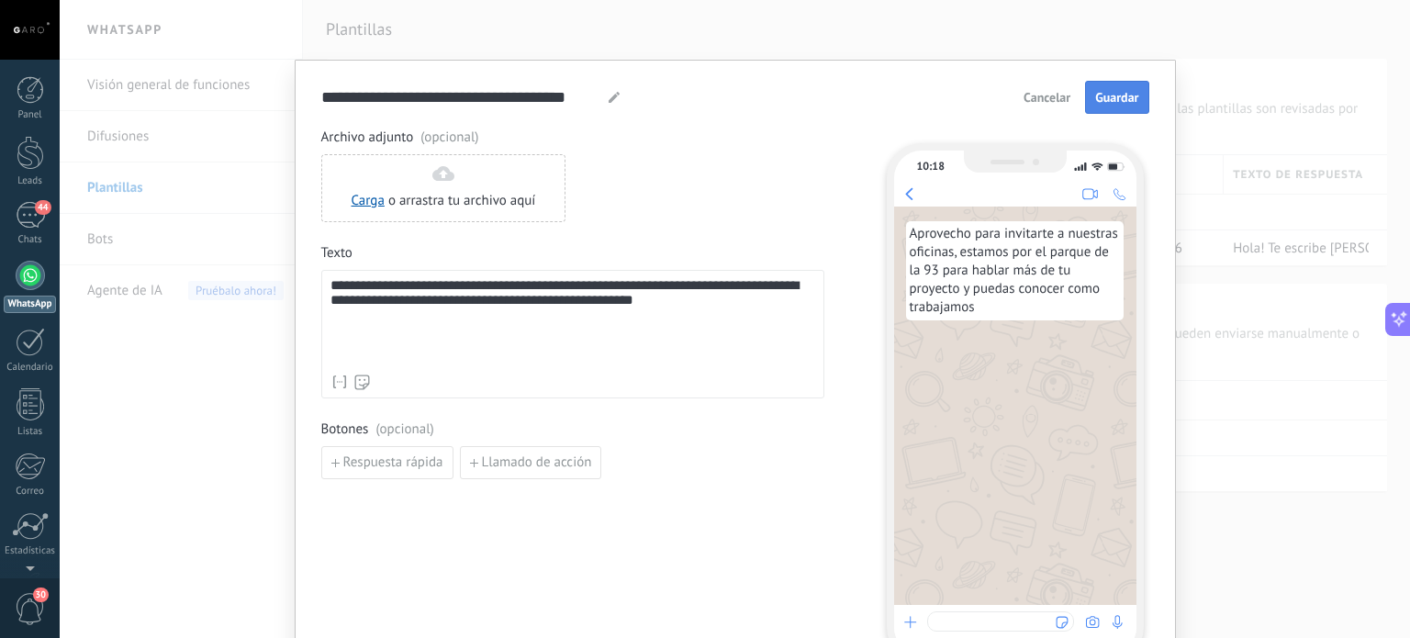
click at [1123, 104] on span "Guardar" at bounding box center [1116, 97] width 43 height 13
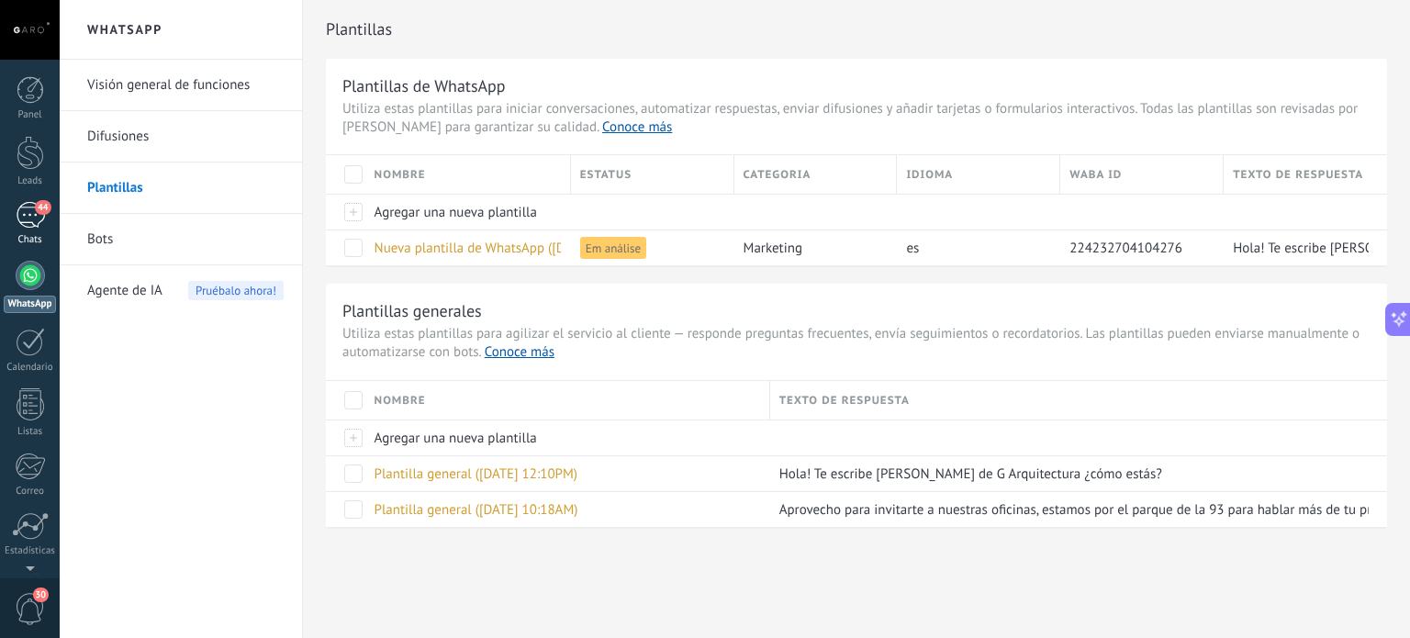
click at [40, 219] on div "44" at bounding box center [30, 215] width 29 height 27
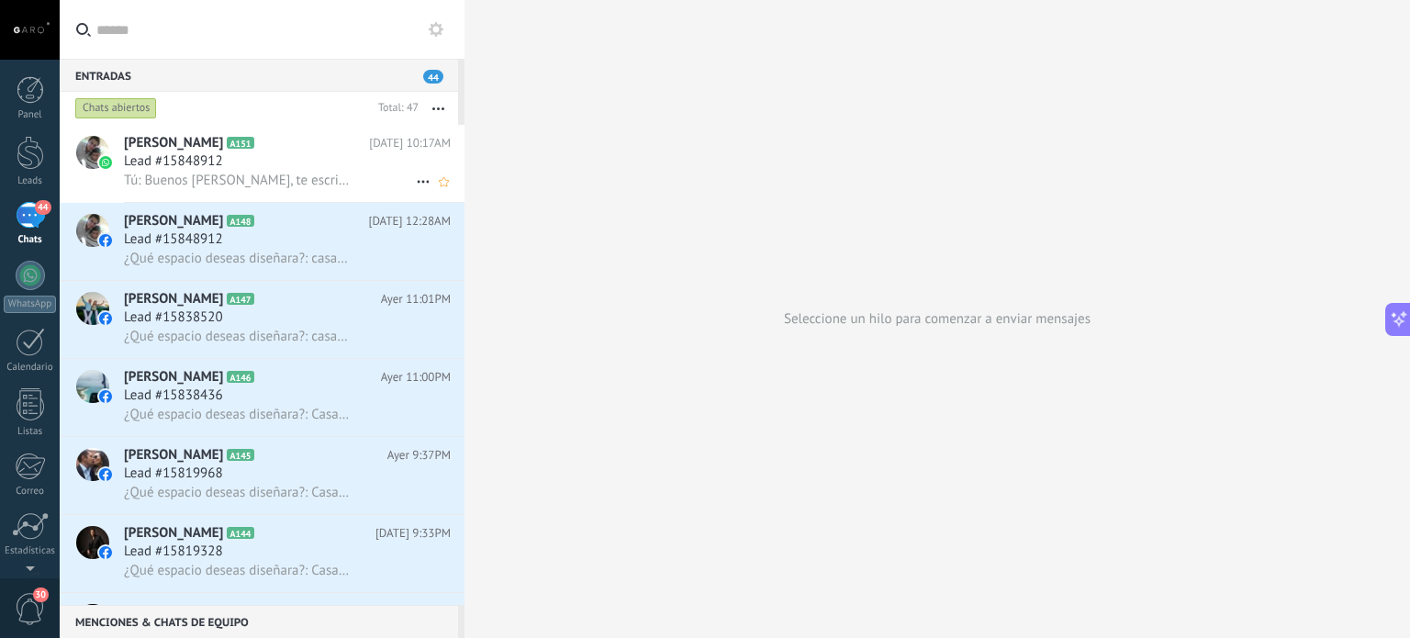
click at [246, 168] on div "Lead #15848912" at bounding box center [287, 161] width 327 height 18
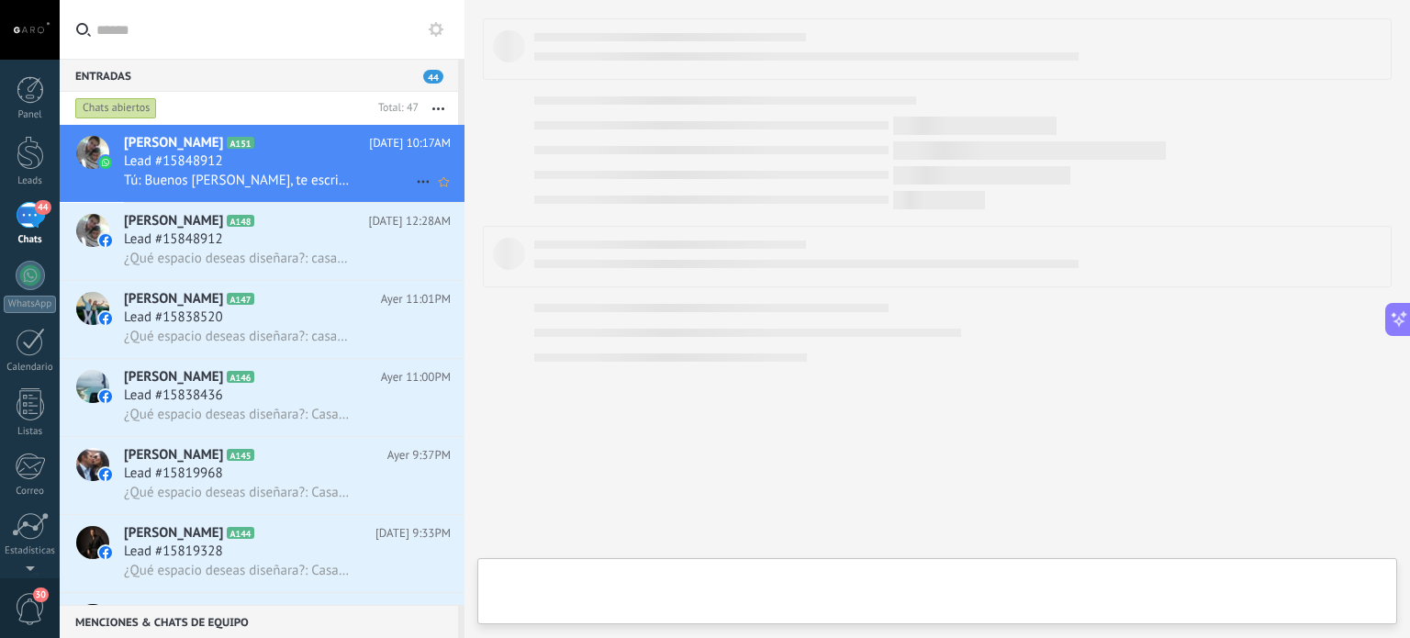
type textarea "**********"
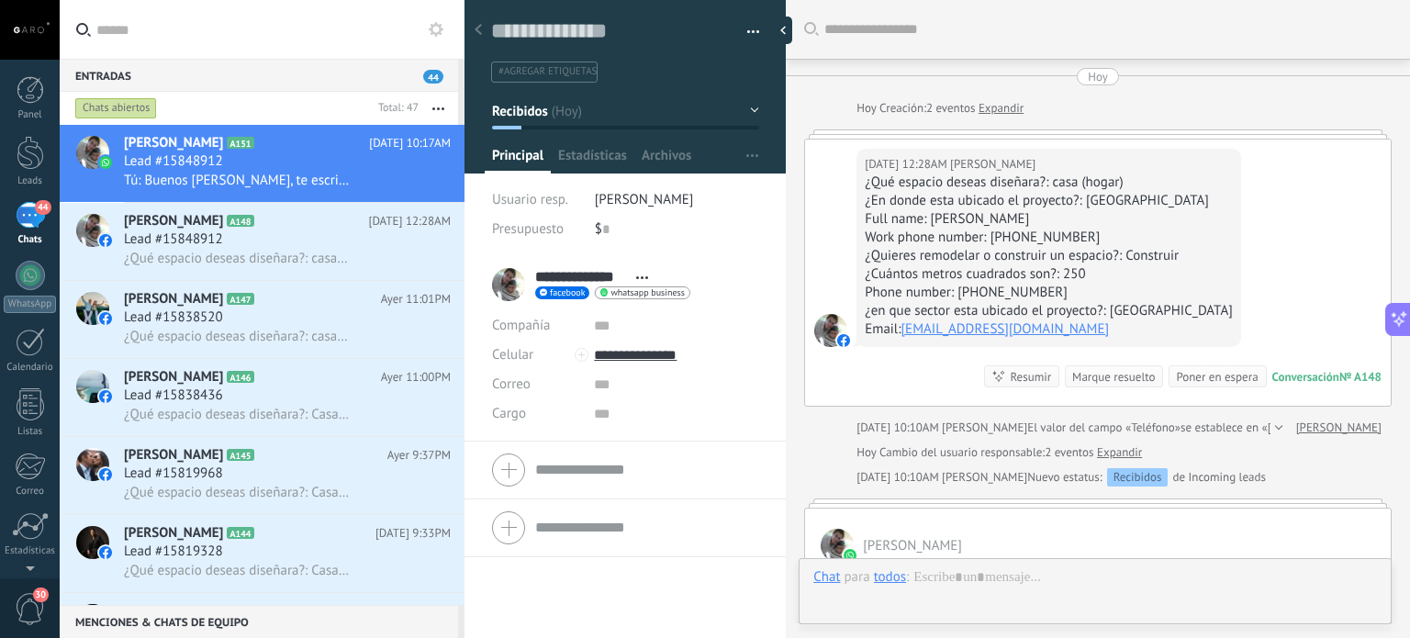
scroll to position [375, 0]
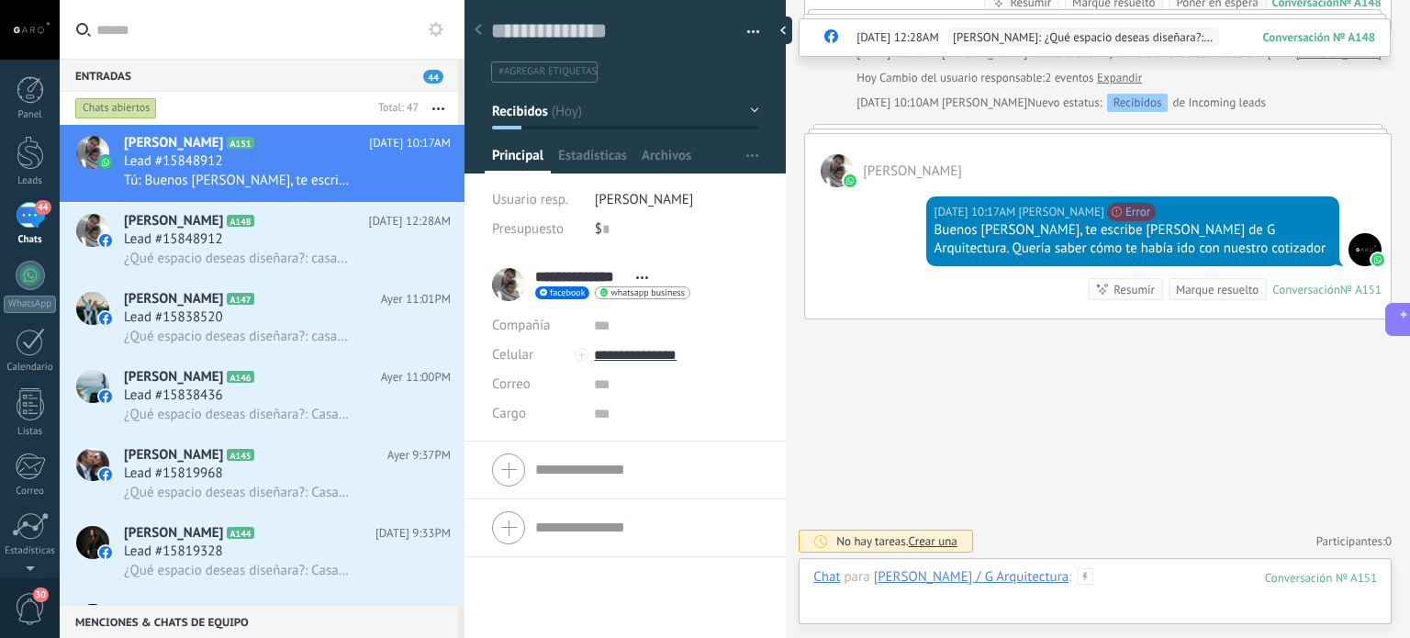
click at [1091, 576] on div at bounding box center [1096, 595] width 564 height 55
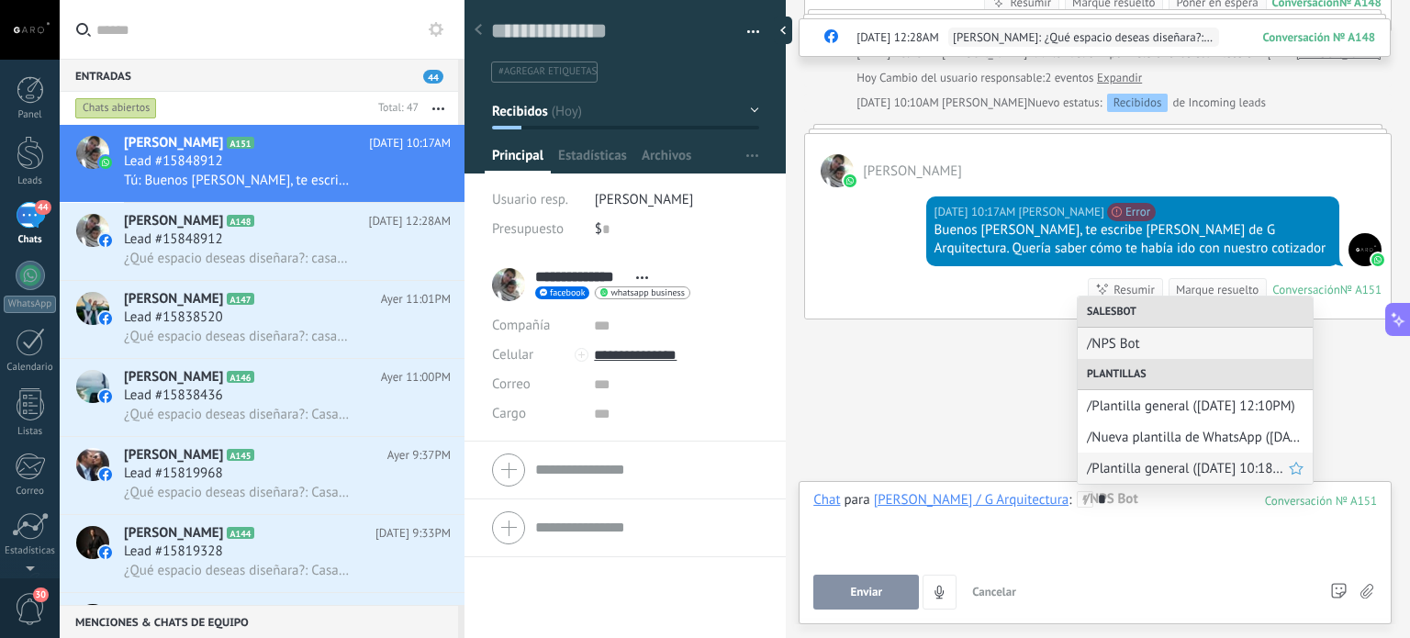
click at [1145, 473] on span "/Plantilla general (15.10.2025 10:18AM)" at bounding box center [1188, 468] width 202 height 17
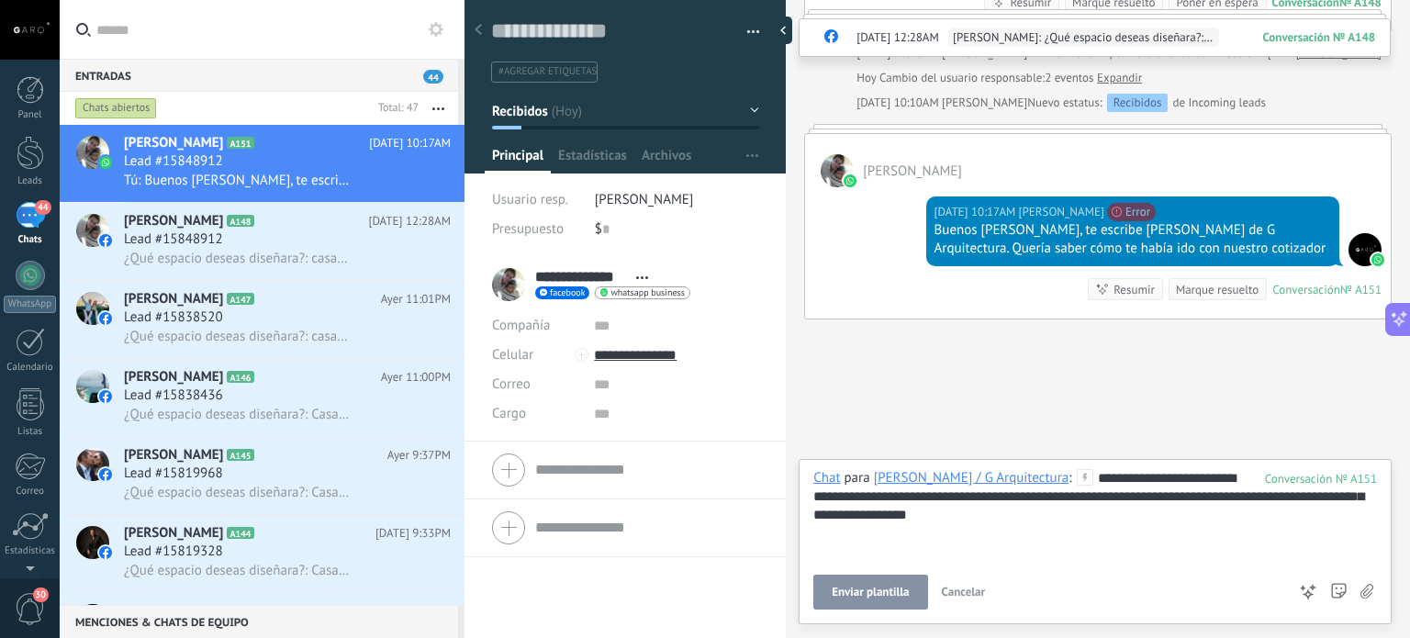
click at [841, 578] on button "Enviar plantilla" at bounding box center [871, 592] width 114 height 35
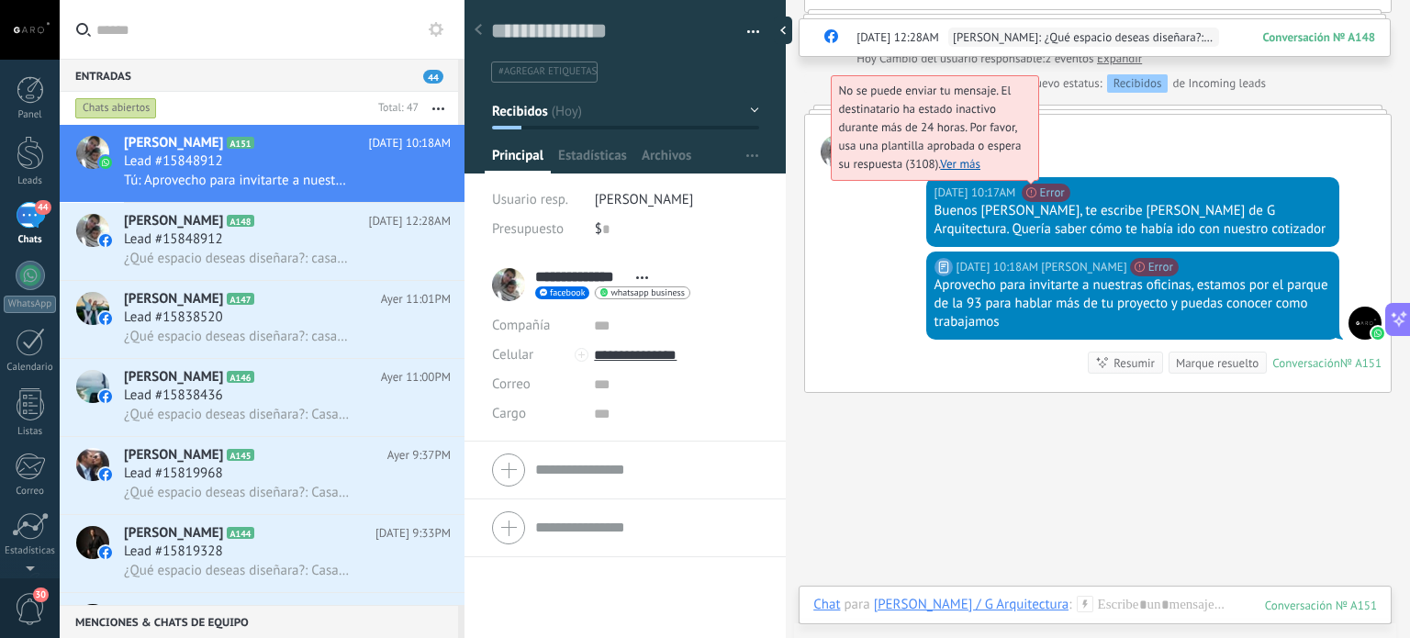
scroll to position [393, 0]
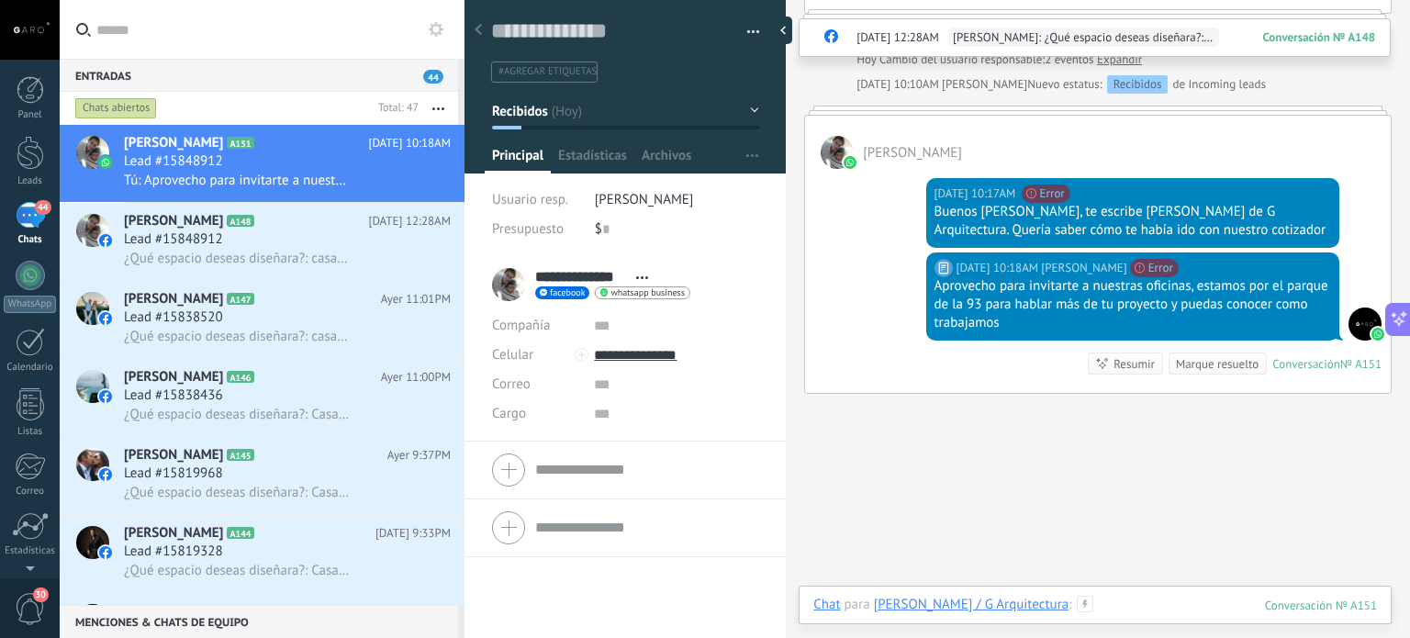
click at [1117, 603] on div at bounding box center [1096, 623] width 564 height 55
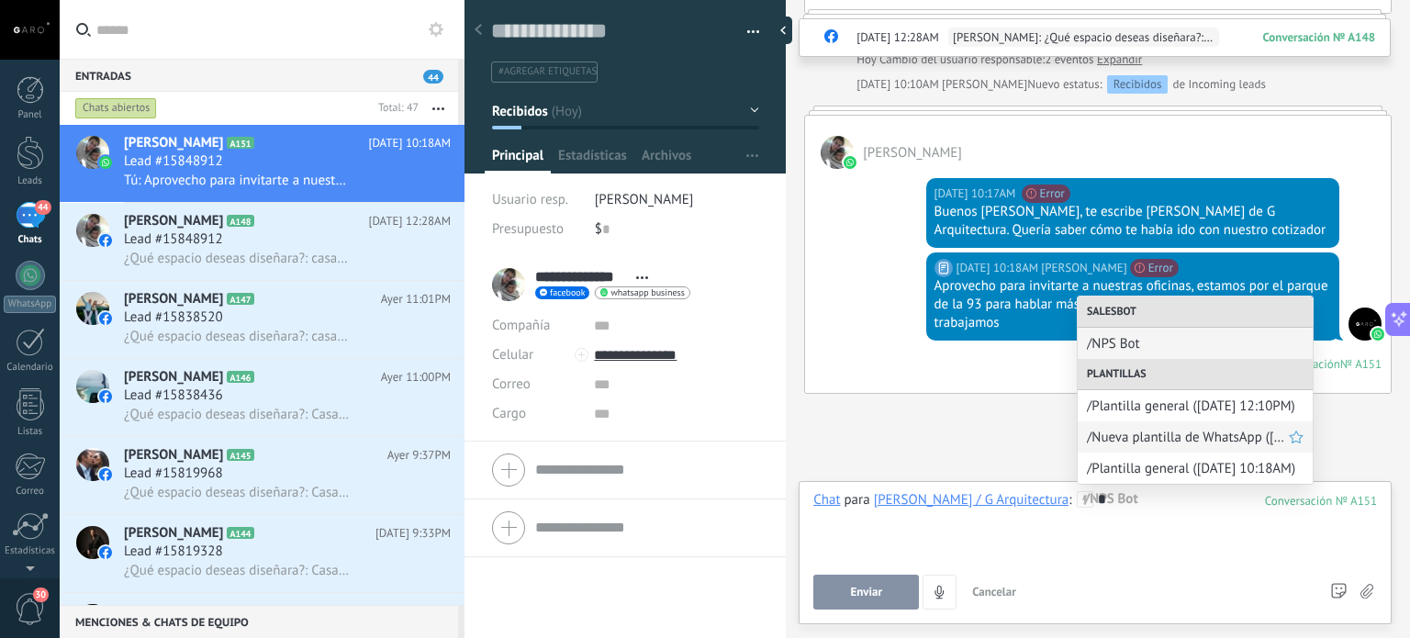
click at [1140, 438] on span "/Nueva plantilla de WhatsApp (14.10.2025 12:11PM)" at bounding box center [1188, 437] width 202 height 17
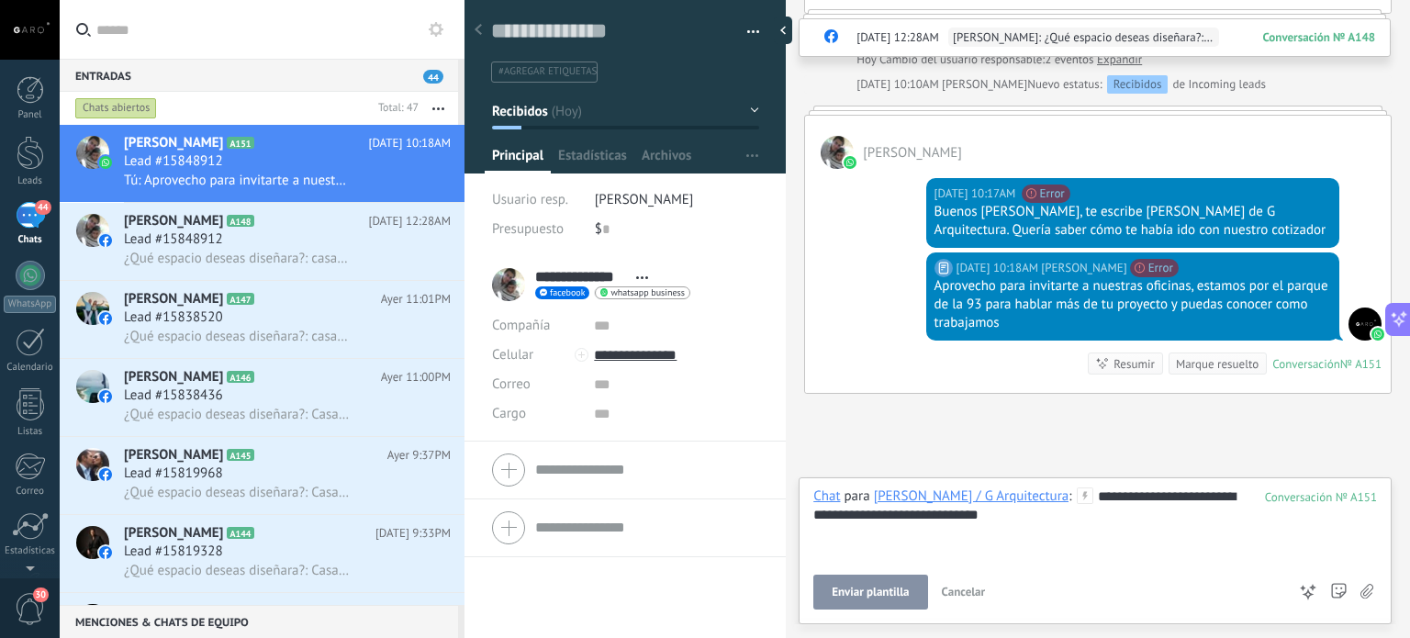
click at [898, 593] on span "Enviar plantilla" at bounding box center [870, 592] width 77 height 13
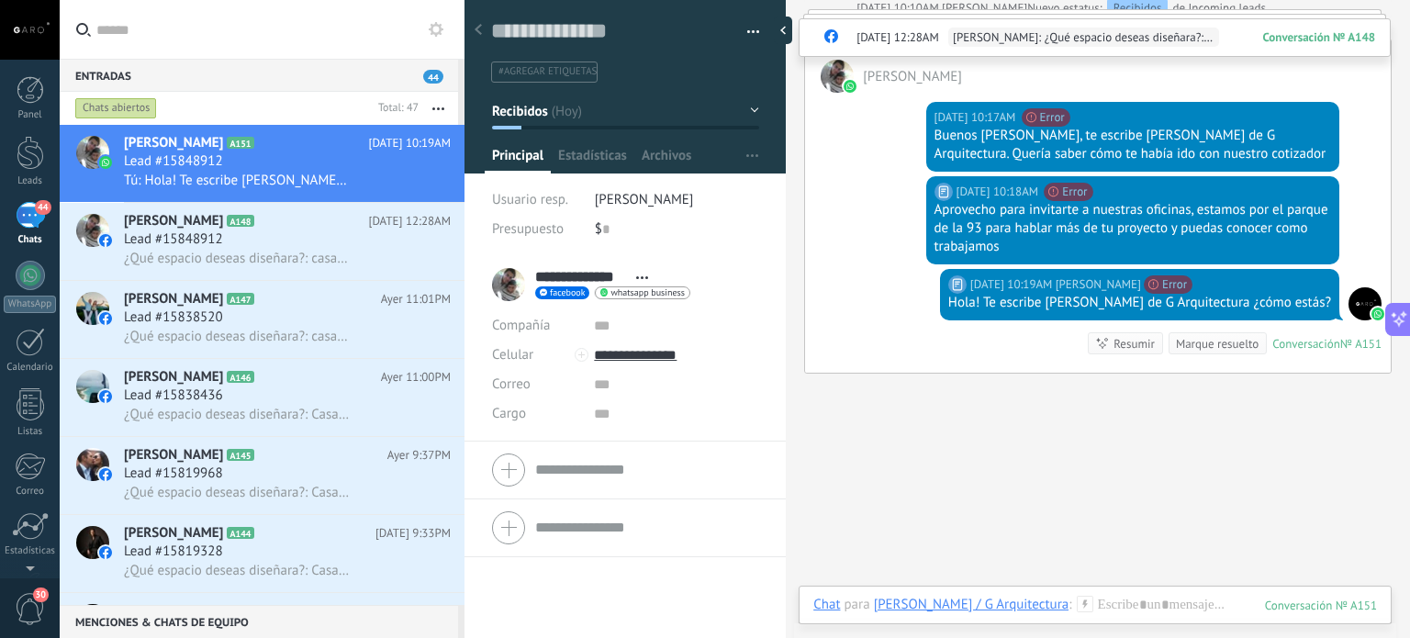
scroll to position [523, 0]
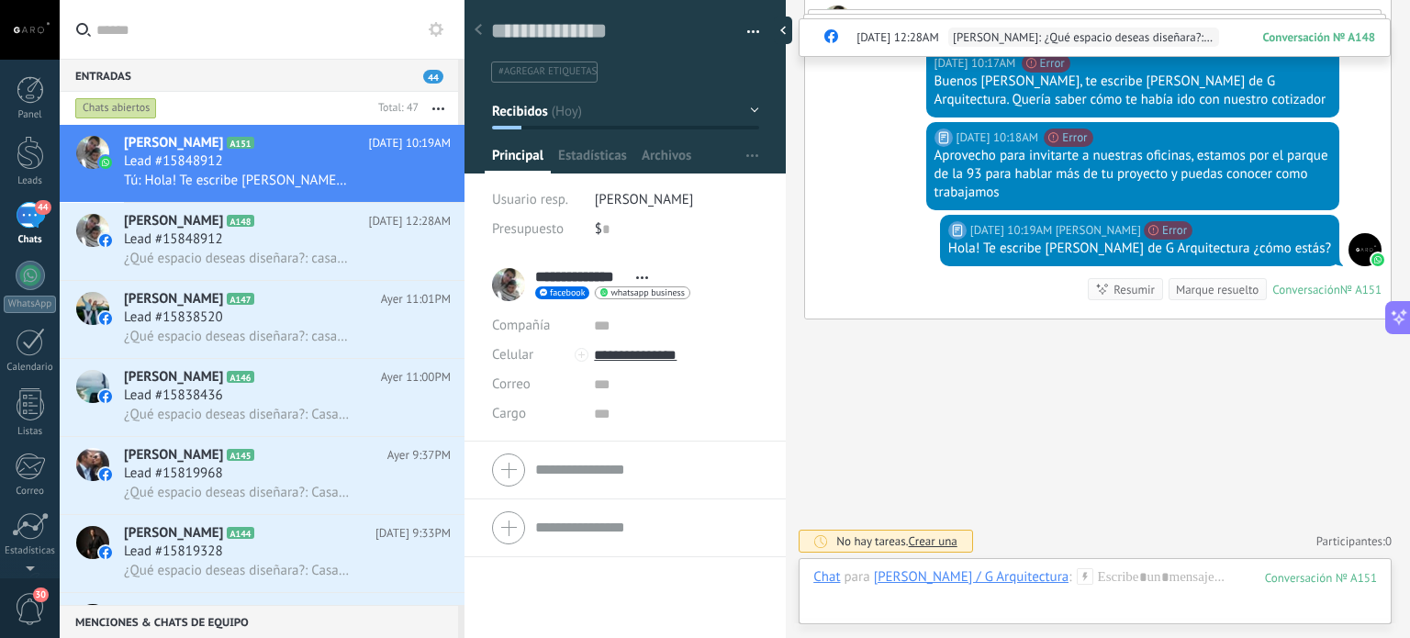
click at [1396, 324] on icon at bounding box center [1399, 318] width 19 height 19
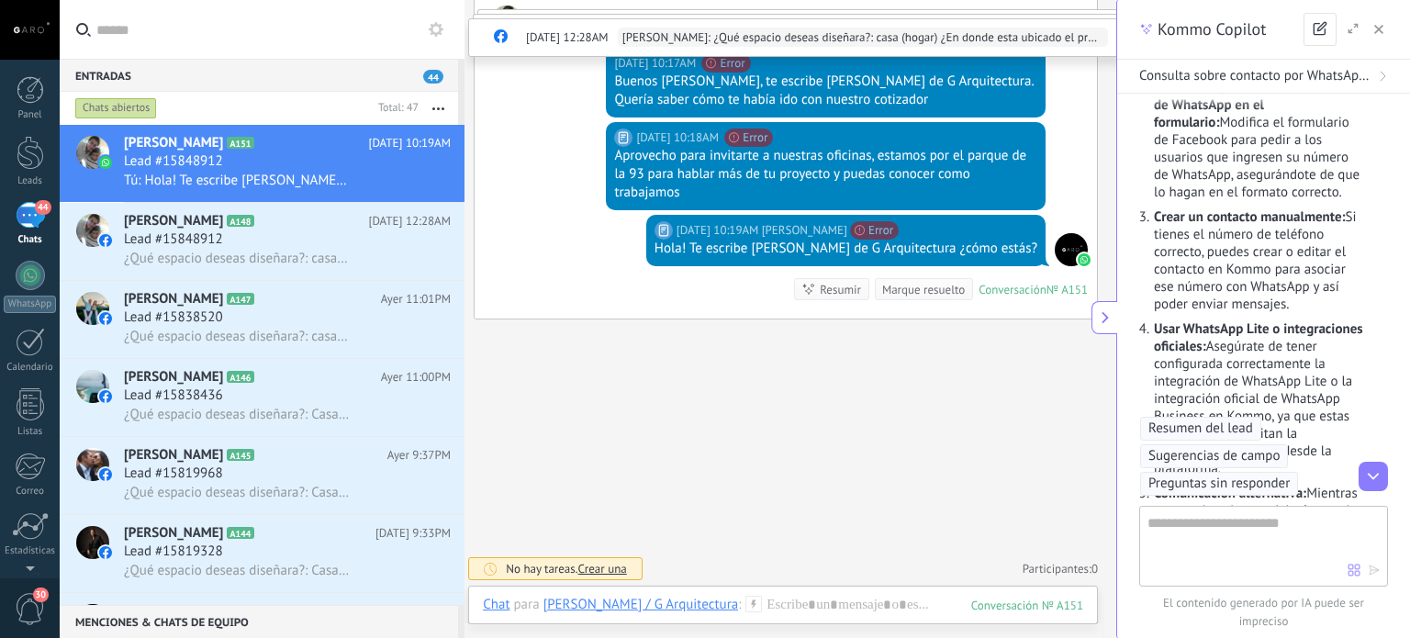
type textarea "**********"
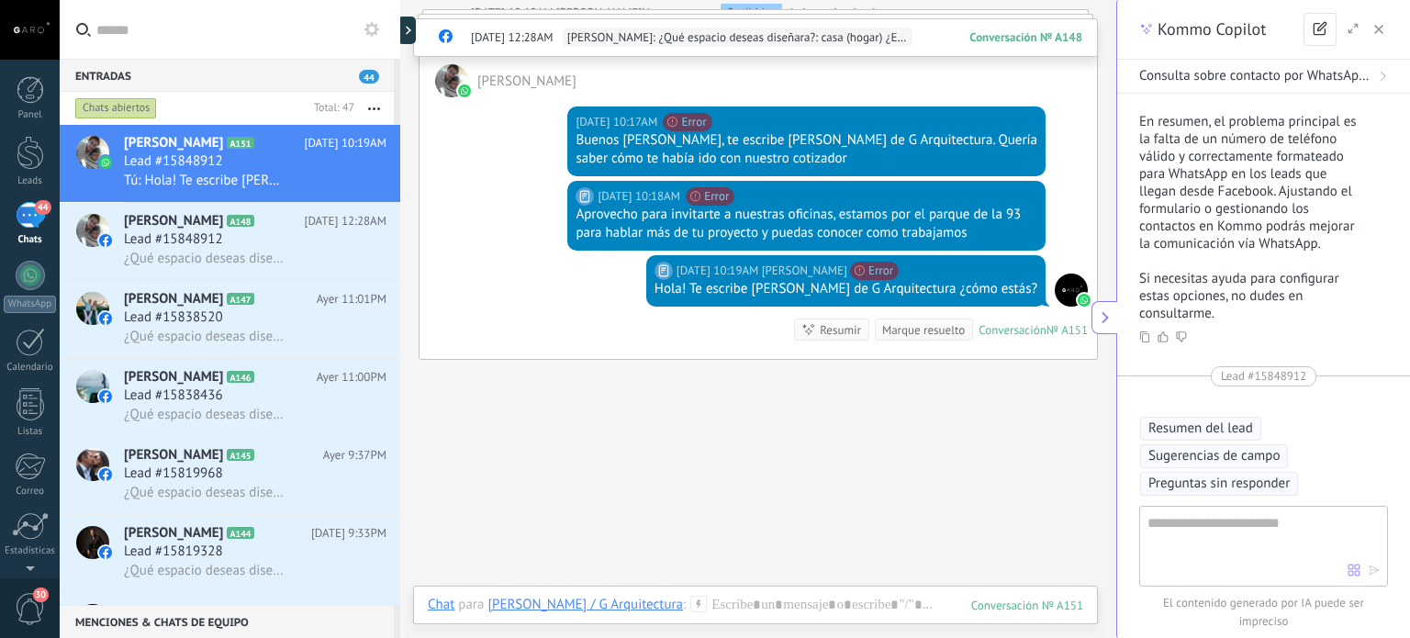
scroll to position [1616, 0]
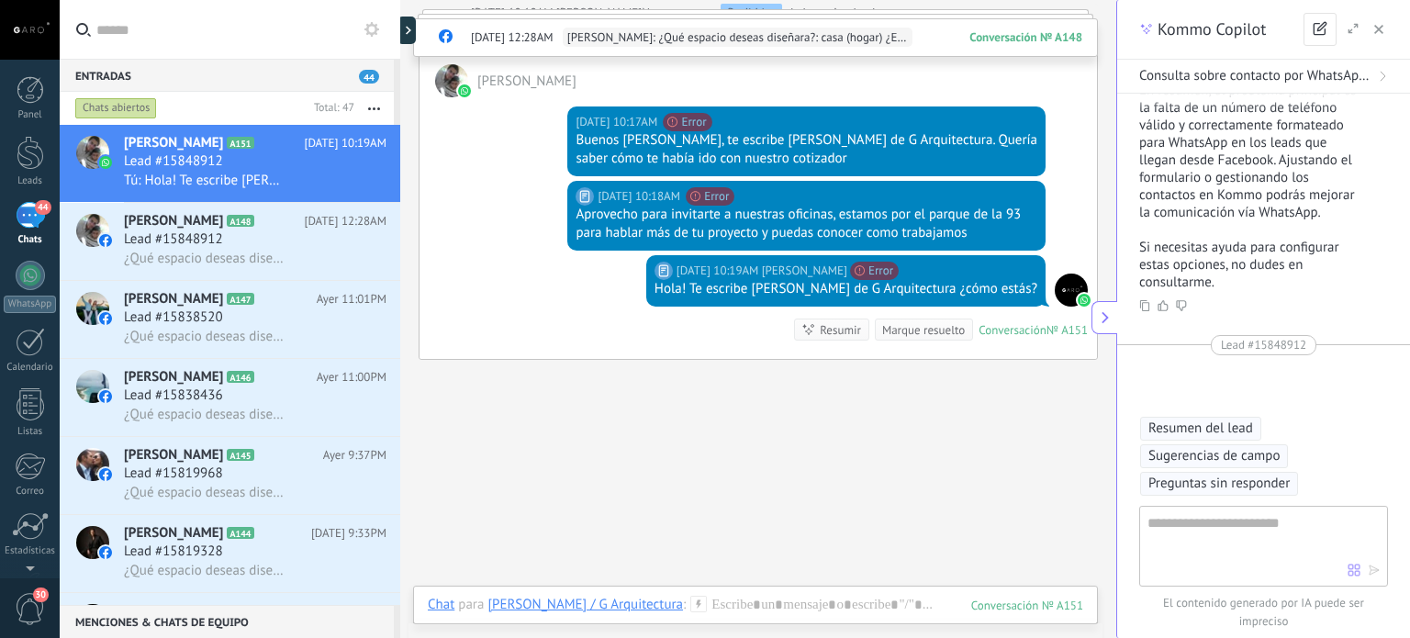
click at [1242, 545] on textarea at bounding box center [1248, 545] width 200 height 66
type textarea "**********"
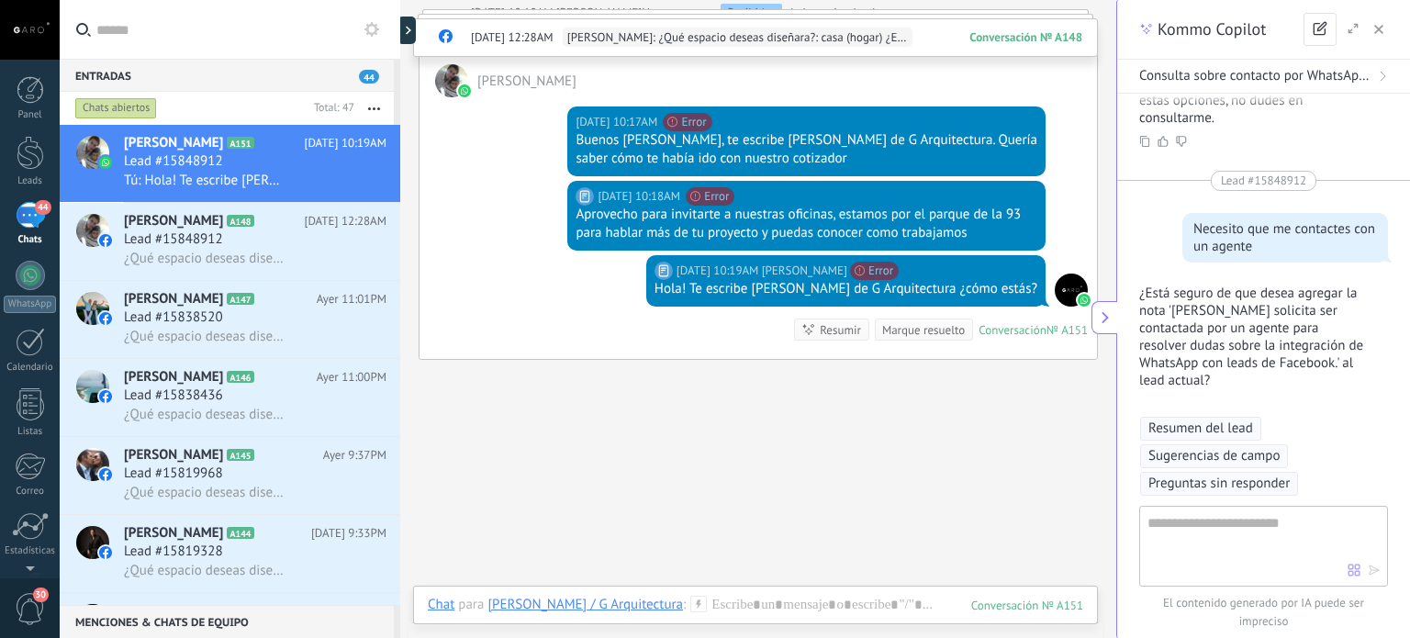
scroll to position [1816, 0]
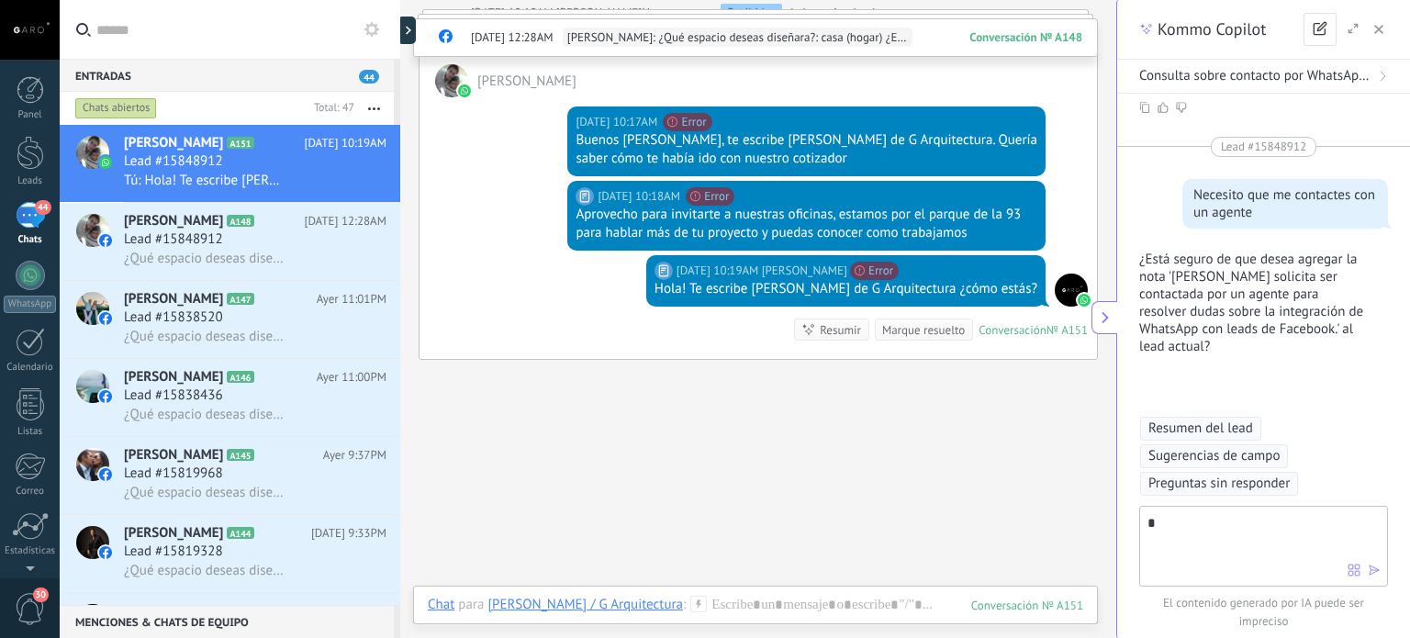
type textarea "**"
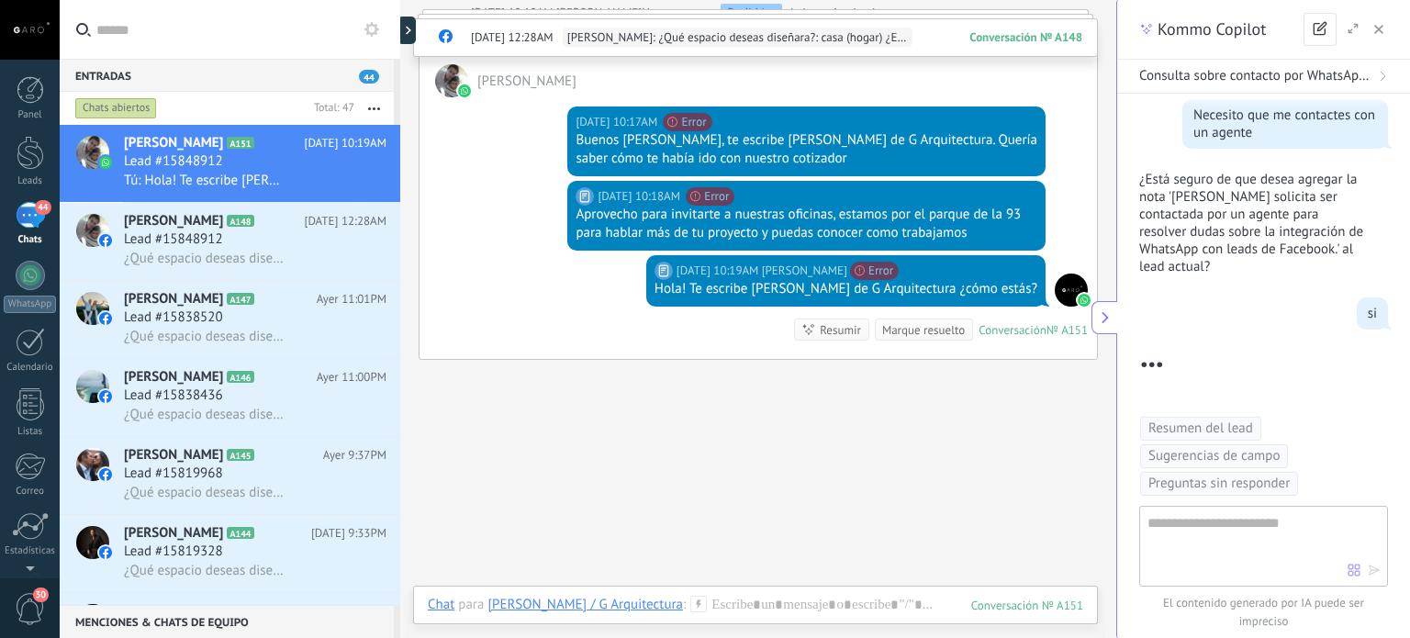
scroll to position [1998, 0]
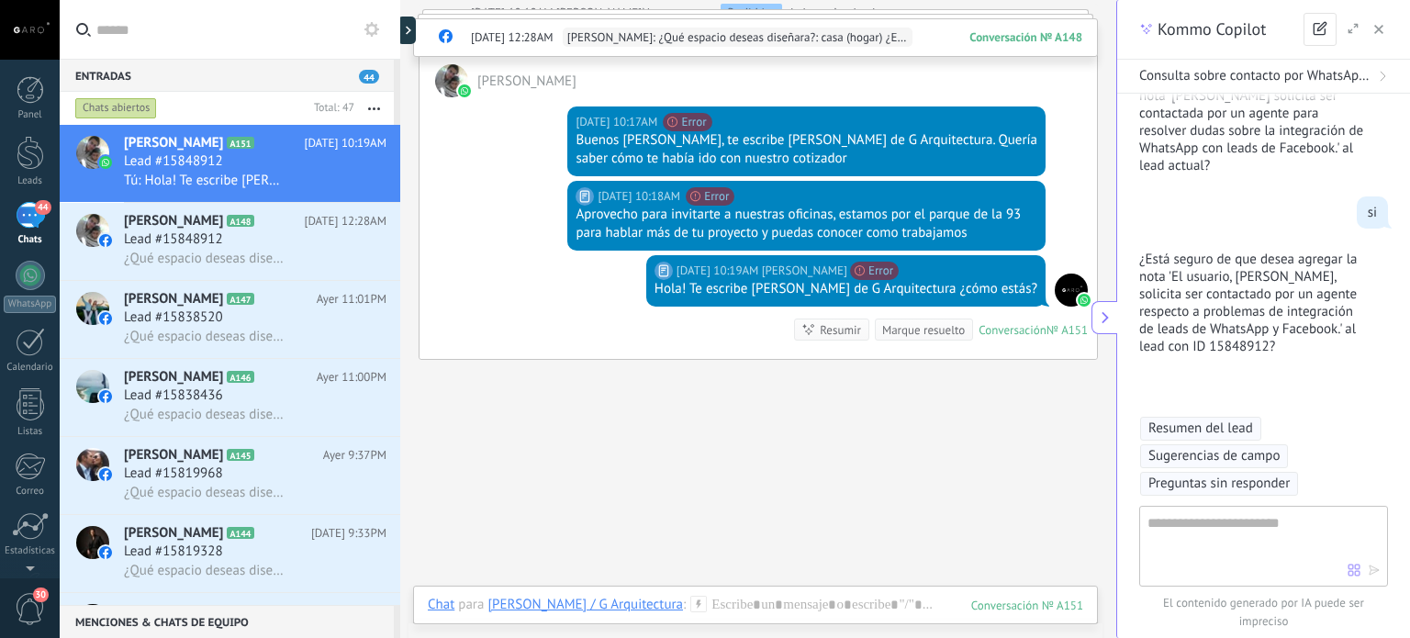
click at [1384, 36] on button "button" at bounding box center [1379, 29] width 18 height 22
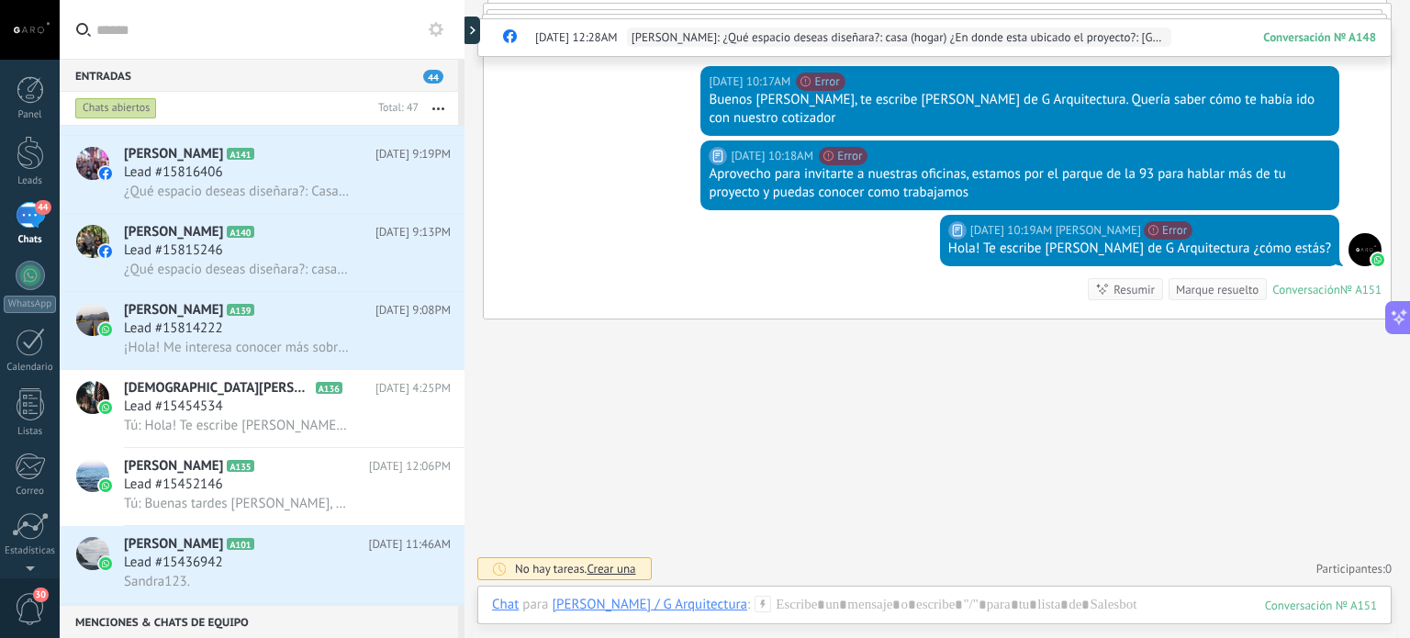
scroll to position [623, 0]
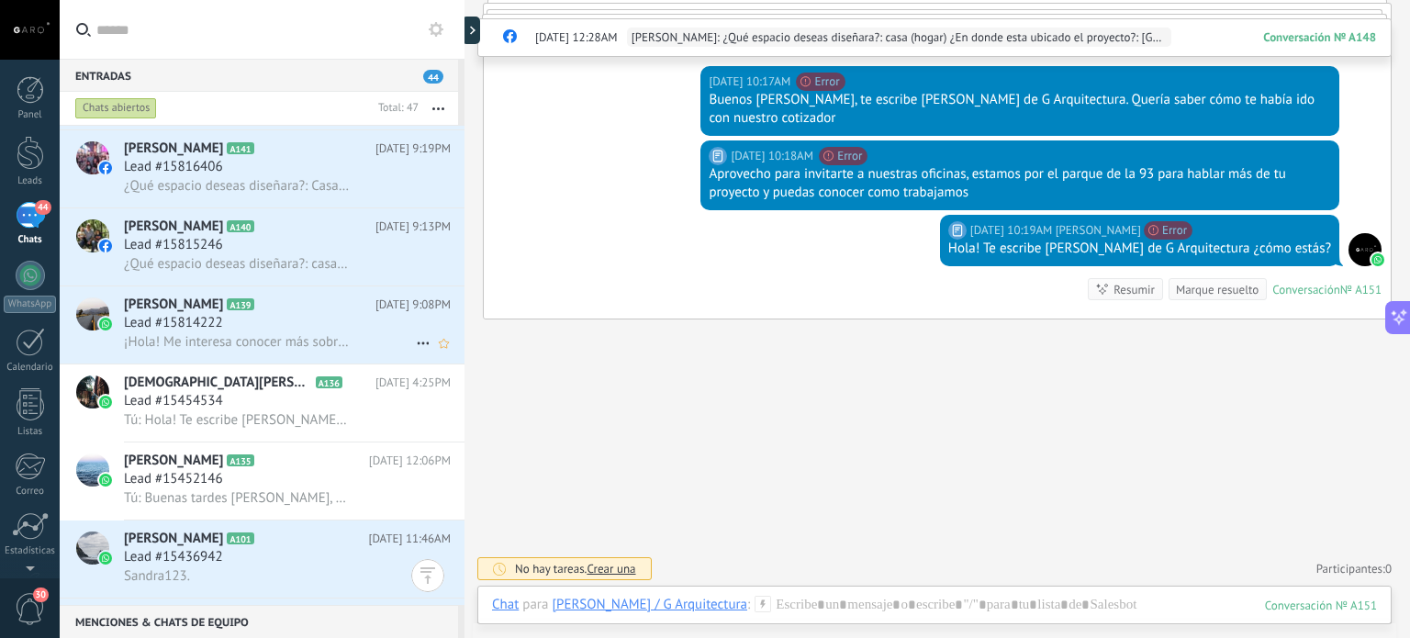
click at [258, 332] on div "Lead #15814222" at bounding box center [287, 323] width 327 height 18
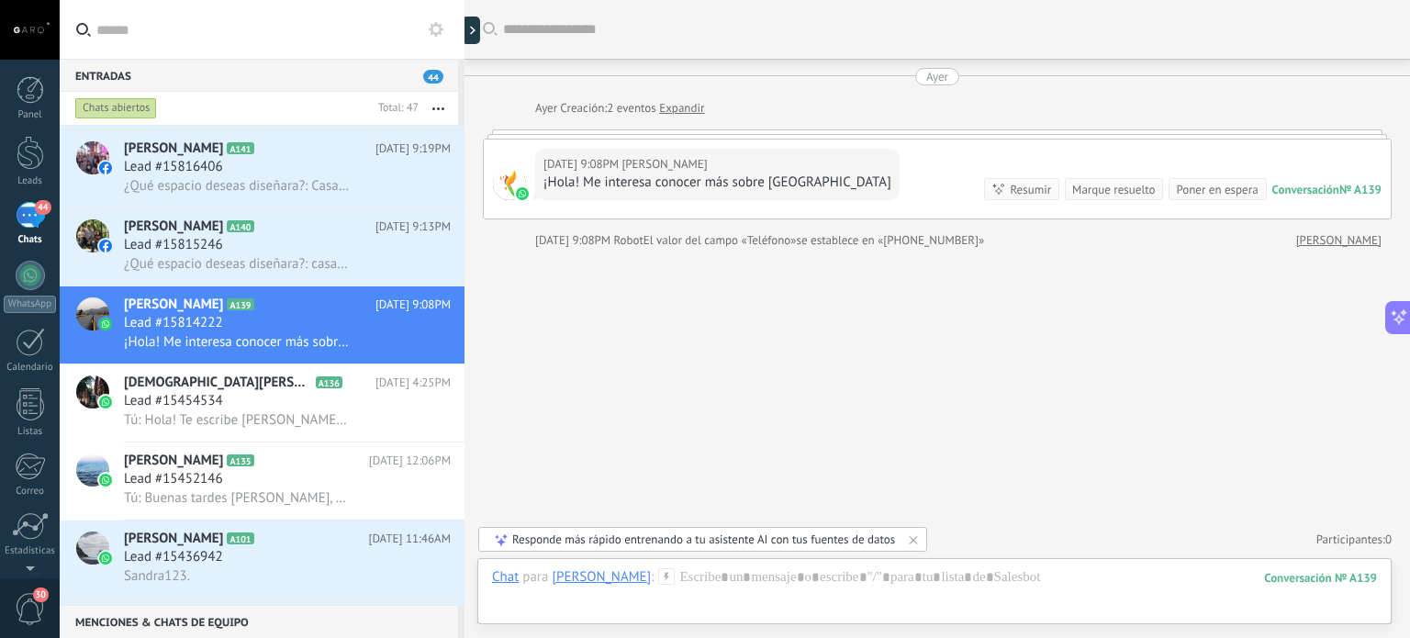
click at [465, 24] on div at bounding box center [465, 319] width 0 height 638
click at [421, 344] on icon at bounding box center [423, 343] width 22 height 22
click at [478, 21] on div at bounding box center [705, 319] width 1410 height 638
click at [477, 21] on div at bounding box center [476, 31] width 28 height 28
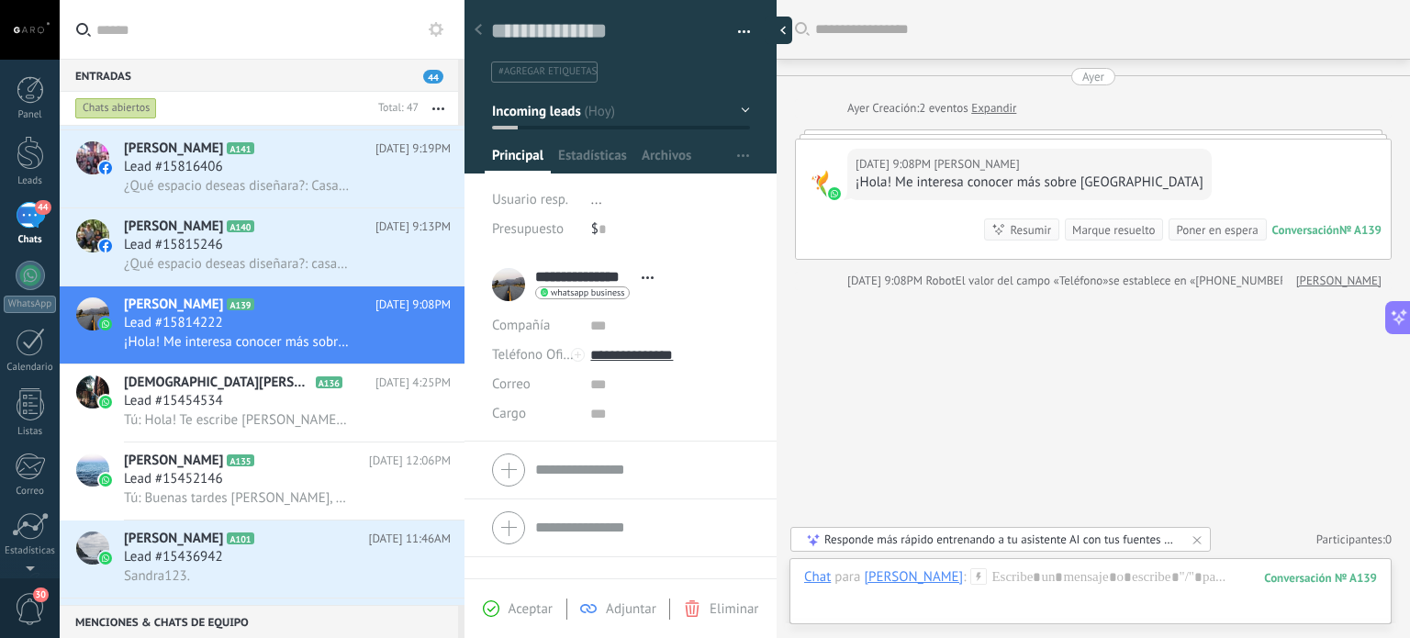
scroll to position [27, 0]
click at [737, 42] on button "button" at bounding box center [737, 32] width 27 height 28
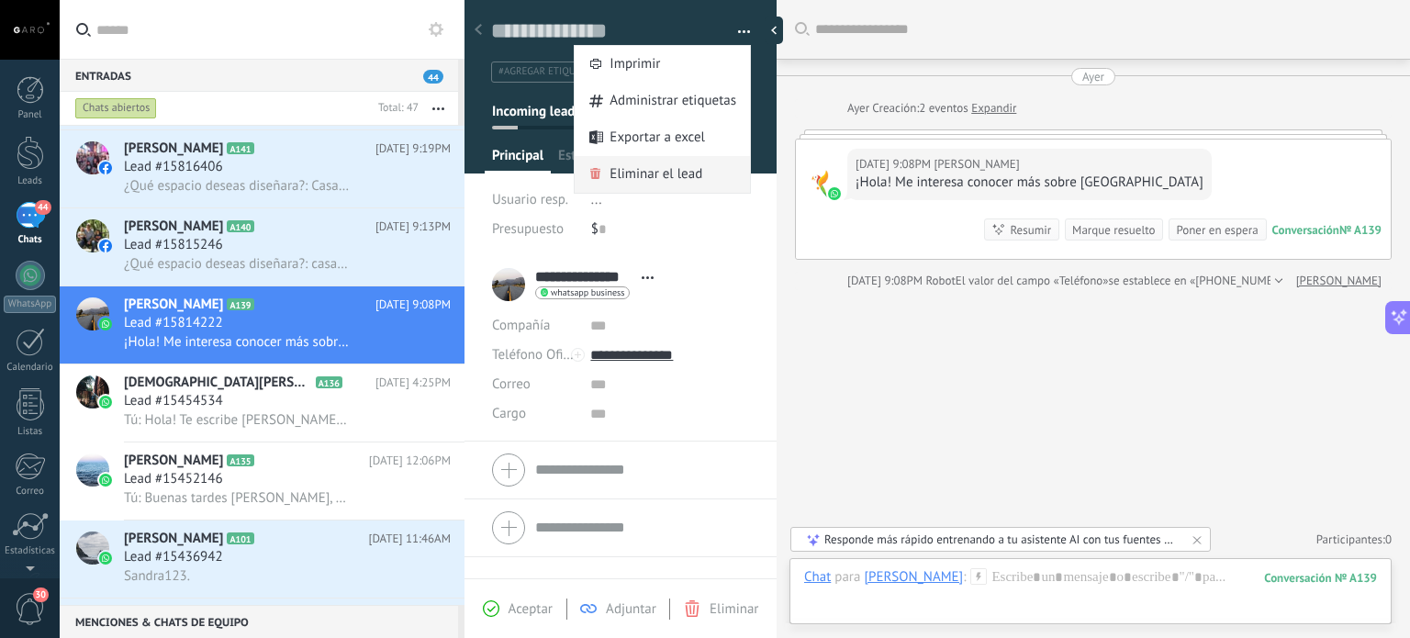
click at [694, 165] on span "Eliminar el lead" at bounding box center [656, 174] width 93 height 37
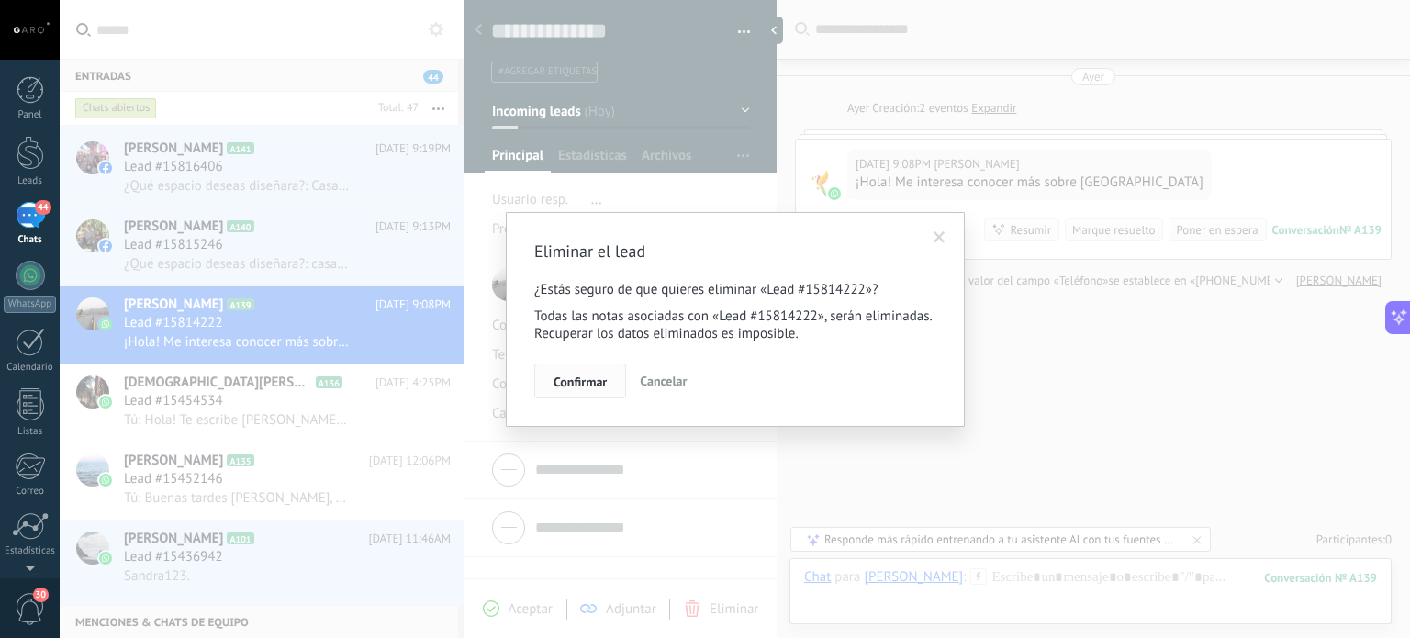
click at [566, 379] on span "Confirmar" at bounding box center [580, 382] width 53 height 13
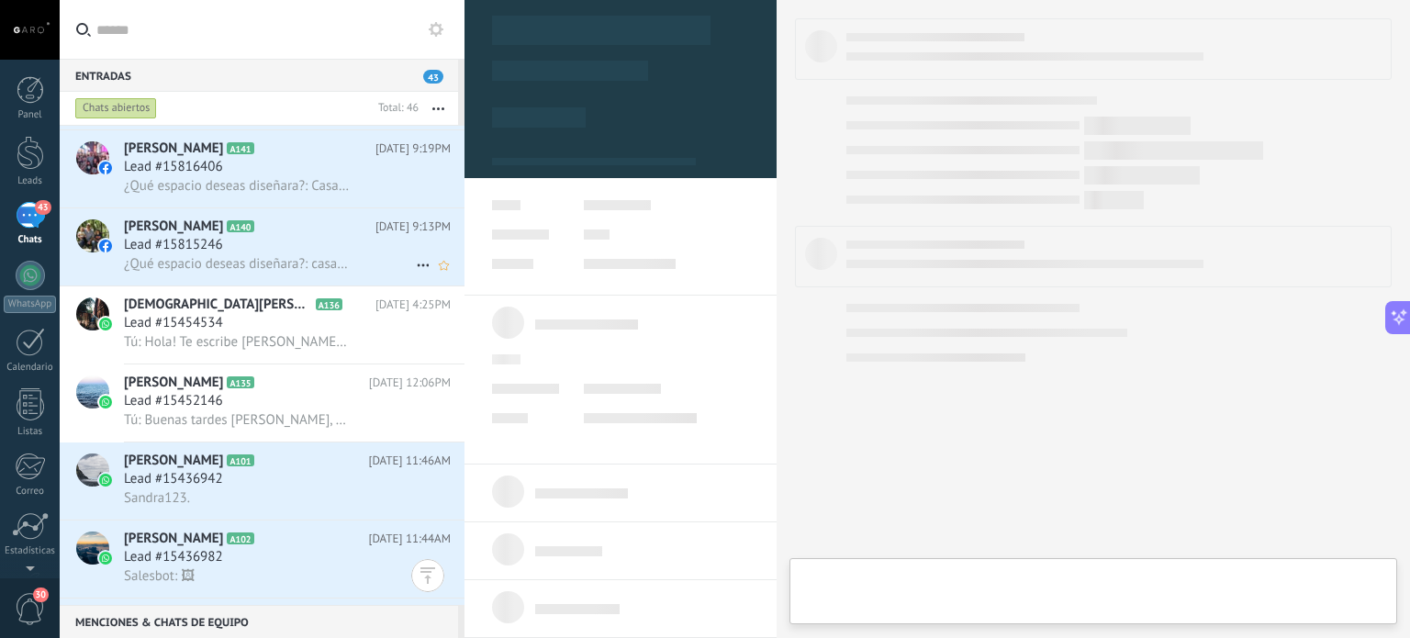
click at [320, 254] on div "Lead #15815246" at bounding box center [287, 245] width 327 height 18
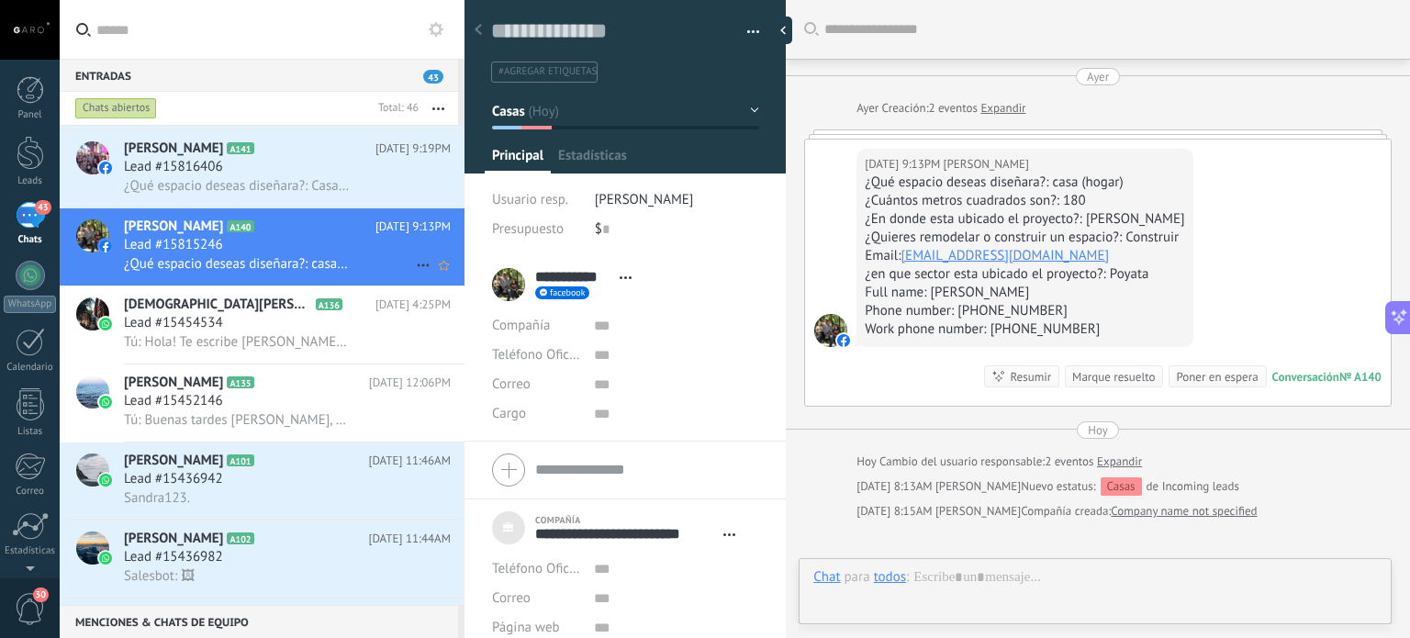
scroll to position [18, 0]
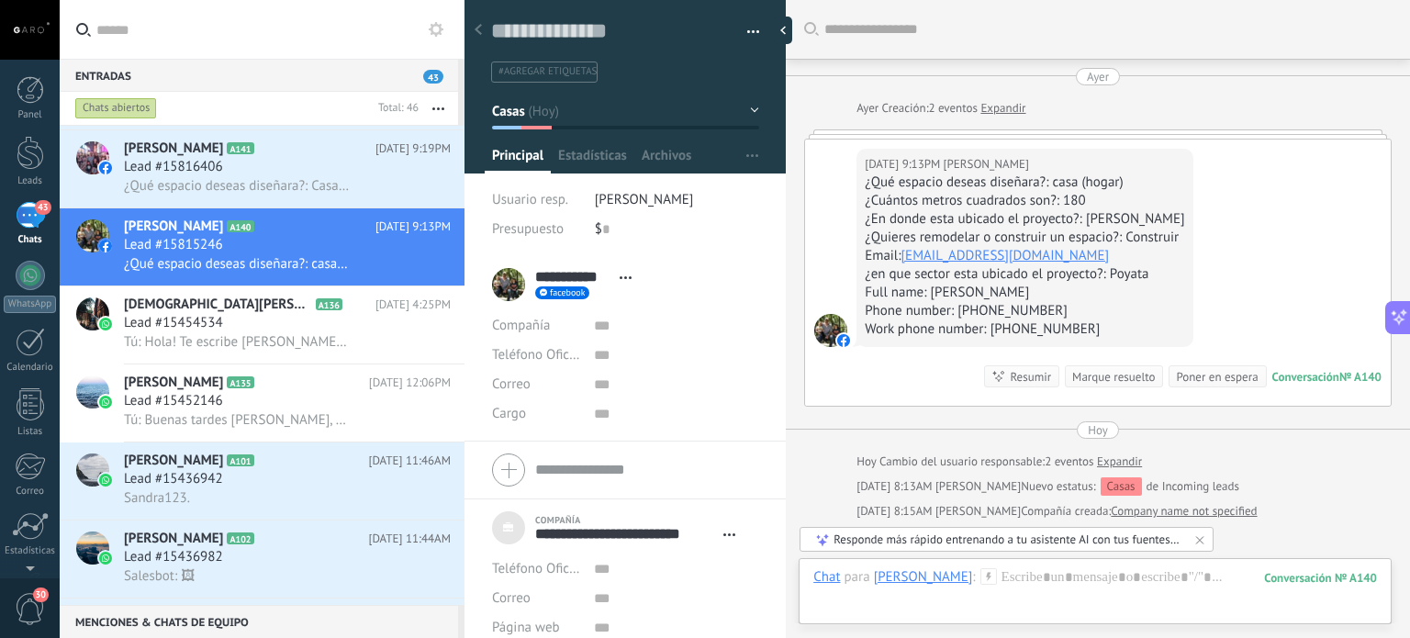
click at [747, 28] on button "button" at bounding box center [747, 32] width 27 height 28
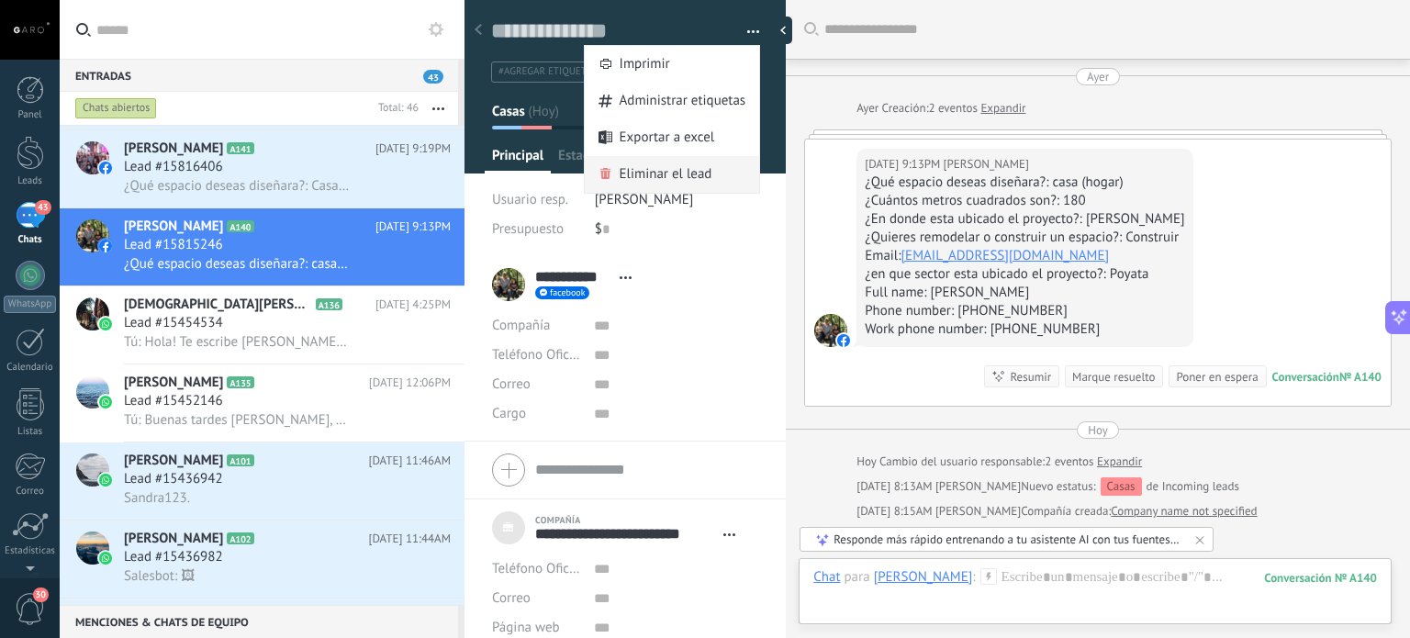
click at [674, 175] on span "Eliminar el lead" at bounding box center [666, 174] width 93 height 37
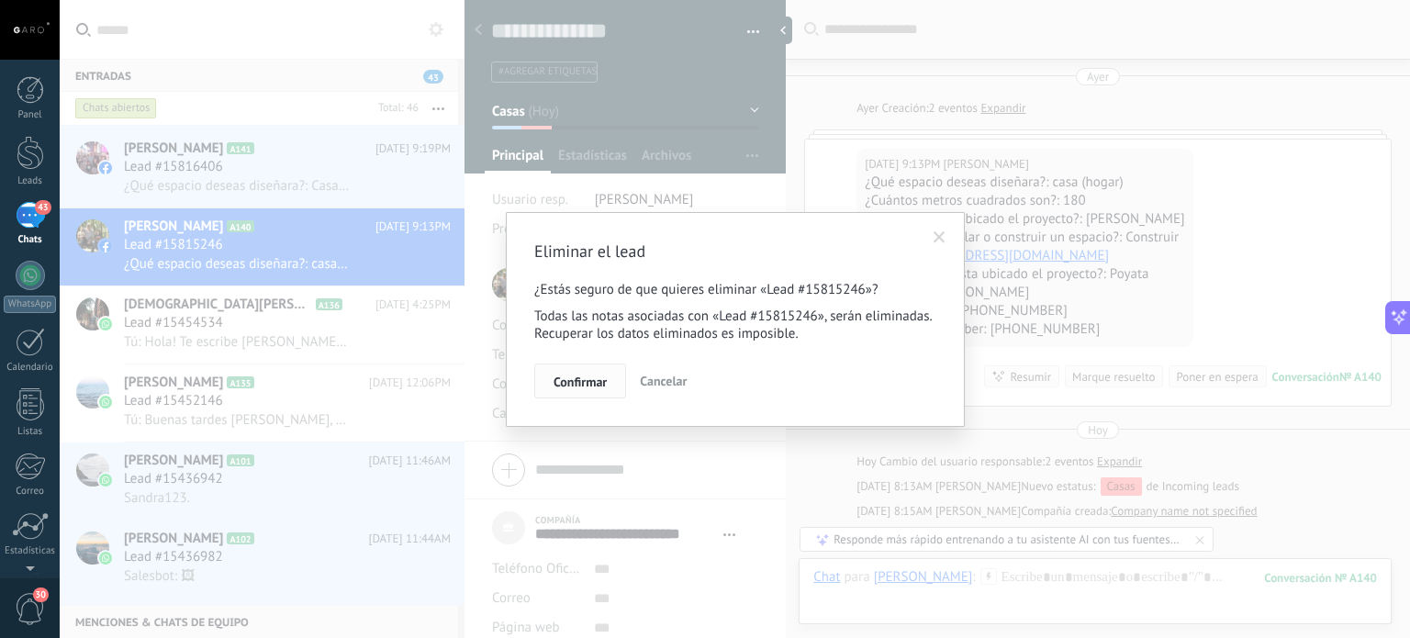
click at [570, 388] on span "Confirmar" at bounding box center [580, 382] width 53 height 13
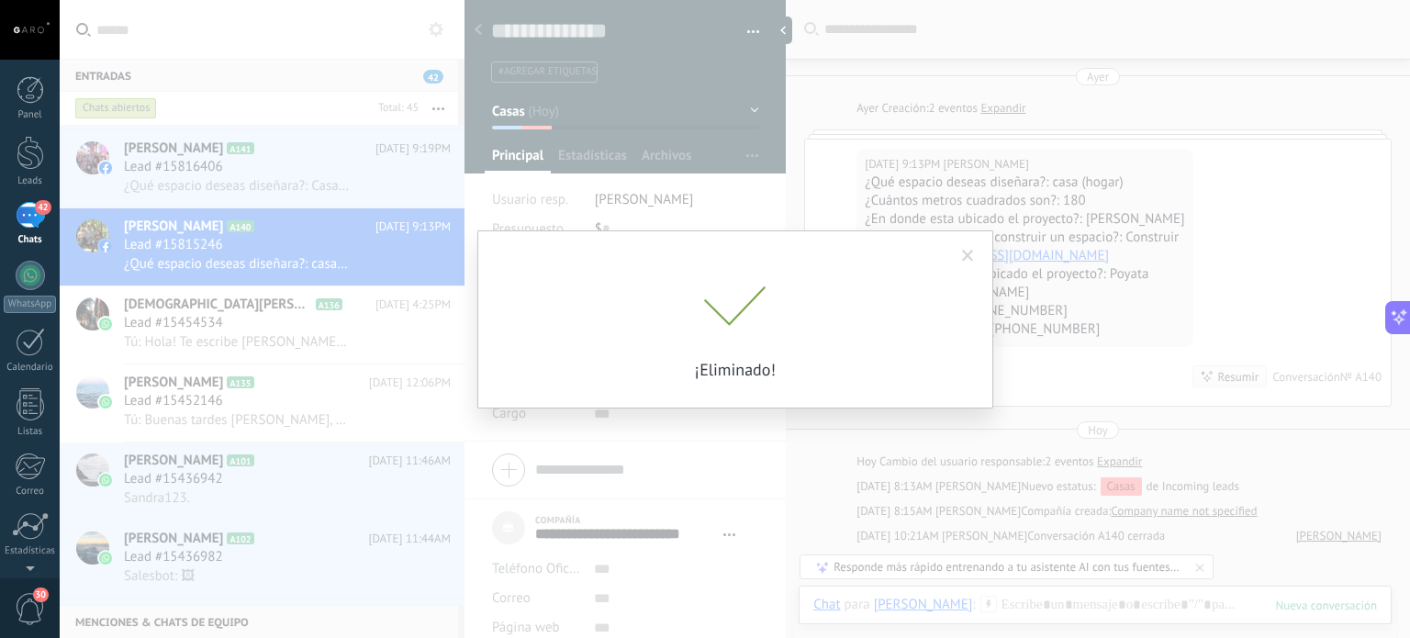
scroll to position [25, 0]
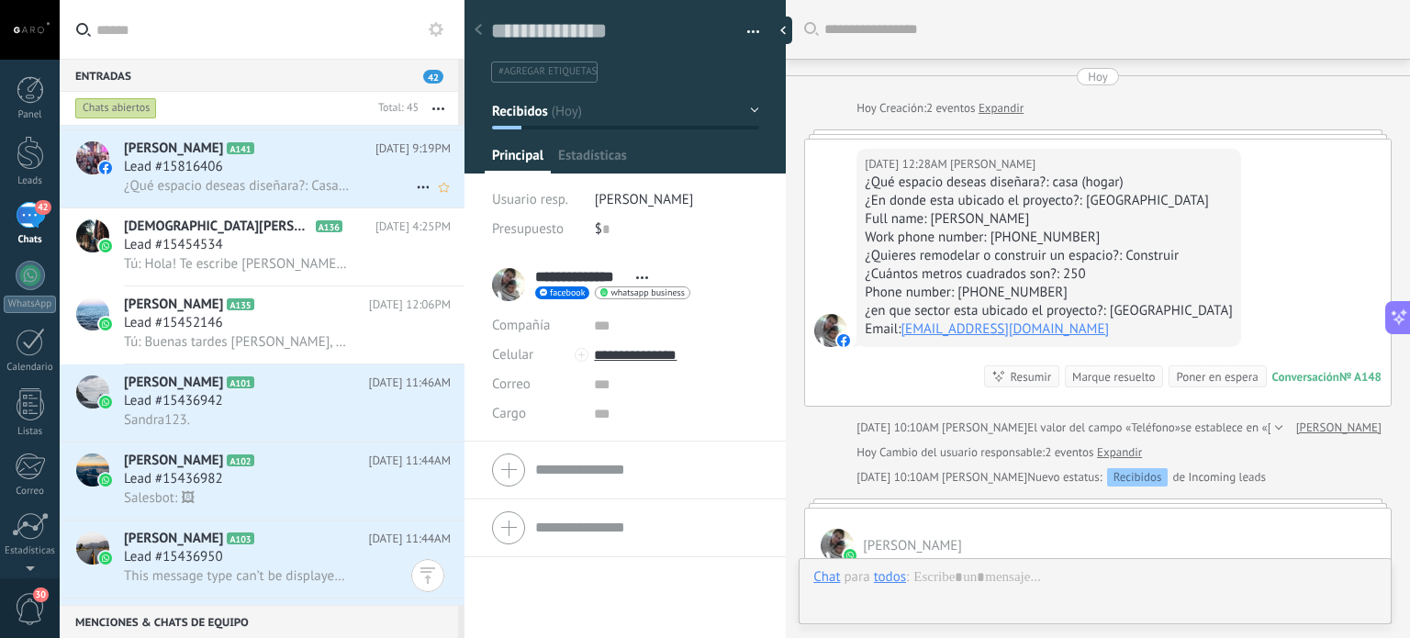
scroll to position [27, 0]
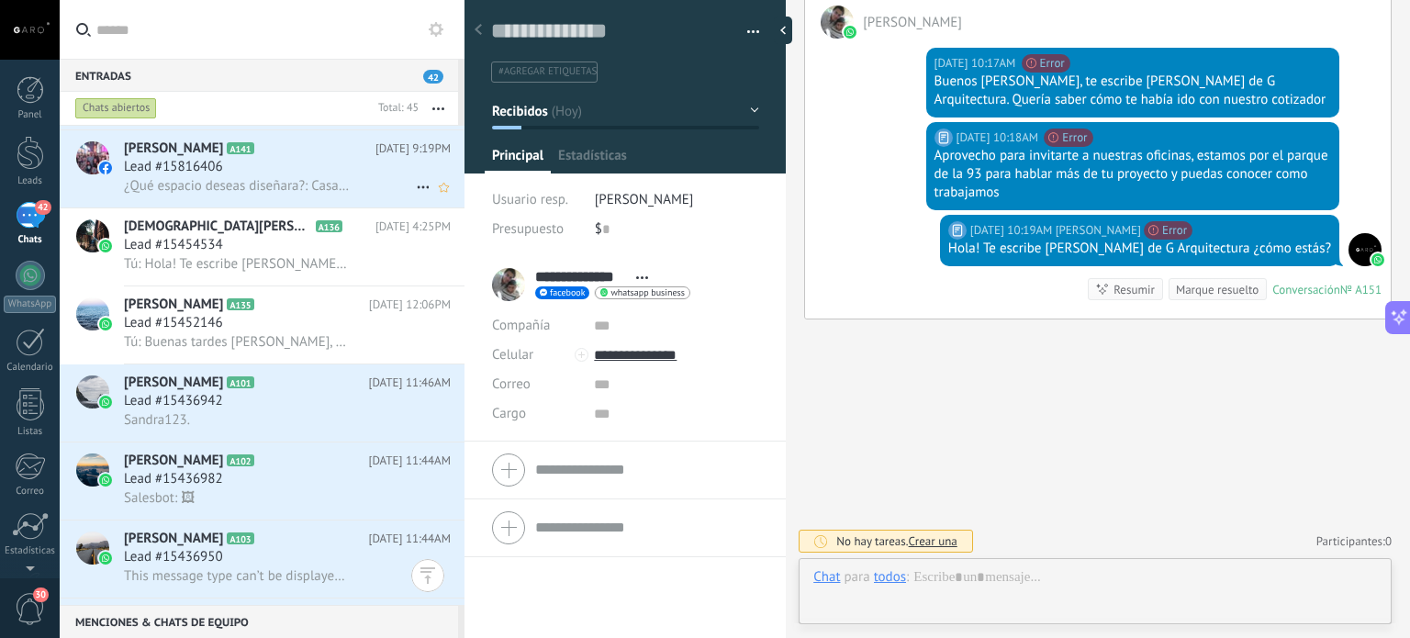
click at [271, 158] on h2 "Carlos Reyes A141" at bounding box center [250, 149] width 252 height 18
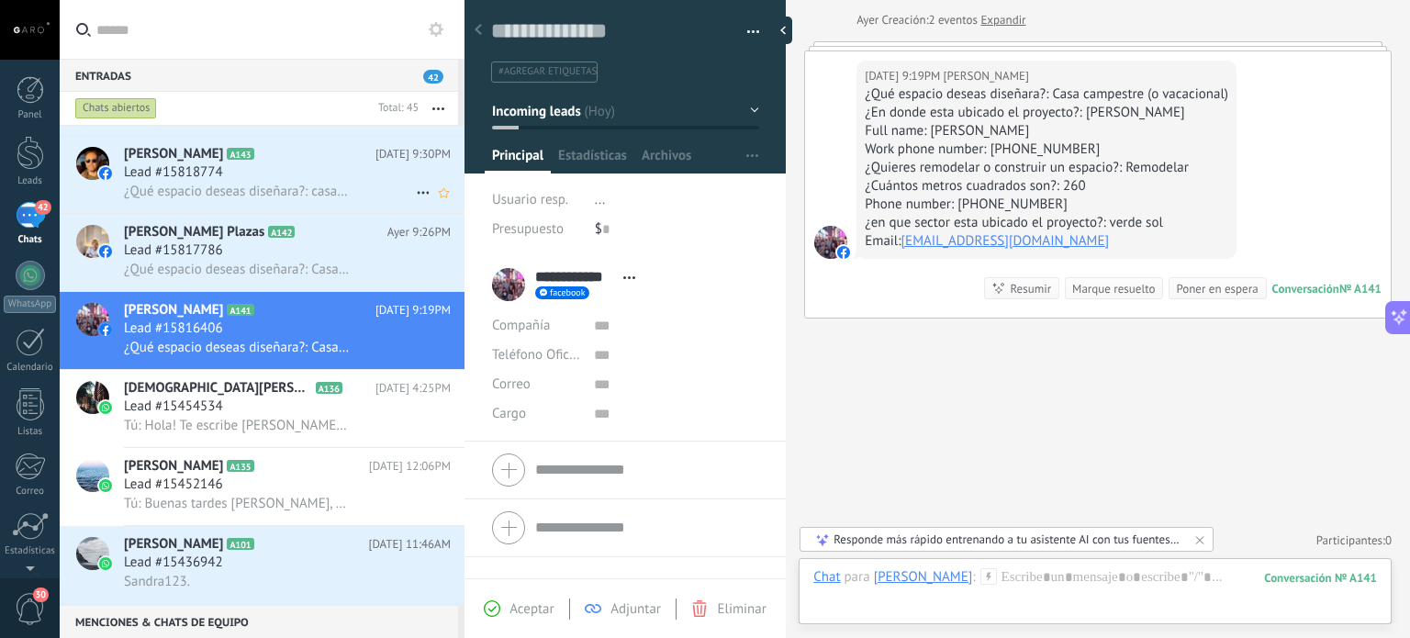
scroll to position [455, 0]
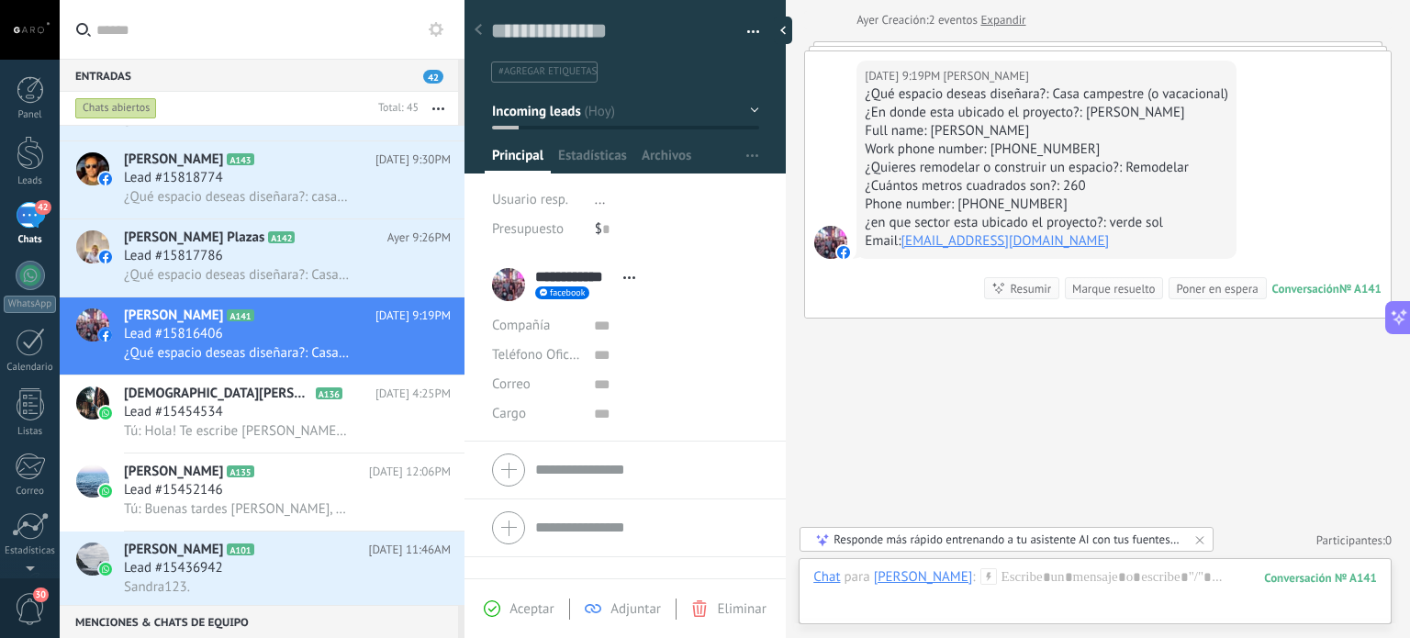
click at [522, 613] on span "Aceptar" at bounding box center [532, 609] width 44 height 17
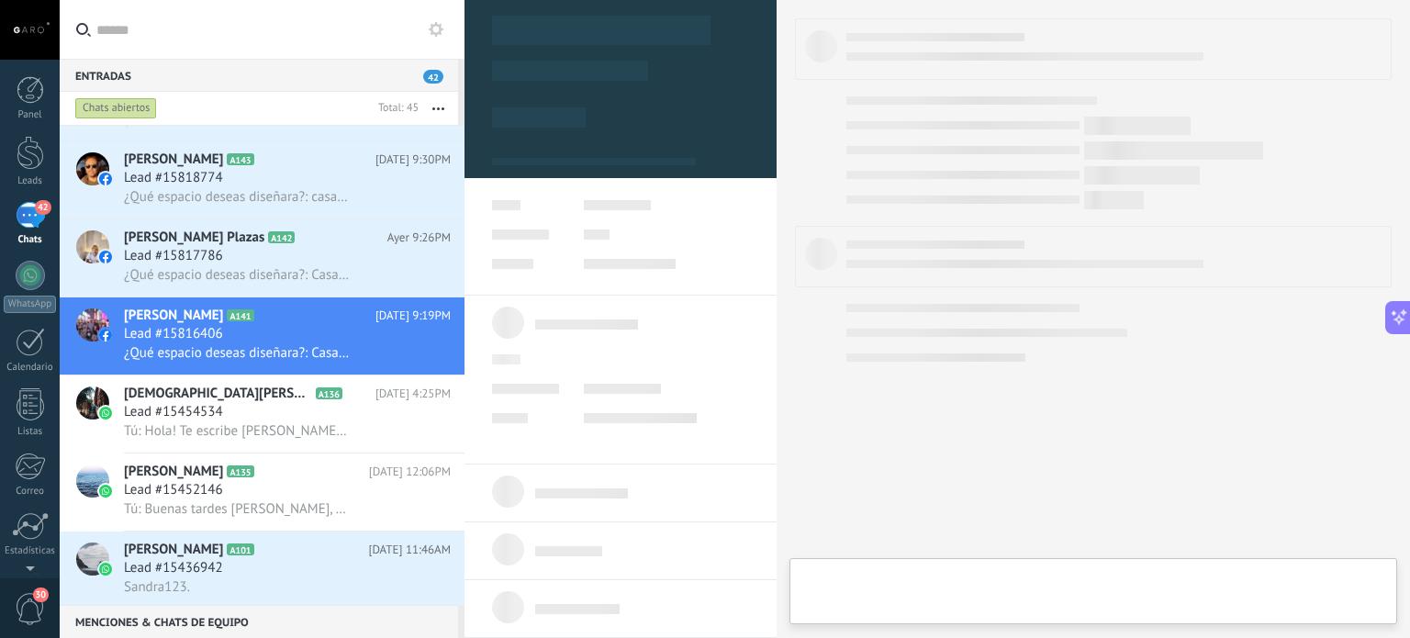
type textarea "**********"
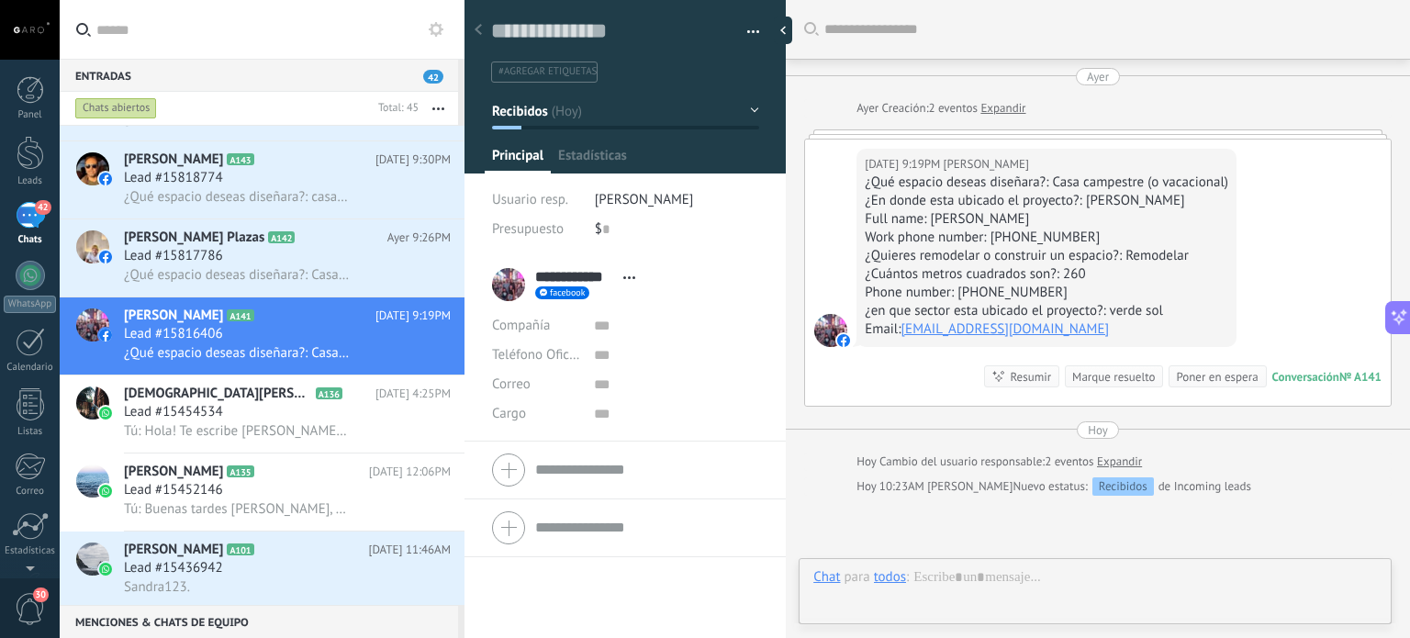
scroll to position [27, 0]
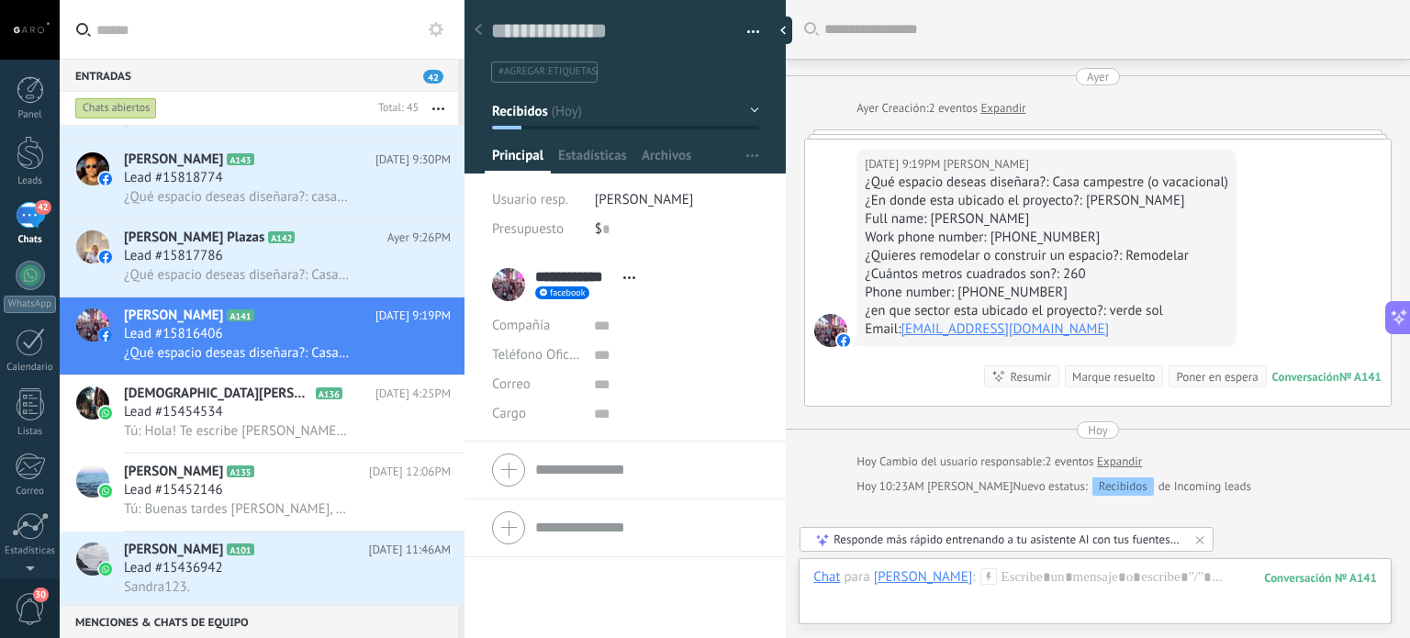
click at [743, 118] on button "Recibidos" at bounding box center [625, 111] width 267 height 33
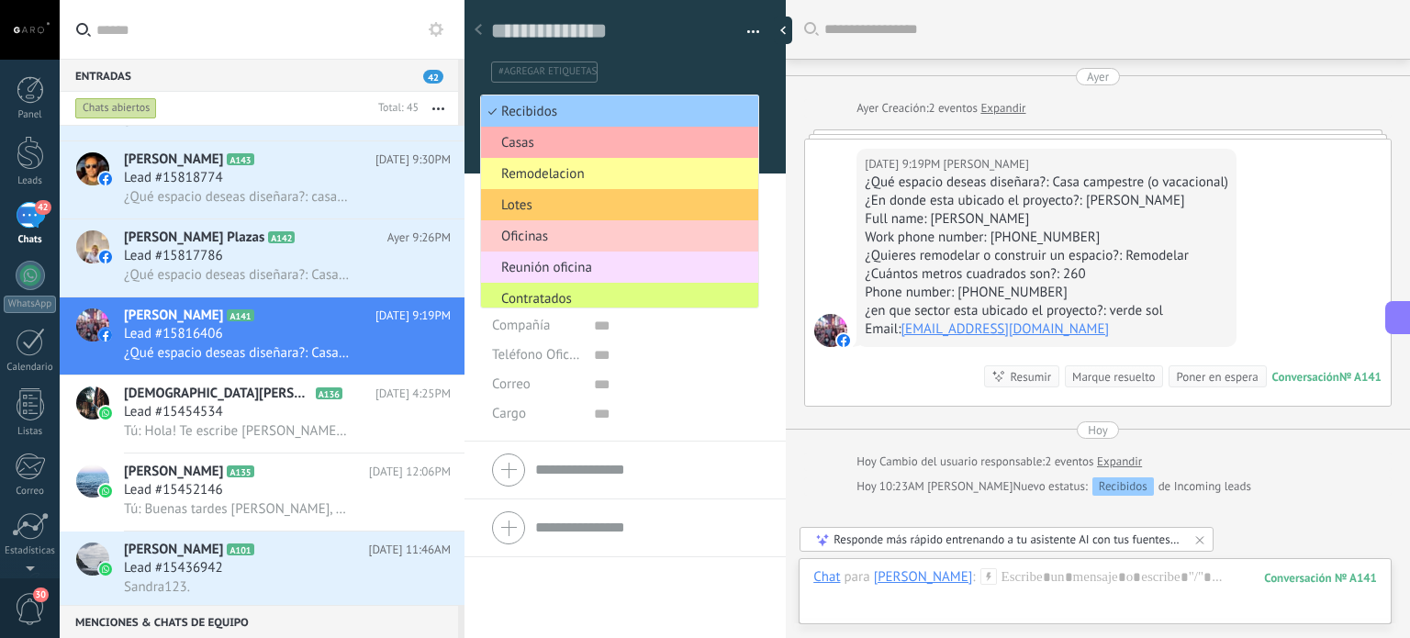
click at [688, 139] on span "Casas" at bounding box center [617, 142] width 272 height 17
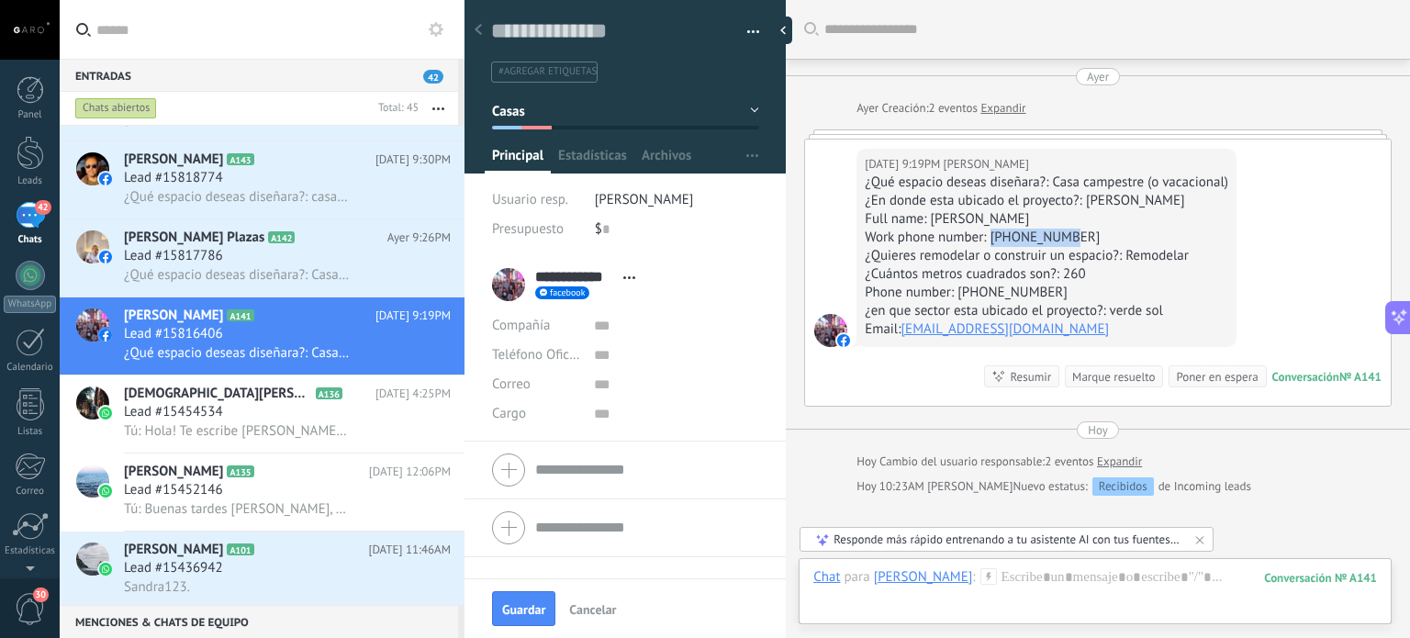
drag, startPoint x: 1070, startPoint y: 237, endPoint x: 991, endPoint y: 236, distance: 79.0
click at [991, 236] on div "Work phone number: 300 4261745" at bounding box center [1047, 238] width 364 height 18
copy div "300 4261745"
click at [620, 471] on form "Compañía Teléfono Oficina Ofic. directo Celular Fax Casa Otro Teléfono Oficina …" at bounding box center [625, 470] width 266 height 46
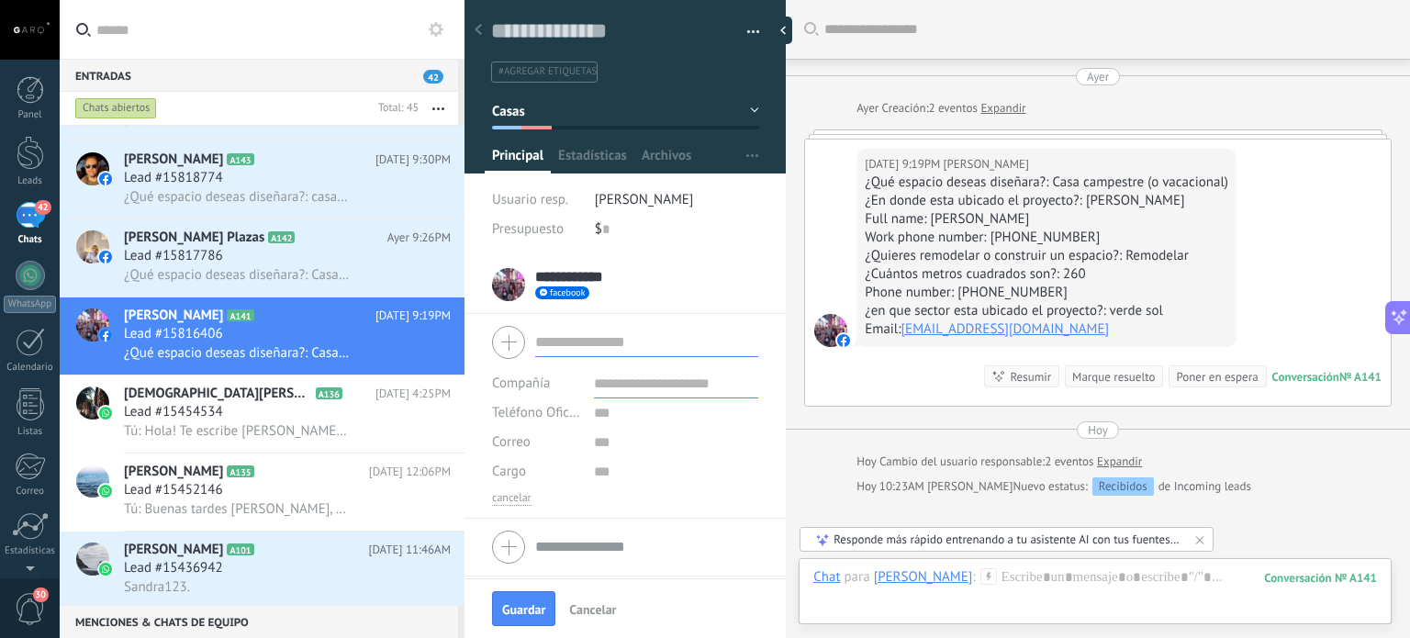
type input "*"
click at [599, 418] on input "text" at bounding box center [676, 413] width 164 height 29
click at [513, 416] on span "Teléfono Oficina" at bounding box center [539, 412] width 95 height 17
click at [514, 470] on span "Celular" at bounding box center [518, 475] width 93 height 17
click at [619, 410] on input "text" at bounding box center [676, 413] width 164 height 29
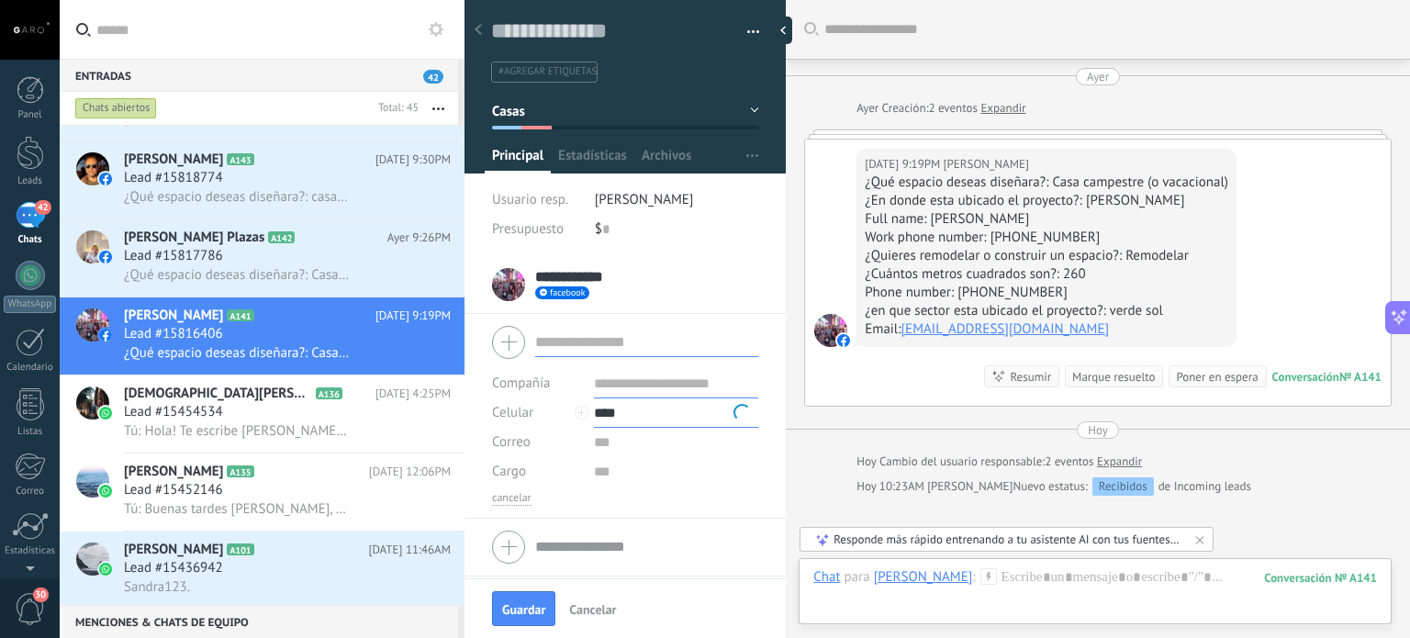
paste input "**********"
type input "**********"
click at [527, 604] on span "Guardar" at bounding box center [523, 609] width 43 height 13
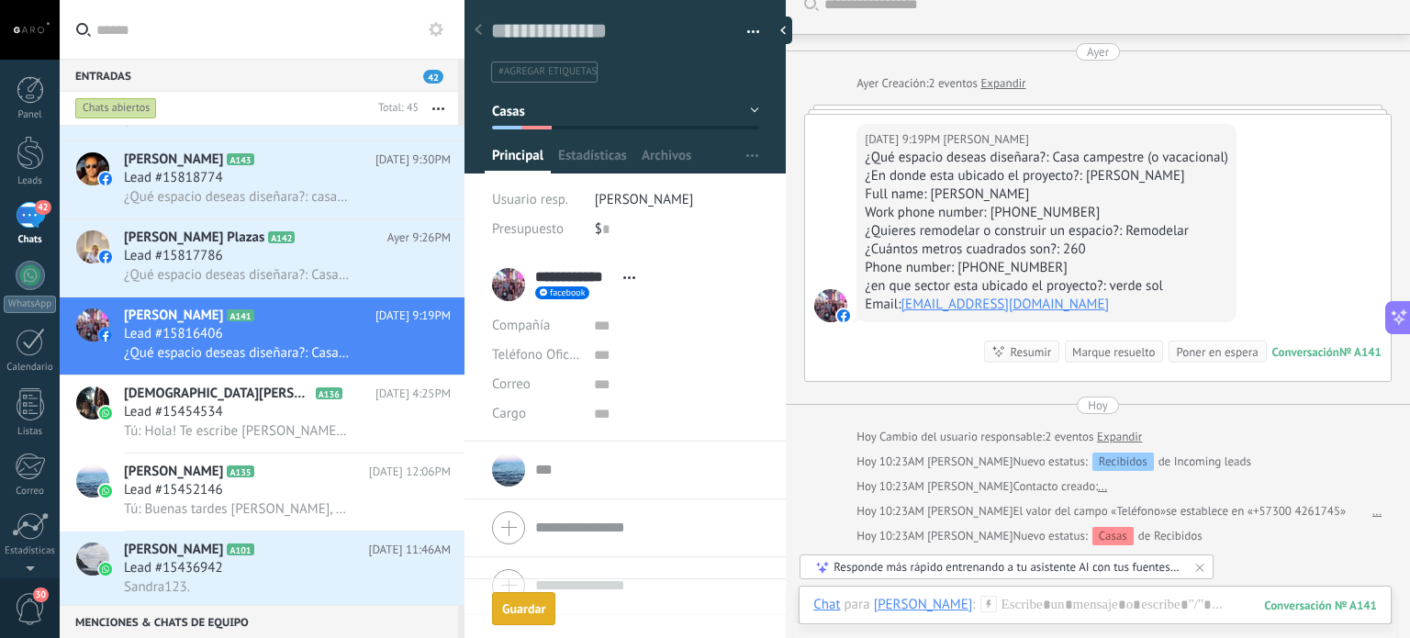
scroll to position [251, 0]
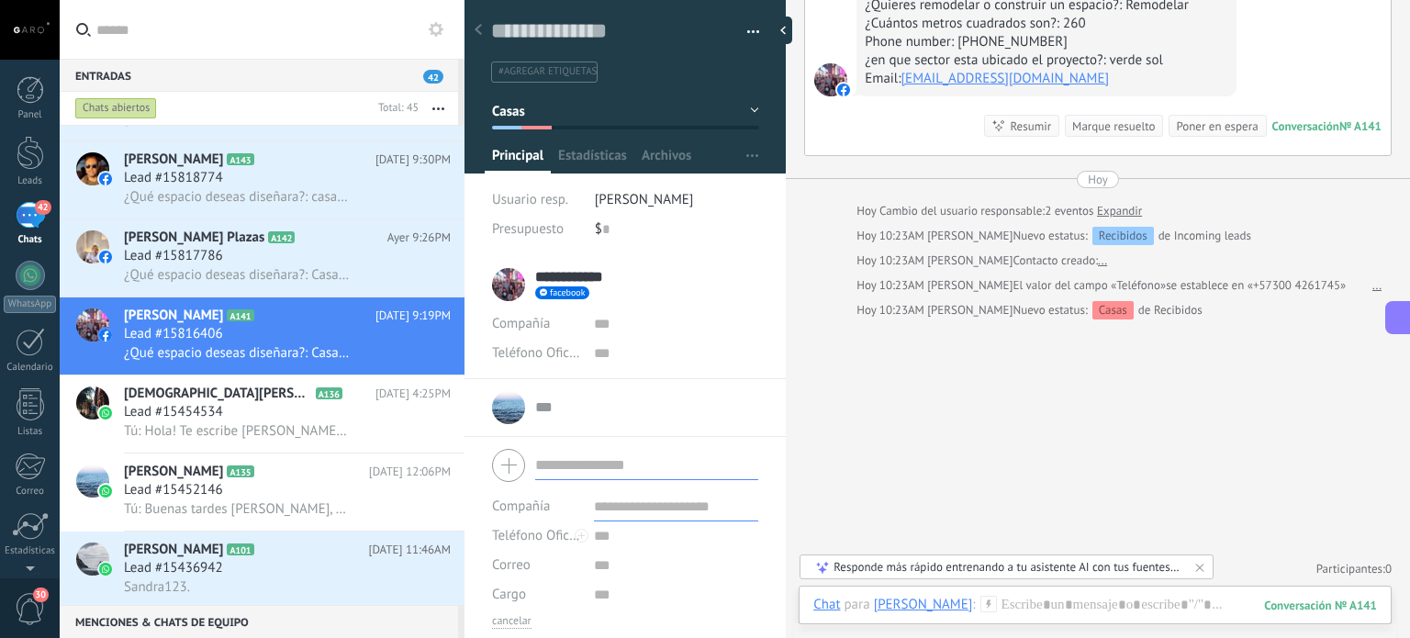
click at [580, 527] on form "Compañía Teléfono Oficina Ofic. directo Celular Fax Casa Otro Teléfono Oficina …" at bounding box center [625, 536] width 266 height 186
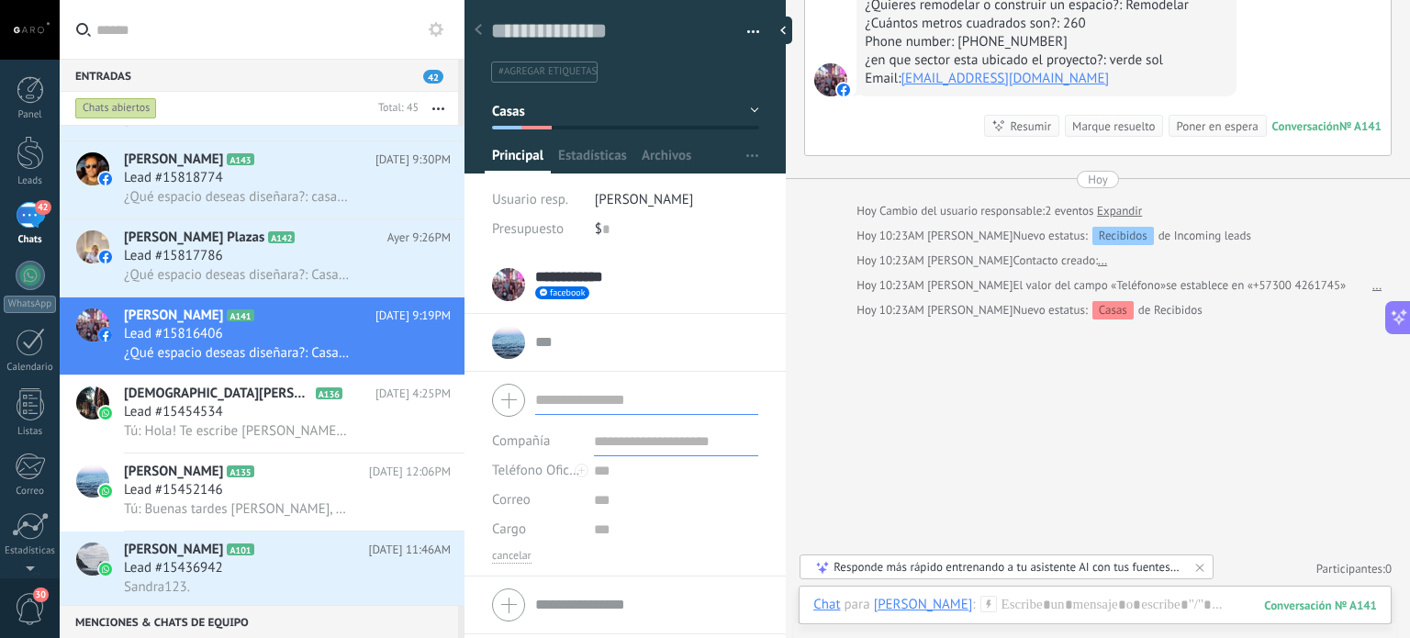
click at [555, 352] on div "... ... Abrir detalle Copie el nombre Desatar Contacto principal" at bounding box center [625, 343] width 266 height 46
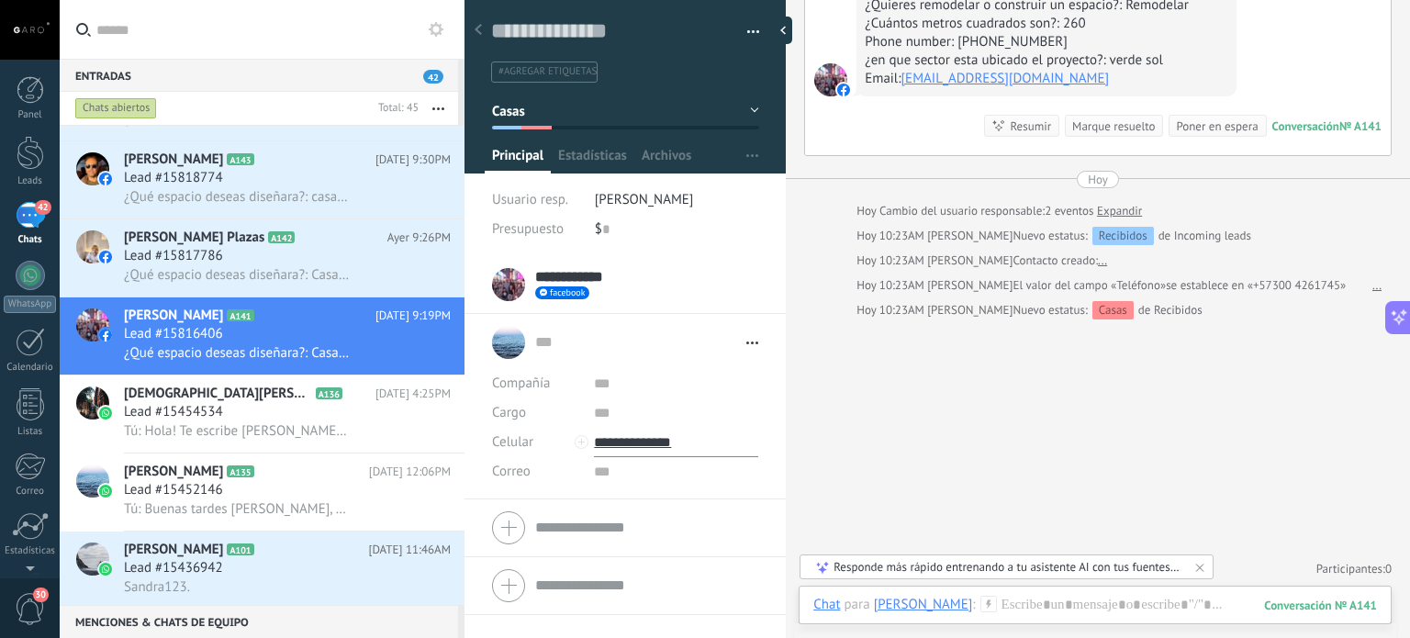
click at [632, 447] on input "**********" at bounding box center [676, 442] width 164 height 29
click at [639, 500] on div "G Arquitectura (G Arquitectura)" at bounding box center [676, 504] width 163 height 31
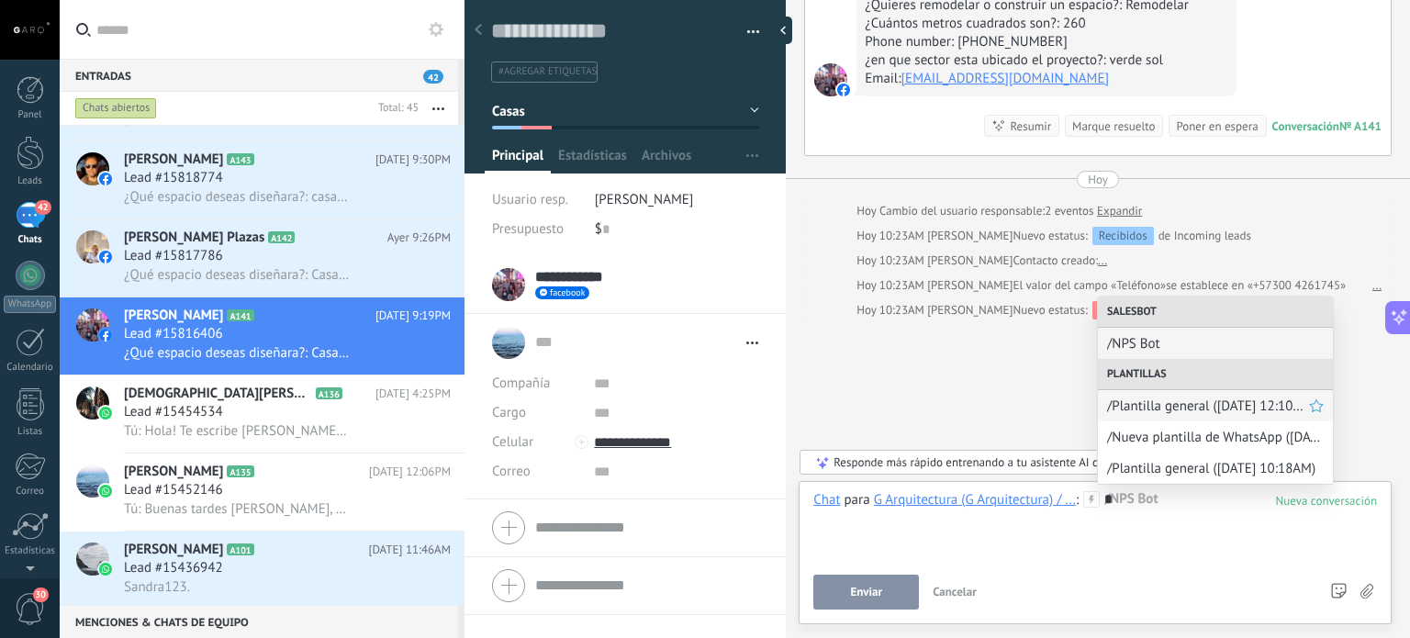
click at [1170, 407] on span "/Plantilla general (14.10.2025 12:10PM)" at bounding box center [1208, 406] width 202 height 17
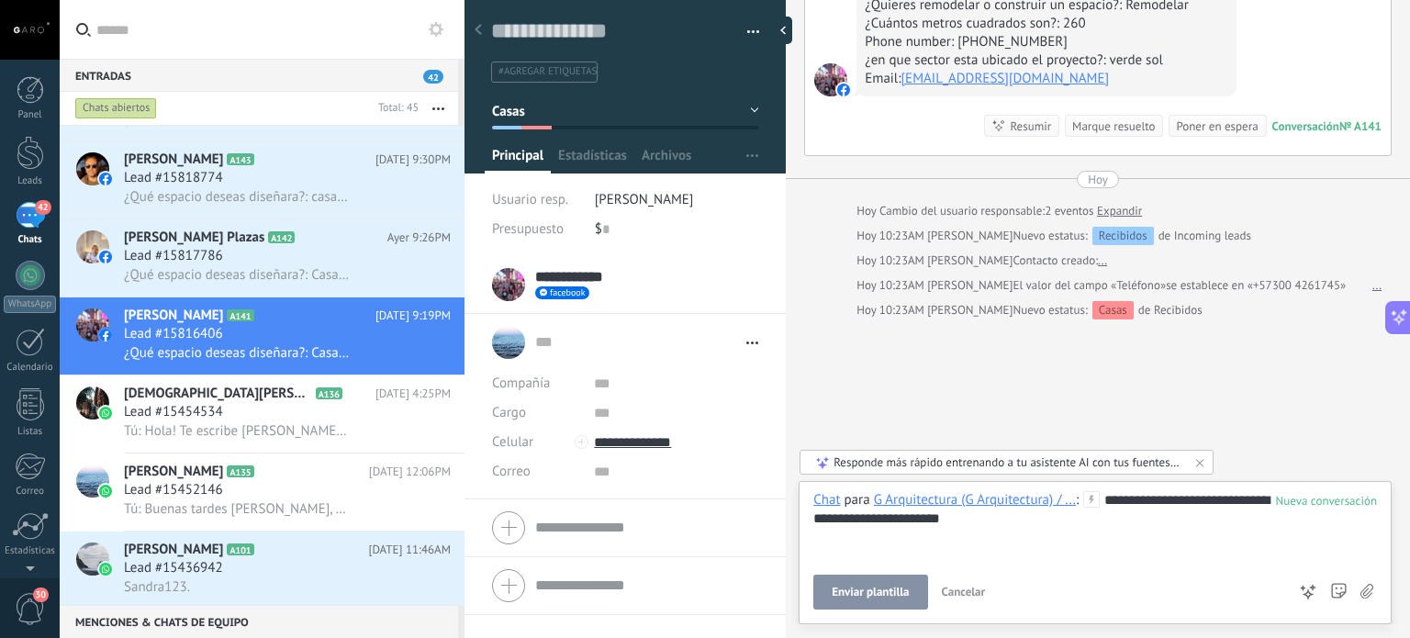
click at [878, 599] on span "Enviar plantilla" at bounding box center [870, 592] width 77 height 13
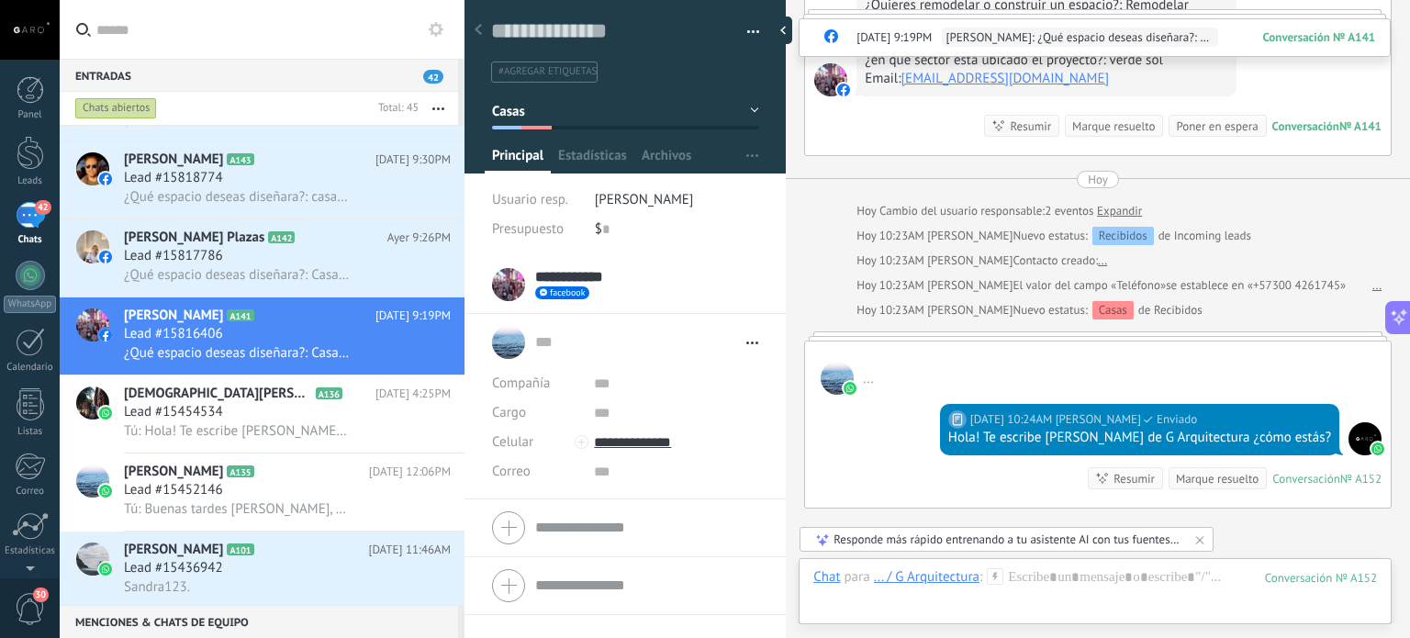
scroll to position [440, 0]
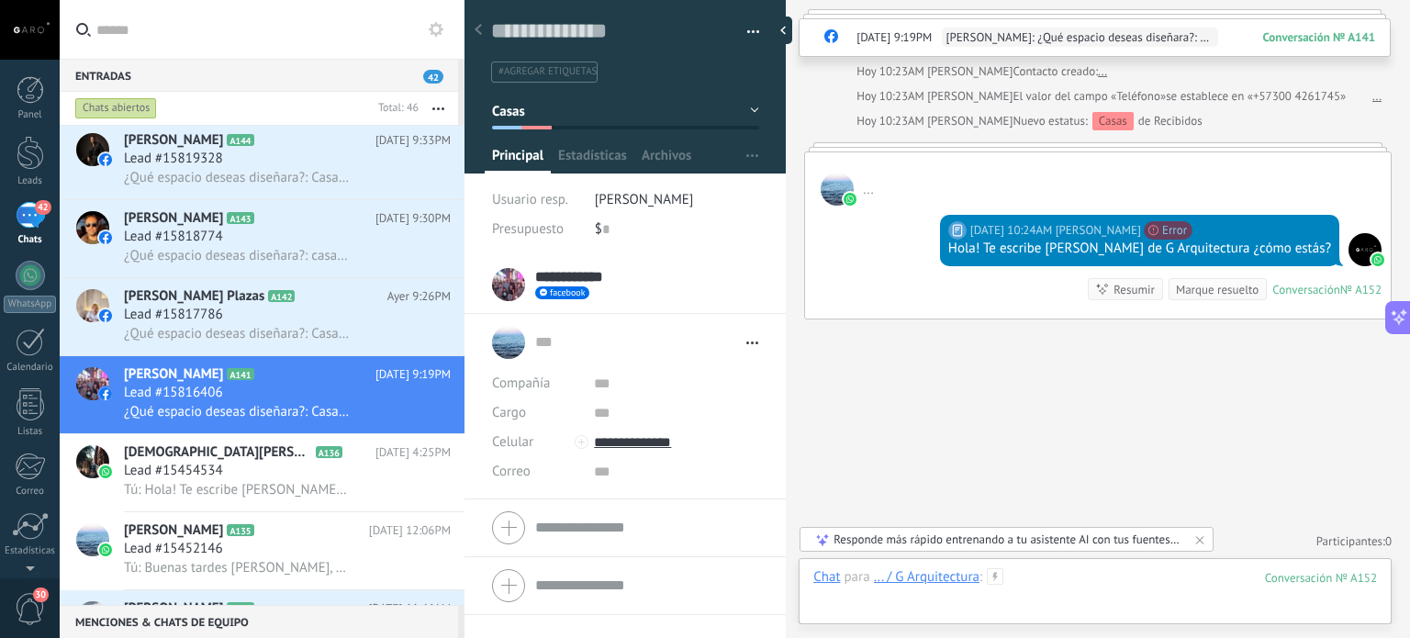
click at [1095, 576] on div at bounding box center [1096, 595] width 564 height 55
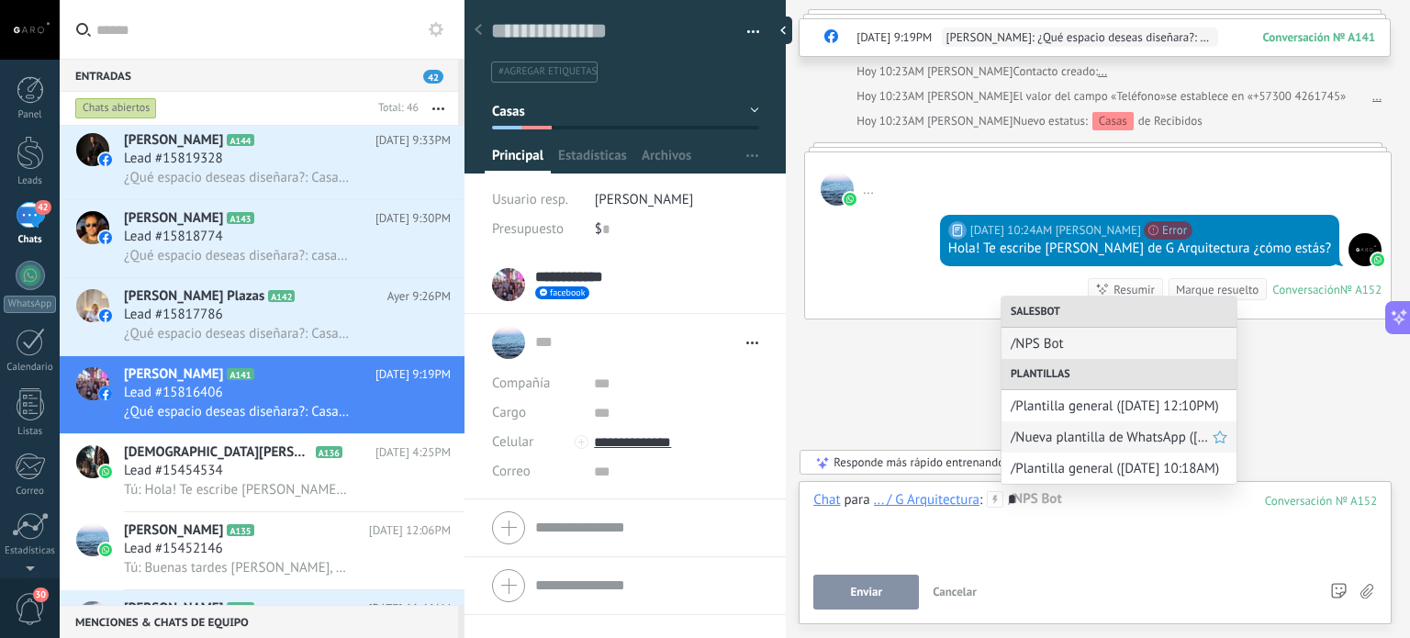
click at [1081, 442] on span "/Nueva plantilla de WhatsApp (14.10.2025 12:11PM)" at bounding box center [1112, 437] width 202 height 17
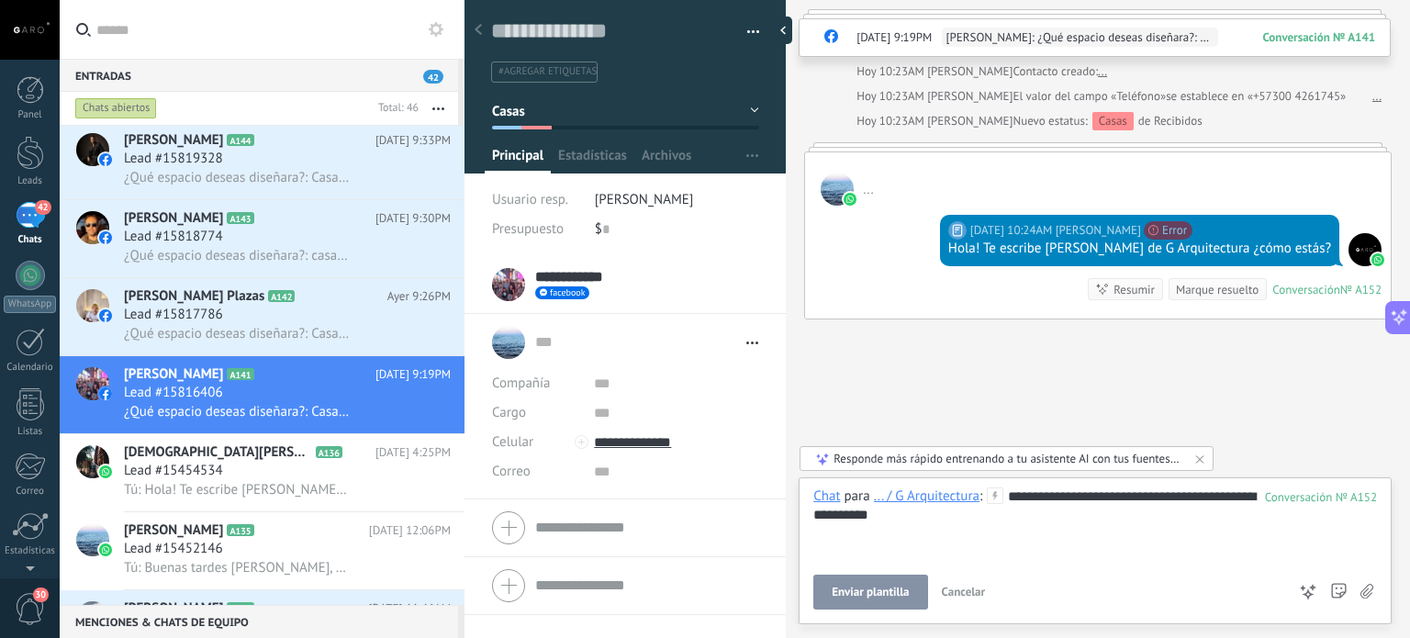
click at [863, 597] on span "Enviar plantilla" at bounding box center [870, 592] width 77 height 13
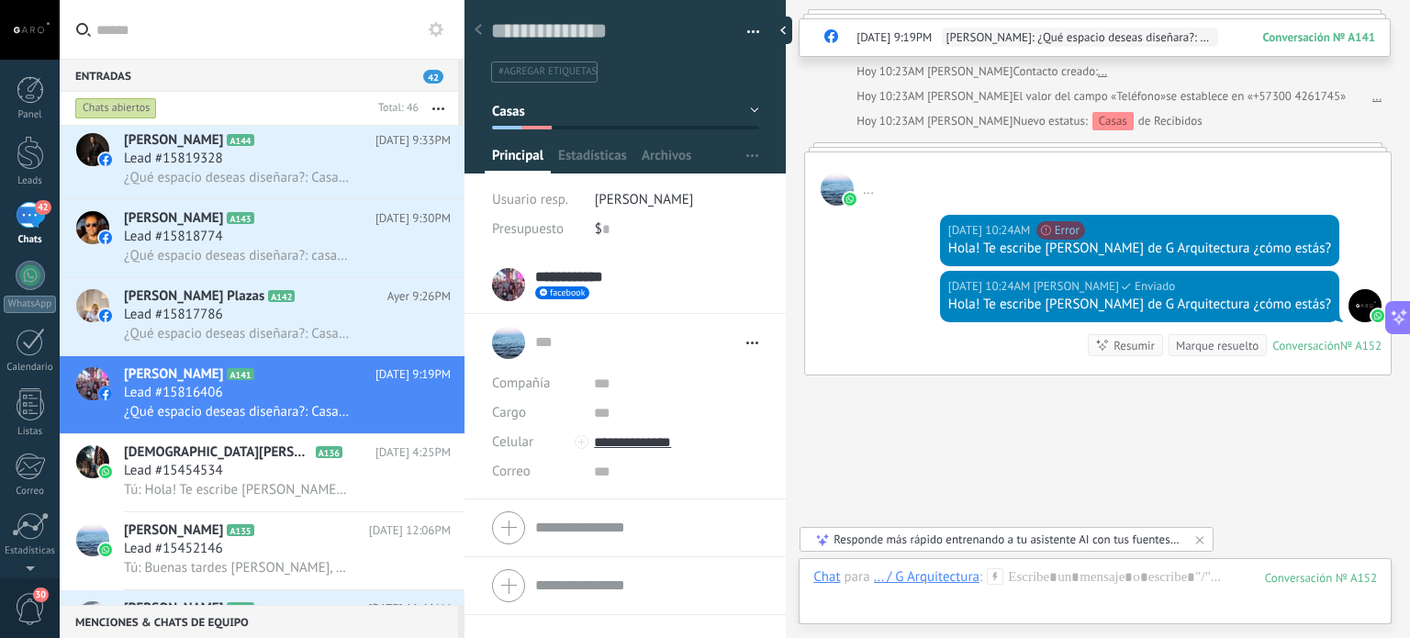
scroll to position [496, 0]
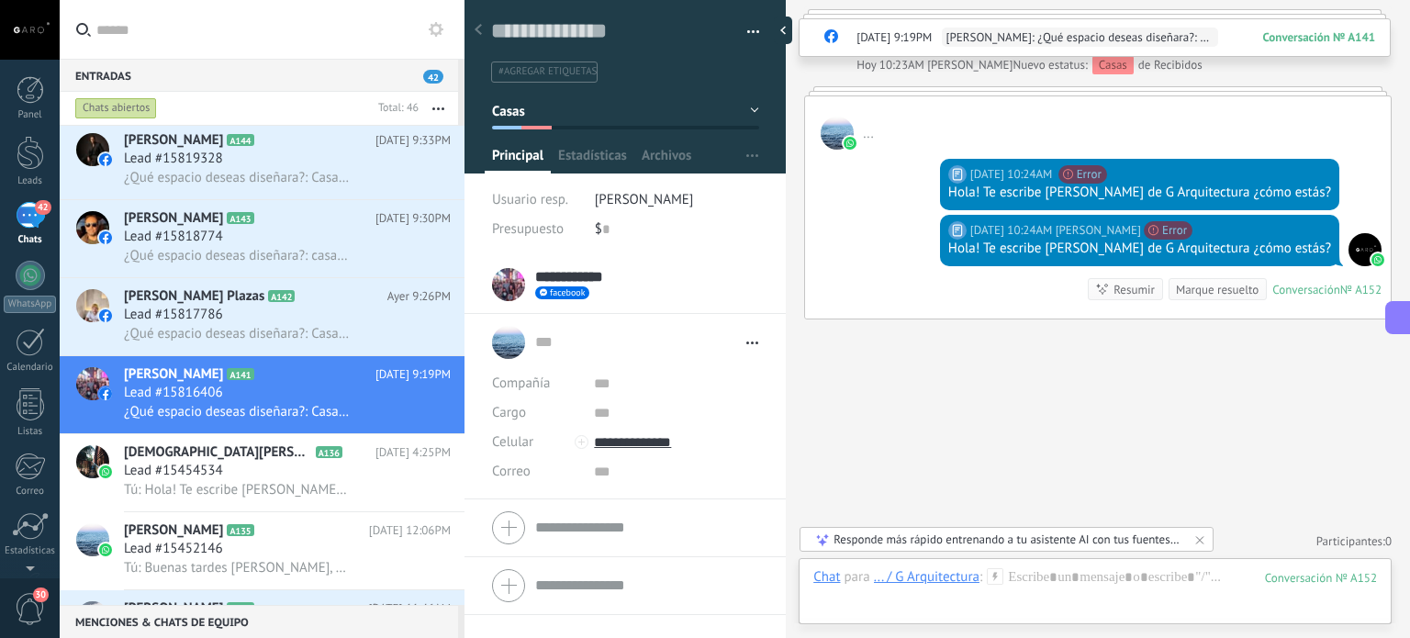
click at [1396, 307] on button at bounding box center [1399, 317] width 26 height 33
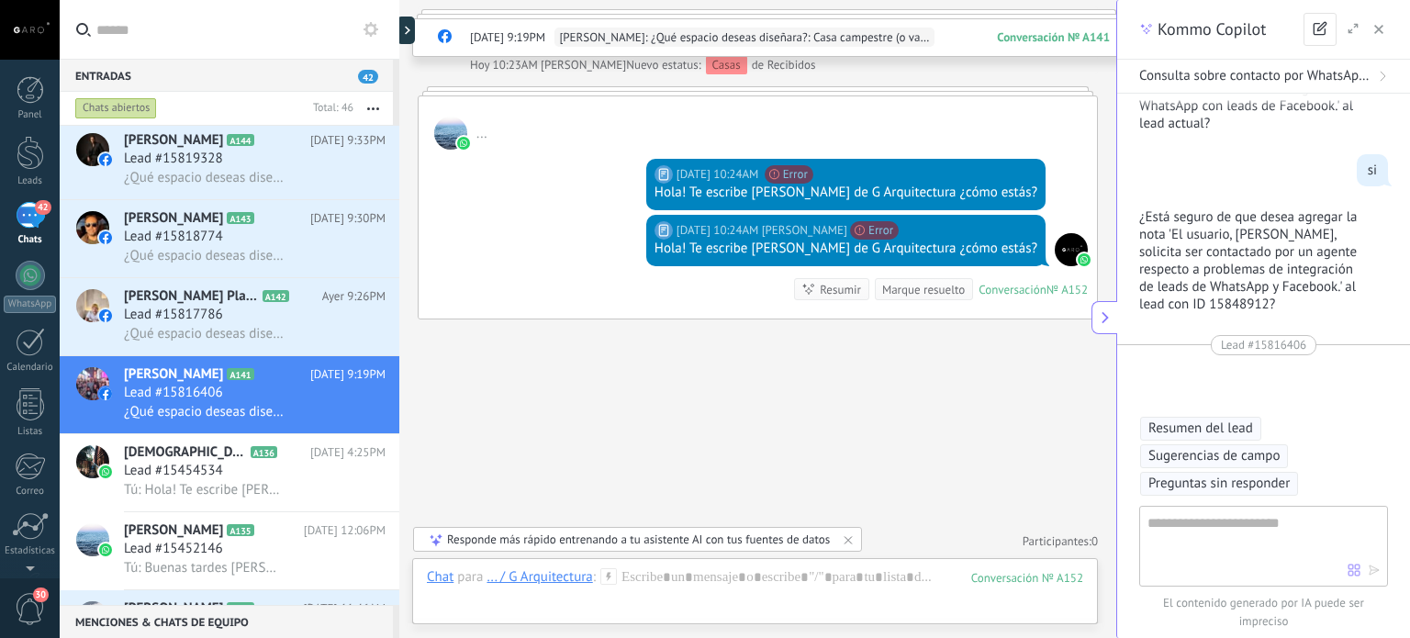
type textarea "**********"
click at [1387, 19] on button "button" at bounding box center [1379, 29] width 18 height 22
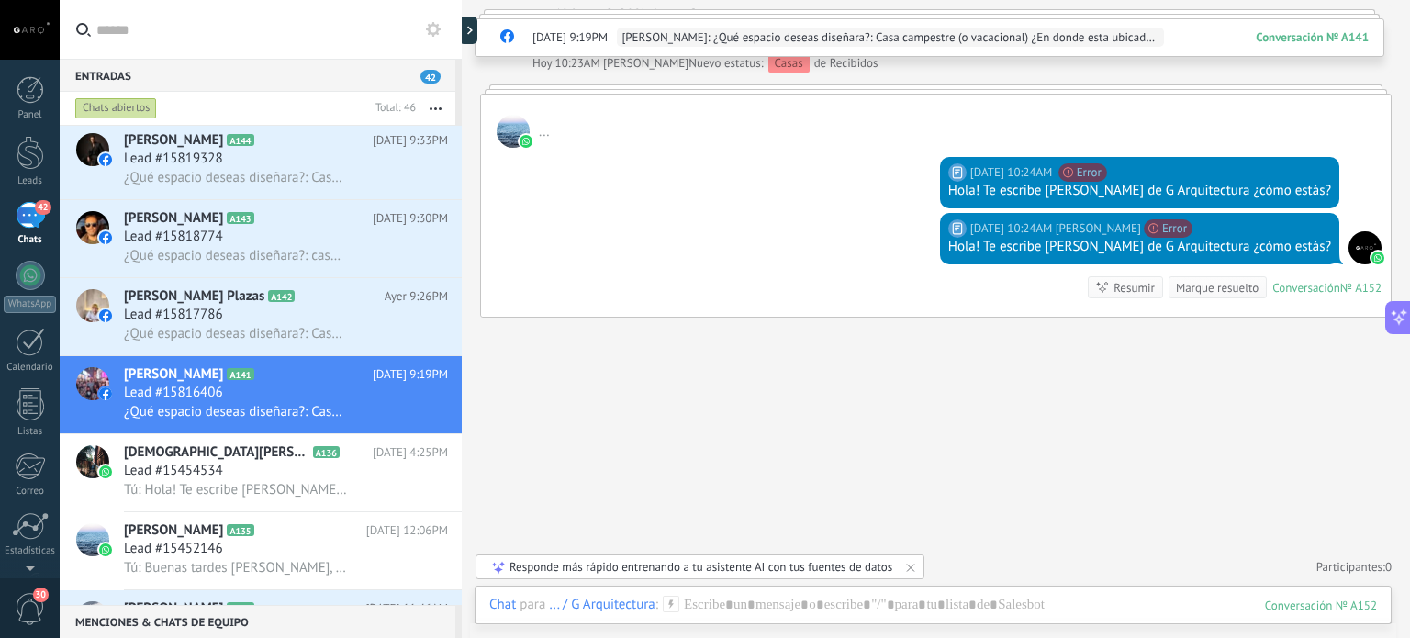
scroll to position [455, 0]
